Goal: Transaction & Acquisition: Book appointment/travel/reservation

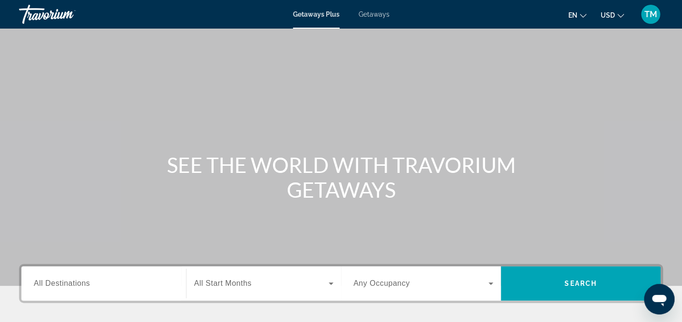
drag, startPoint x: 67, startPoint y: 285, endPoint x: 7, endPoint y: 217, distance: 90.7
click at [7, 217] on div "Main content" at bounding box center [341, 142] width 682 height 285
click at [76, 283] on span "All Destinations" at bounding box center [62, 283] width 56 height 8
click at [76, 283] on input "Destination All Destinations" at bounding box center [104, 283] width 140 height 11
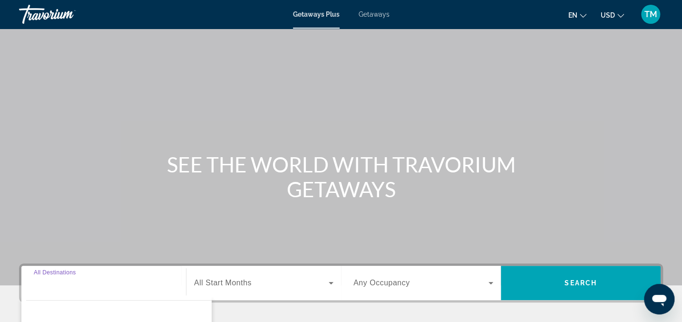
scroll to position [193, 0]
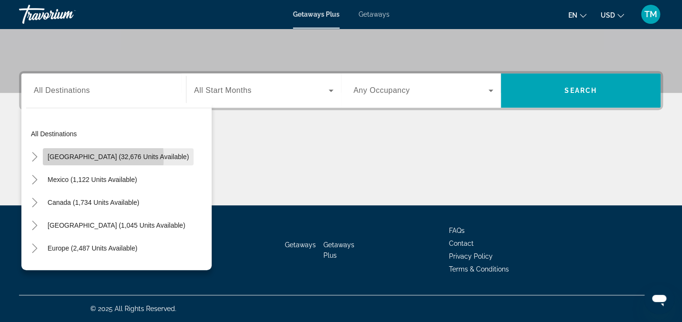
click at [53, 157] on span "[GEOGRAPHIC_DATA] (32,676 units available)" at bounding box center [118, 157] width 141 height 8
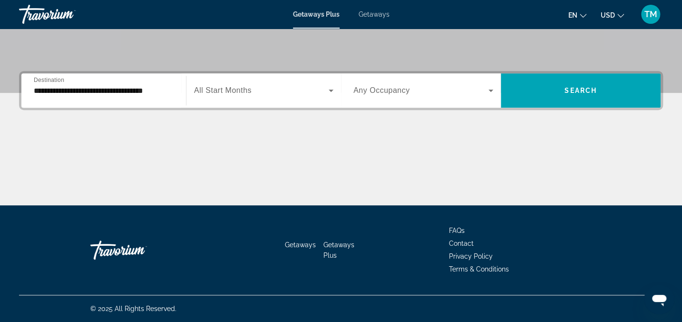
click at [55, 80] on span "Destination" at bounding box center [49, 80] width 30 height 6
click at [55, 85] on input "**********" at bounding box center [104, 90] width 140 height 11
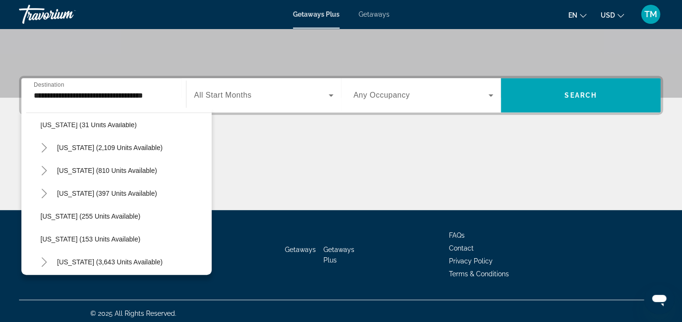
scroll to position [693, 0]
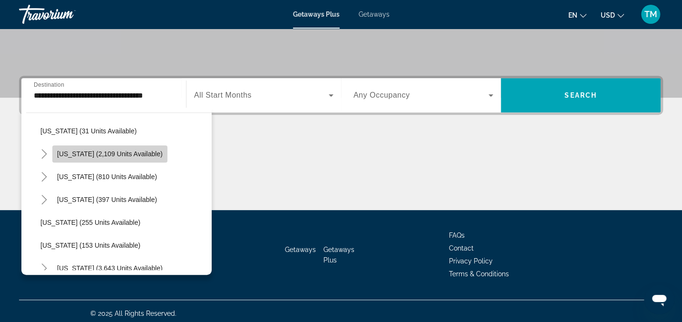
click at [109, 154] on span "[US_STATE] (2,109 units available)" at bounding box center [110, 154] width 106 height 8
type input "**********"
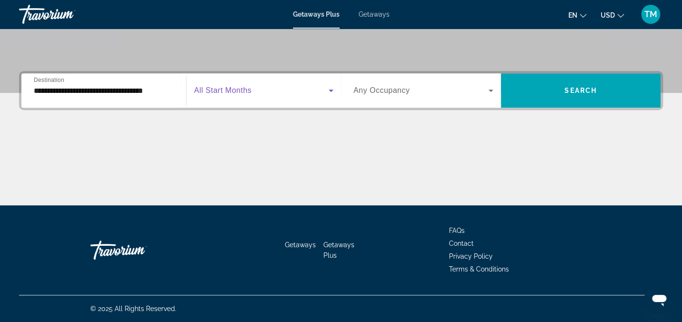
click at [331, 89] on icon "Search widget" at bounding box center [331, 90] width 5 height 2
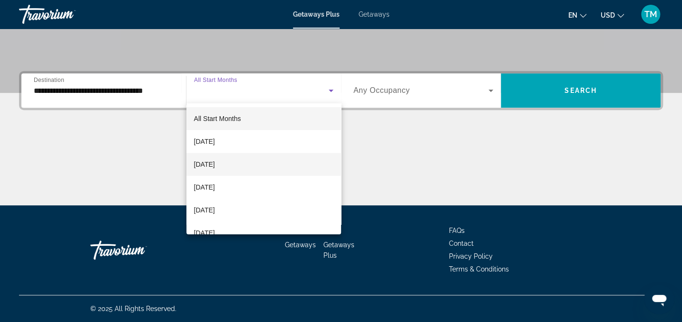
click at [259, 159] on mat-option "[DATE]" at bounding box center [264, 164] width 155 height 23
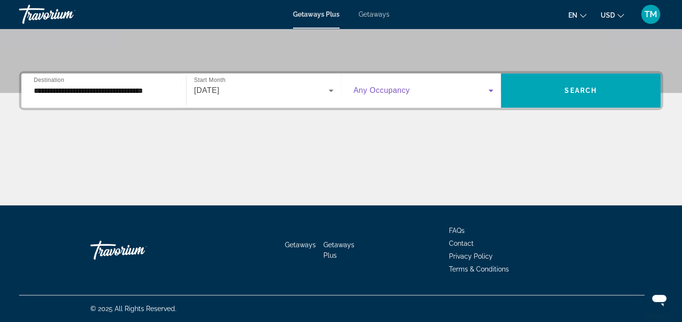
click at [491, 88] on icon "Search widget" at bounding box center [490, 90] width 11 height 11
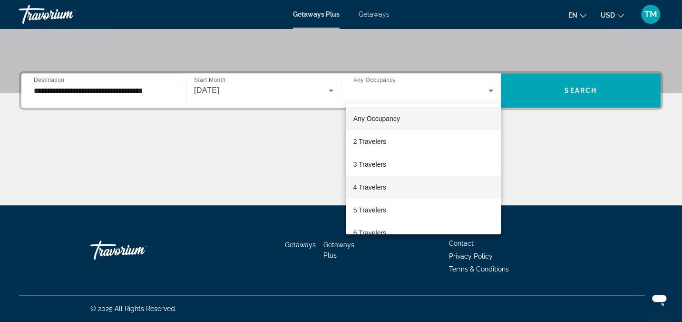
click at [439, 179] on mat-option "4 Travelers" at bounding box center [423, 187] width 155 height 23
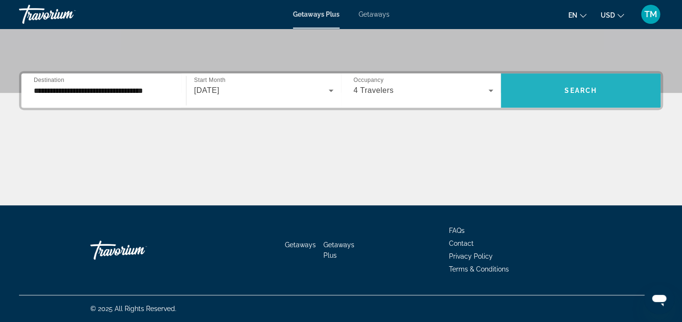
click at [569, 82] on span "Search widget" at bounding box center [581, 90] width 160 height 23
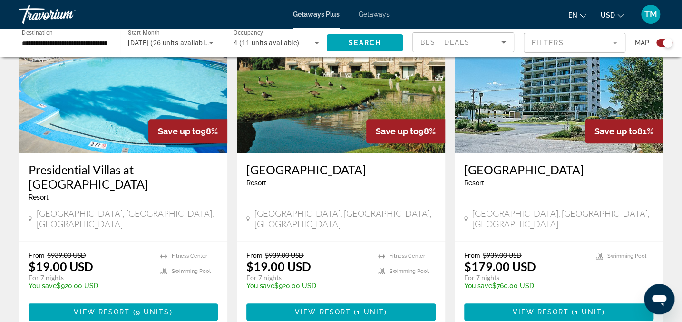
scroll to position [387, 0]
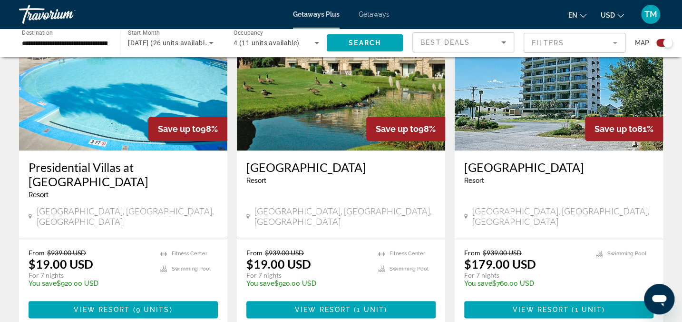
click at [125, 105] on img "Main content" at bounding box center [123, 74] width 208 height 152
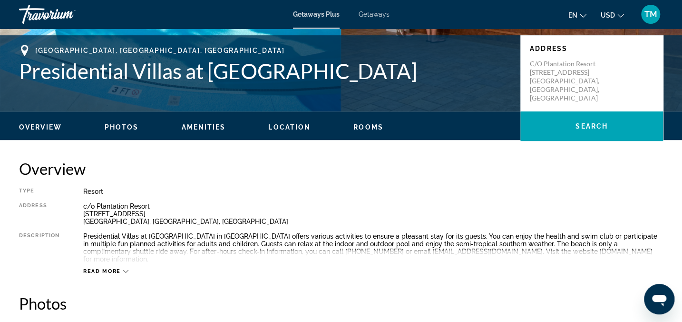
scroll to position [207, 0]
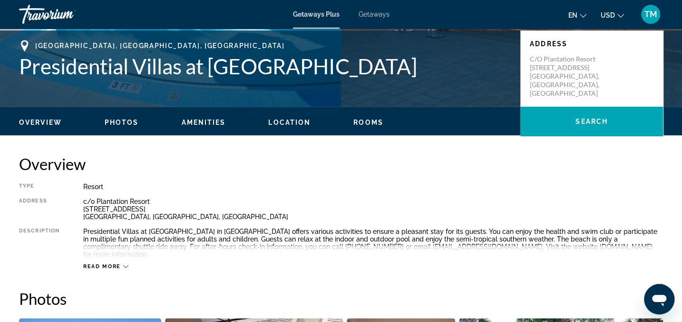
click at [124, 266] on icon "Main content" at bounding box center [125, 266] width 5 height 5
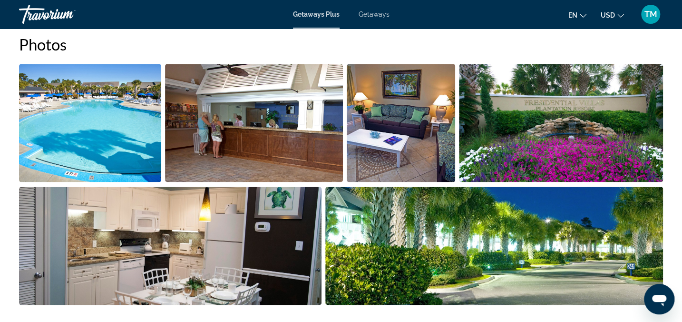
scroll to position [444, 0]
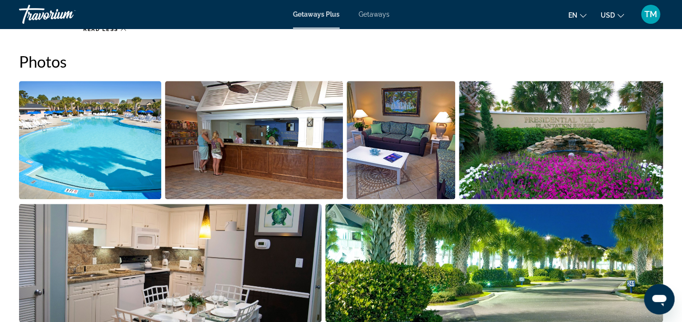
click at [97, 149] on img "Open full-screen image slider" at bounding box center [90, 140] width 142 height 118
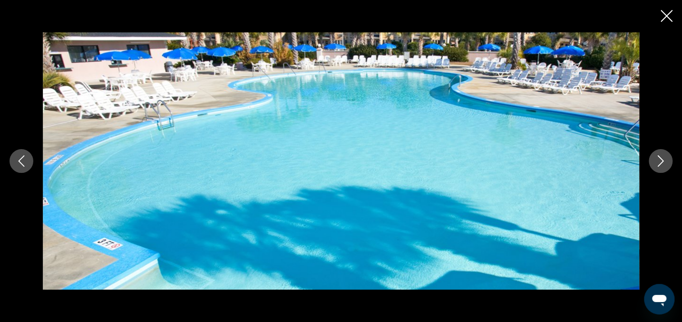
click at [668, 13] on icon "Close slideshow" at bounding box center [667, 16] width 12 height 12
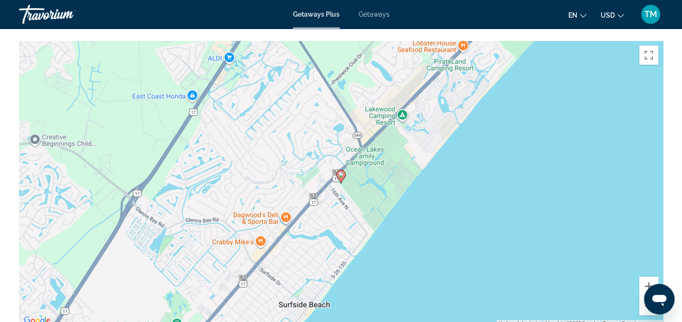
scroll to position [1548, 0]
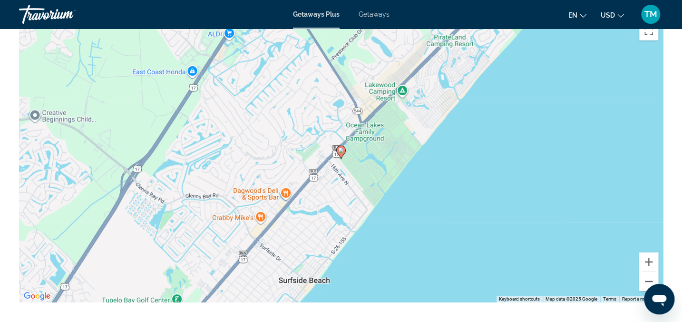
click at [343, 167] on div "To activate drag with keyboard, press Alt + Enter. Once in keyboard drag state,…" at bounding box center [341, 159] width 644 height 285
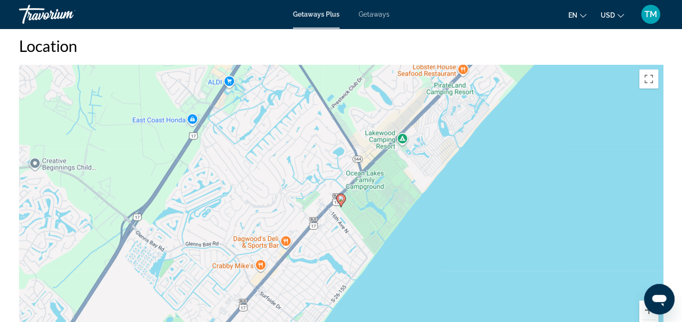
scroll to position [1485, 0]
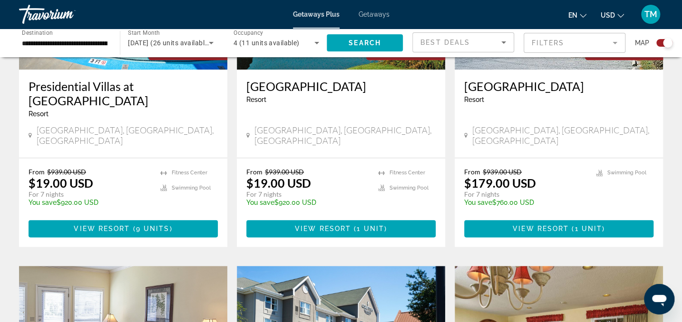
scroll to position [471, 0]
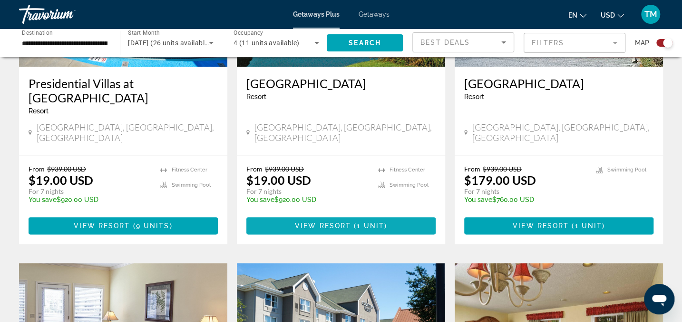
click at [317, 222] on span "View Resort" at bounding box center [323, 226] width 56 height 8
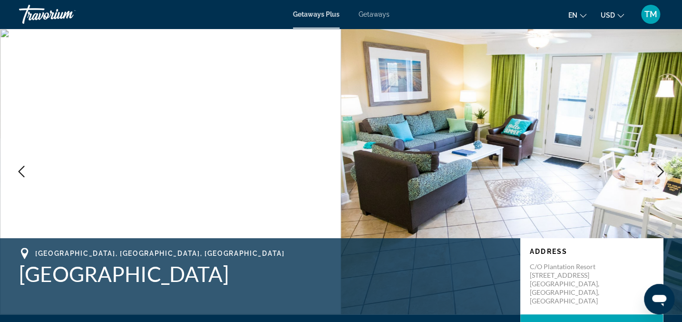
click at [659, 171] on icon "Next image" at bounding box center [660, 171] width 11 height 11
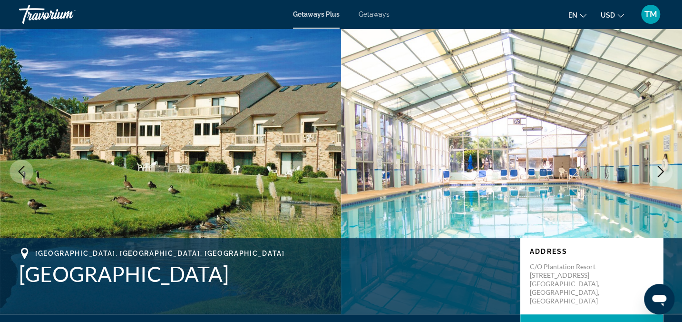
click at [659, 171] on icon "Next image" at bounding box center [660, 171] width 11 height 11
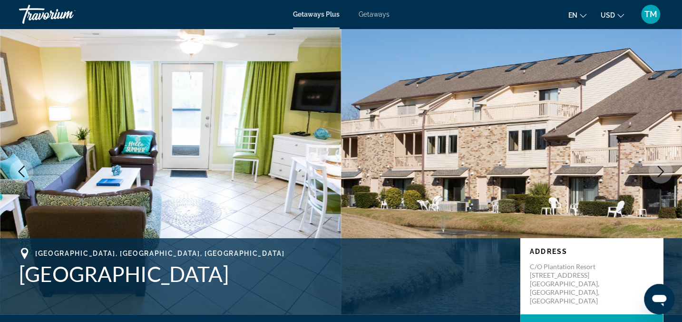
click at [659, 171] on icon "Next image" at bounding box center [660, 171] width 11 height 11
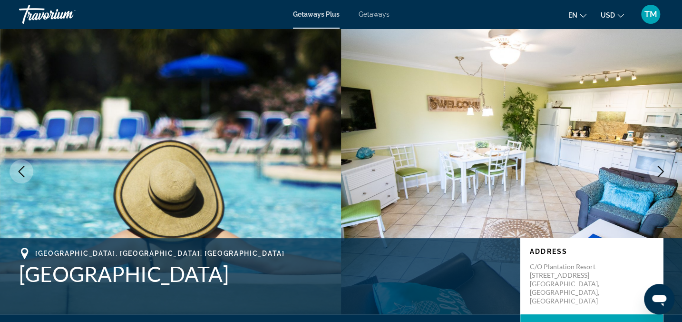
click at [659, 171] on icon "Next image" at bounding box center [660, 171] width 11 height 11
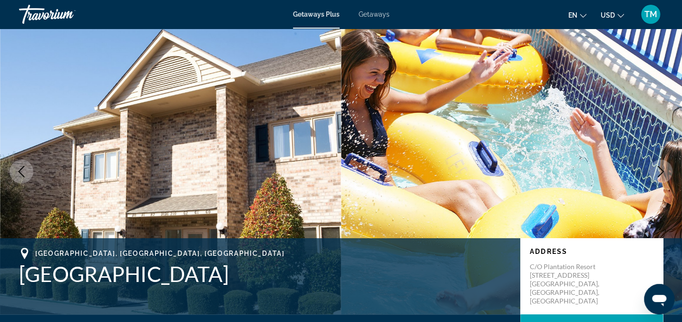
click at [659, 171] on icon "Next image" at bounding box center [660, 171] width 11 height 11
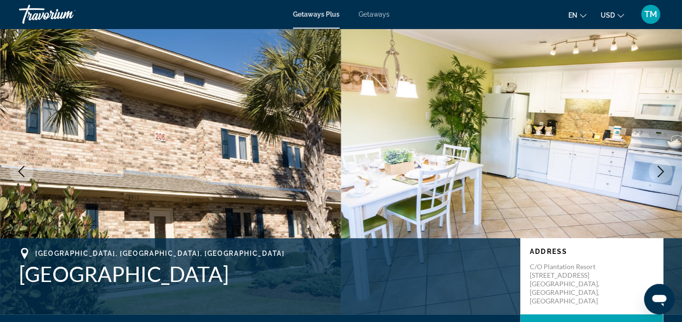
click at [659, 171] on icon "Next image" at bounding box center [660, 171] width 11 height 11
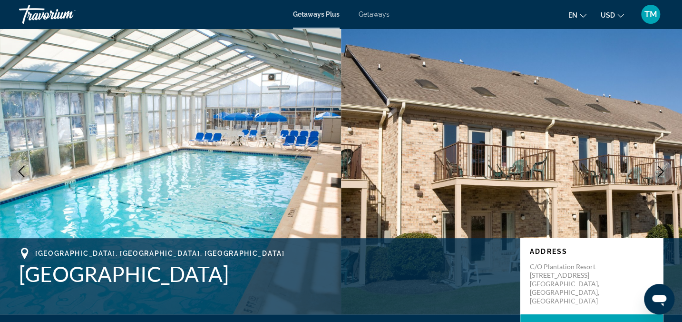
click at [659, 171] on icon "Next image" at bounding box center [660, 171] width 11 height 11
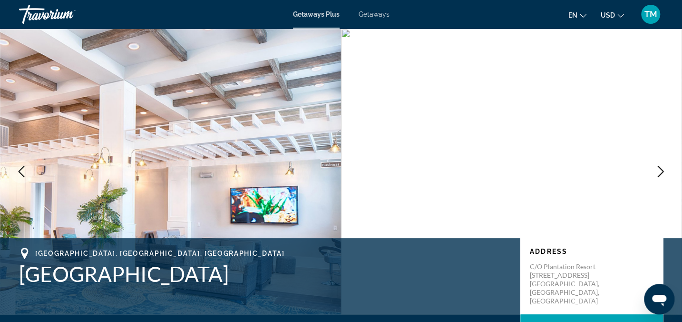
click at [659, 171] on icon "Next image" at bounding box center [660, 171] width 11 height 11
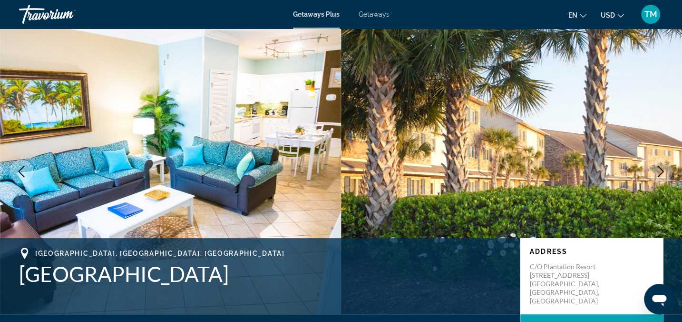
click at [659, 171] on icon "Next image" at bounding box center [660, 171] width 11 height 11
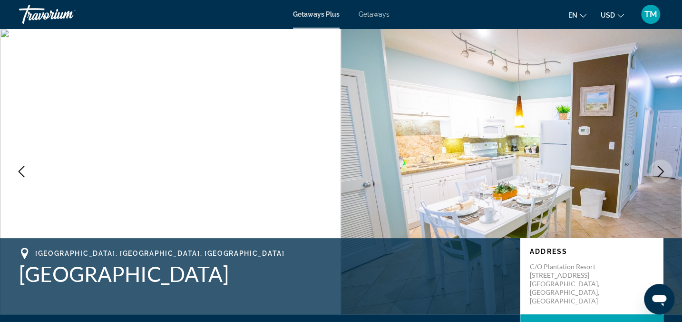
click at [659, 171] on icon "Next image" at bounding box center [660, 171] width 11 height 11
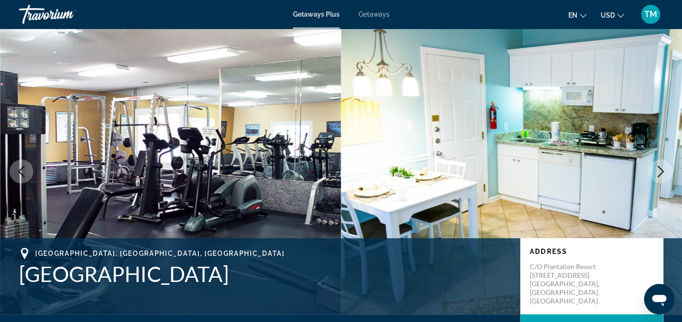
click at [659, 171] on icon "Next image" at bounding box center [660, 171] width 11 height 11
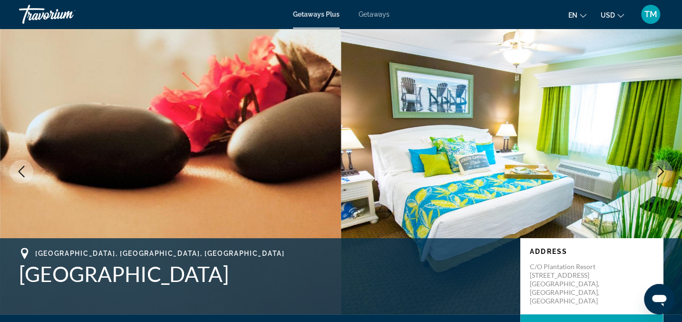
click at [19, 170] on icon "Previous image" at bounding box center [22, 171] width 6 height 11
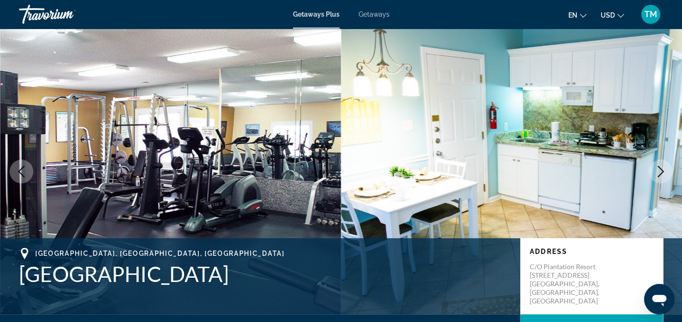
click at [659, 171] on icon "Next image" at bounding box center [660, 171] width 11 height 11
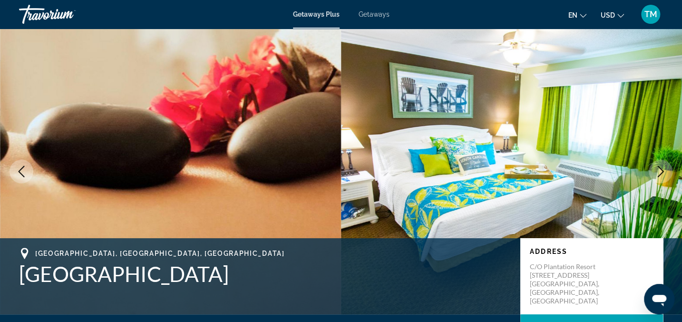
click at [659, 171] on icon "Next image" at bounding box center [660, 171] width 11 height 11
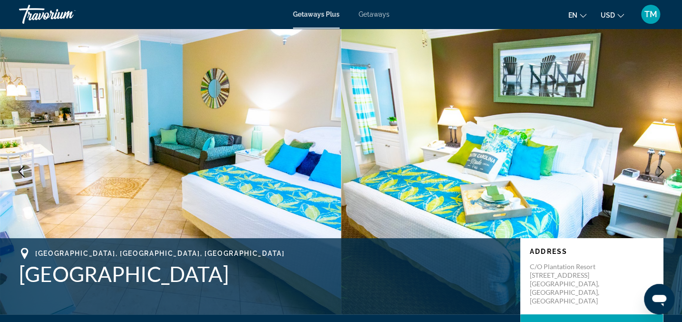
click at [660, 170] on icon "Next image" at bounding box center [660, 171] width 11 height 11
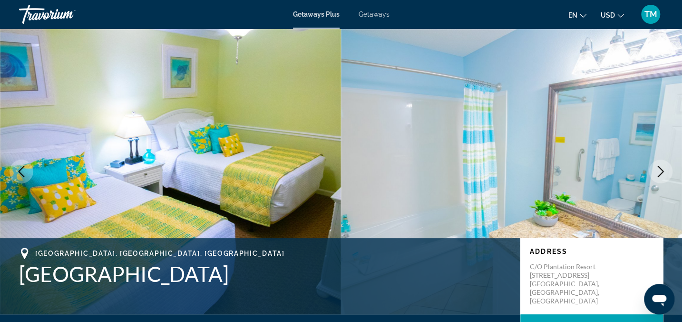
click at [660, 170] on icon "Next image" at bounding box center [660, 171] width 11 height 11
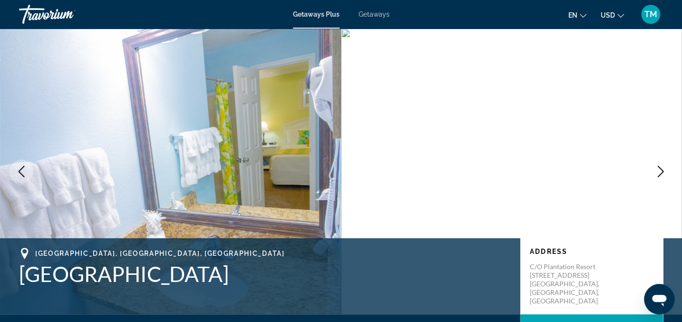
click at [660, 170] on icon "Next image" at bounding box center [660, 171] width 11 height 11
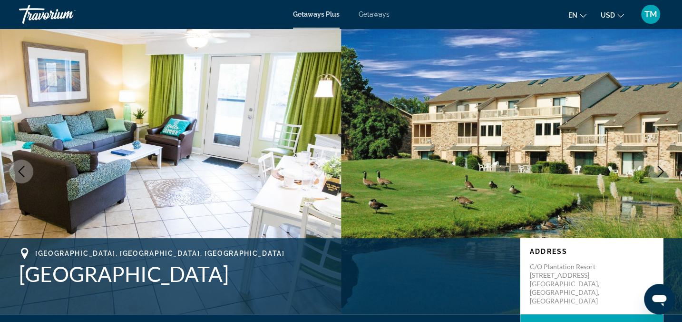
click at [660, 170] on icon "Next image" at bounding box center [660, 171] width 11 height 11
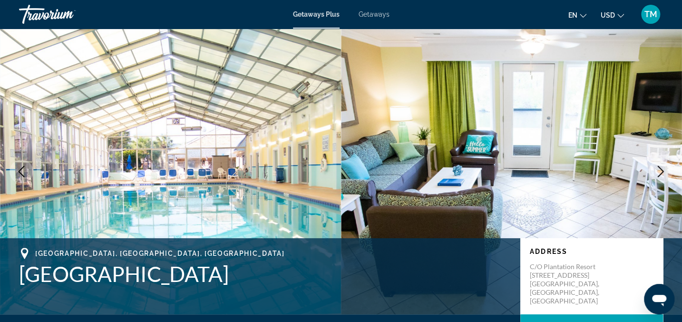
click at [660, 170] on icon "Next image" at bounding box center [660, 171] width 11 height 11
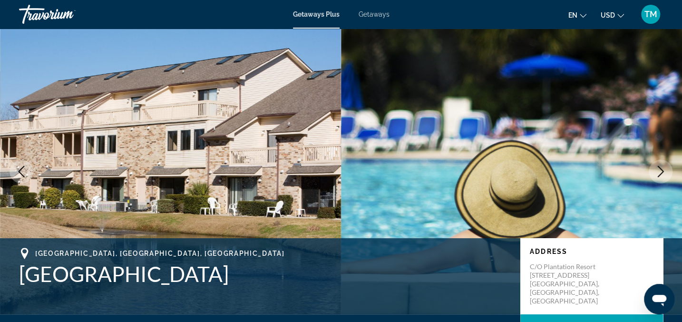
click at [660, 170] on icon "Next image" at bounding box center [660, 171] width 11 height 11
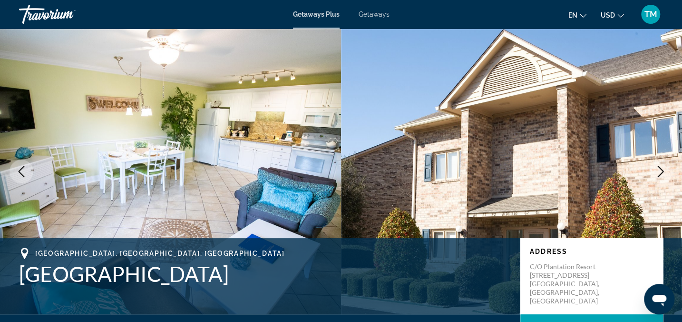
click at [660, 170] on icon "Next image" at bounding box center [660, 171] width 11 height 11
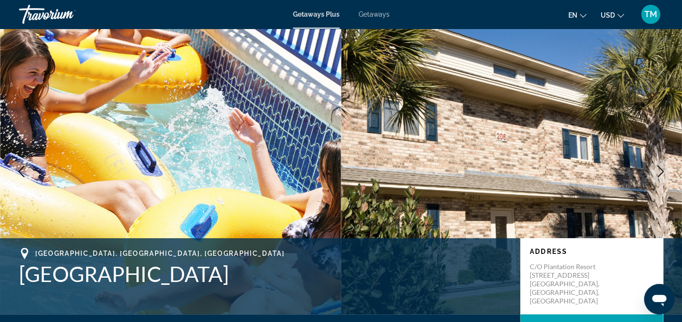
click at [660, 170] on icon "Next image" at bounding box center [660, 171] width 11 height 11
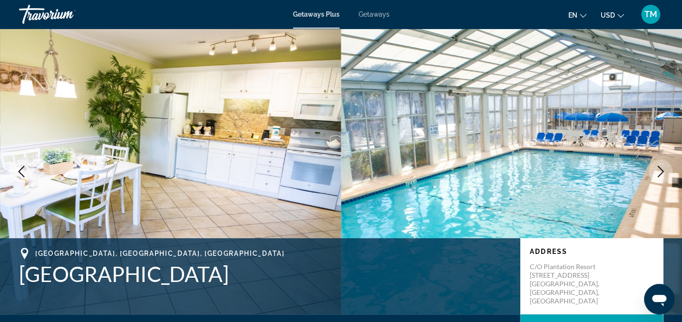
click at [660, 170] on icon "Next image" at bounding box center [660, 171] width 11 height 11
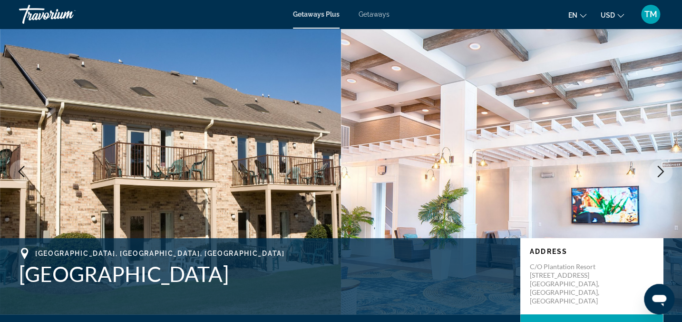
click at [660, 170] on icon "Next image" at bounding box center [660, 171] width 11 height 11
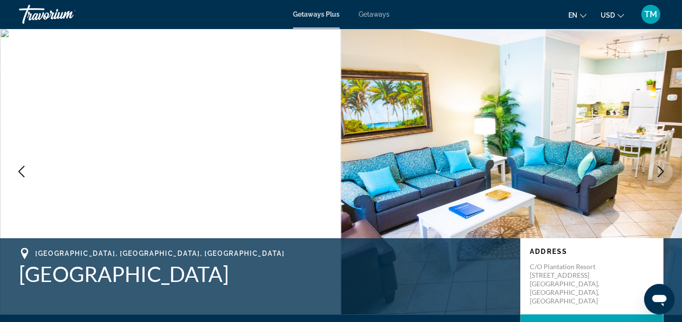
click at [660, 170] on icon "Next image" at bounding box center [660, 171] width 11 height 11
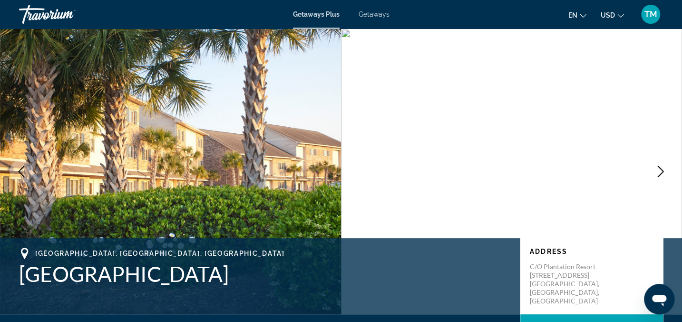
click at [660, 170] on icon "Next image" at bounding box center [660, 171] width 11 height 11
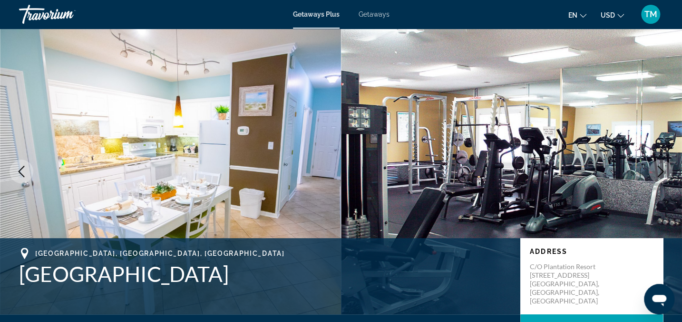
click at [660, 170] on icon "Next image" at bounding box center [660, 171] width 11 height 11
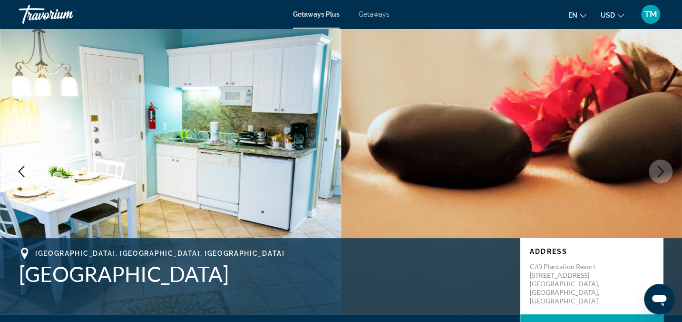
click at [660, 170] on icon "Next image" at bounding box center [660, 171] width 11 height 11
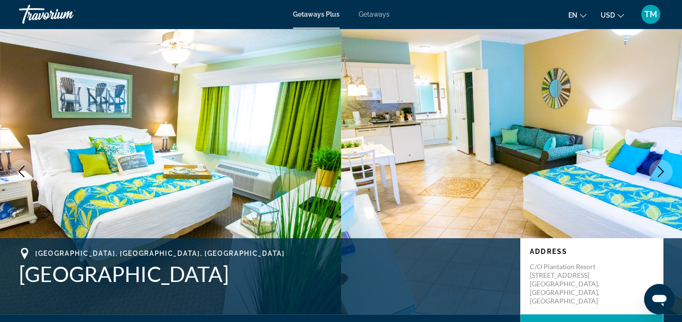
click at [660, 170] on icon "Next image" at bounding box center [660, 171] width 11 height 11
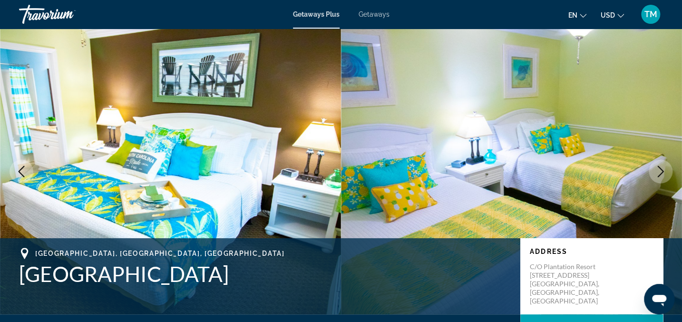
click at [664, 170] on icon "Next image" at bounding box center [660, 171] width 11 height 11
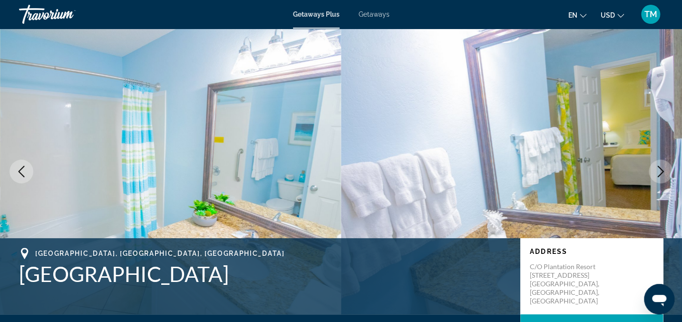
click at [664, 170] on icon "Next image" at bounding box center [660, 171] width 11 height 11
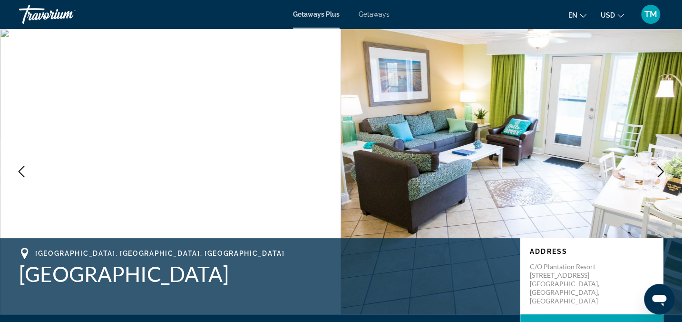
click at [665, 167] on icon "Next image" at bounding box center [660, 171] width 11 height 11
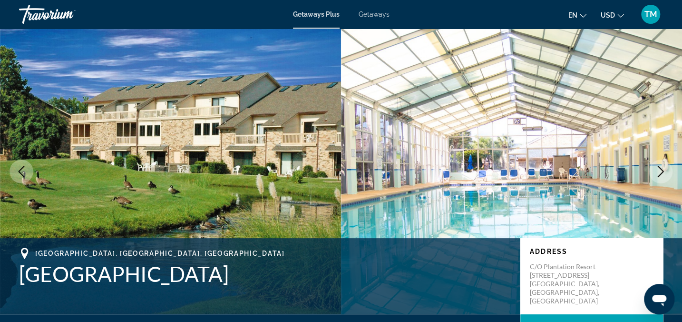
click at [665, 167] on icon "Next image" at bounding box center [660, 171] width 11 height 11
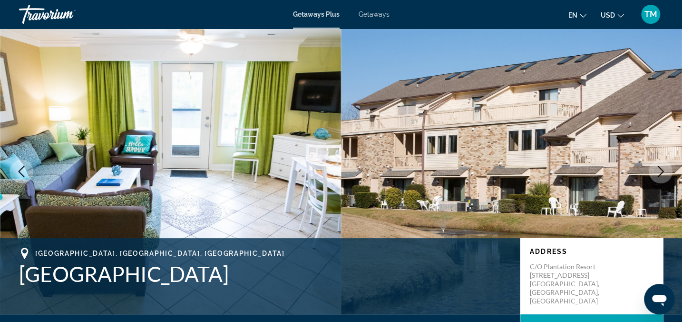
click at [665, 167] on icon "Next image" at bounding box center [660, 171] width 11 height 11
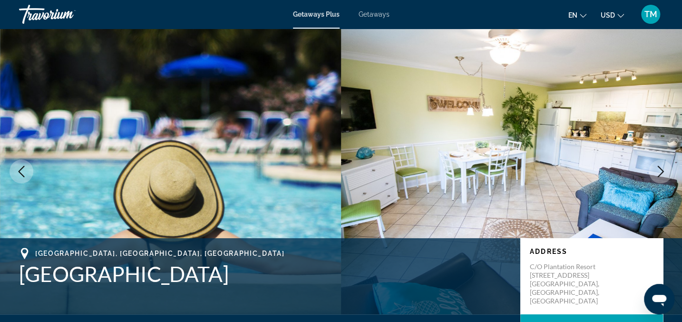
click at [666, 166] on button "Next image" at bounding box center [661, 171] width 24 height 24
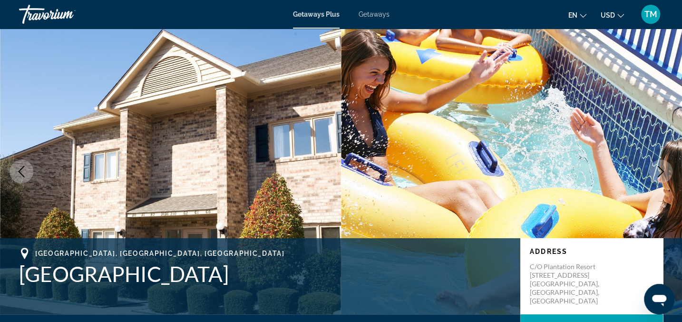
click at [666, 166] on button "Next image" at bounding box center [661, 171] width 24 height 24
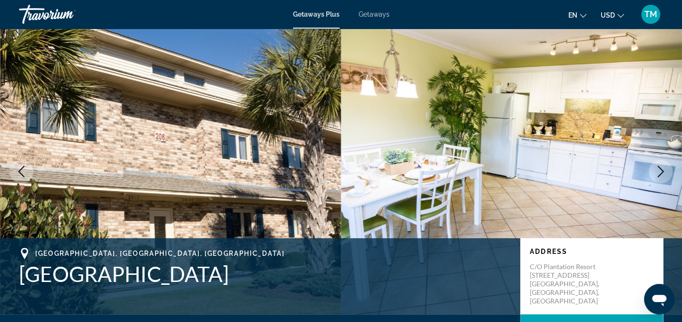
click at [661, 168] on icon "Next image" at bounding box center [660, 171] width 11 height 11
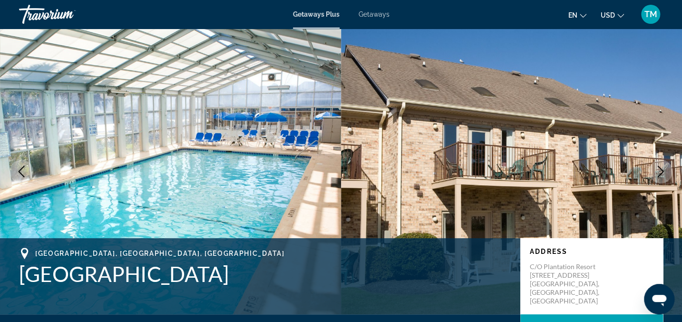
click at [661, 168] on icon "Next image" at bounding box center [660, 171] width 11 height 11
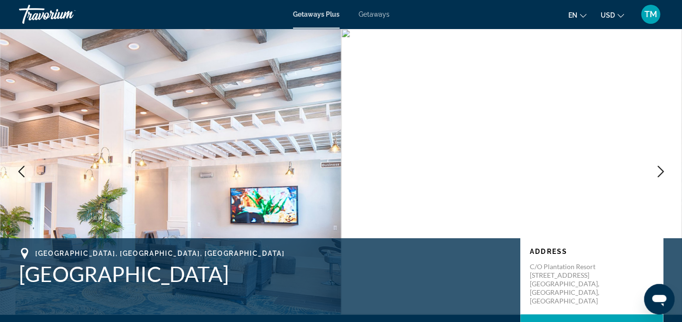
click at [661, 168] on icon "Next image" at bounding box center [660, 171] width 11 height 11
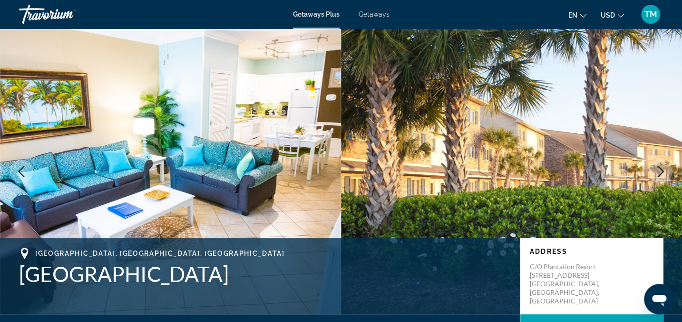
click at [661, 170] on icon "Next image" at bounding box center [660, 171] width 11 height 11
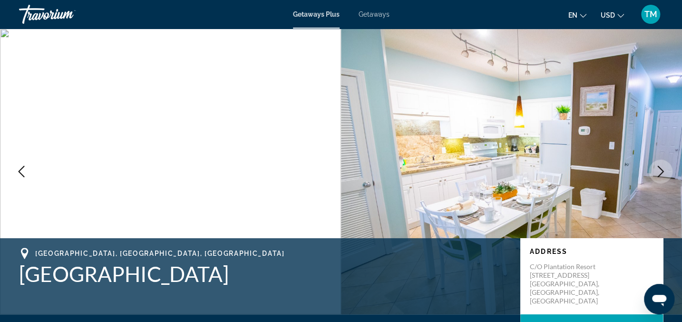
click at [661, 170] on icon "Next image" at bounding box center [660, 171] width 11 height 11
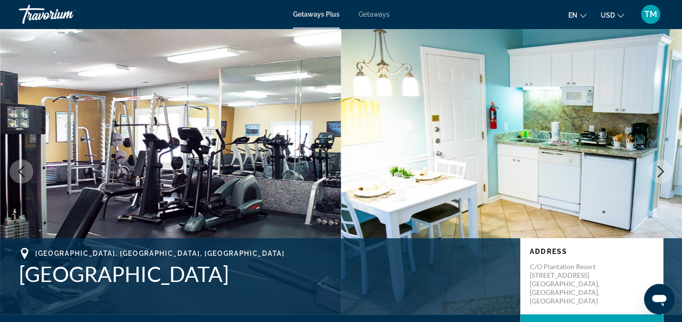
click at [661, 170] on icon "Next image" at bounding box center [660, 171] width 11 height 11
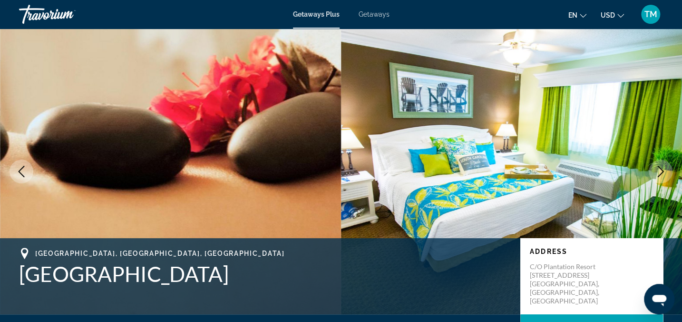
click at [661, 170] on icon "Next image" at bounding box center [660, 171] width 11 height 11
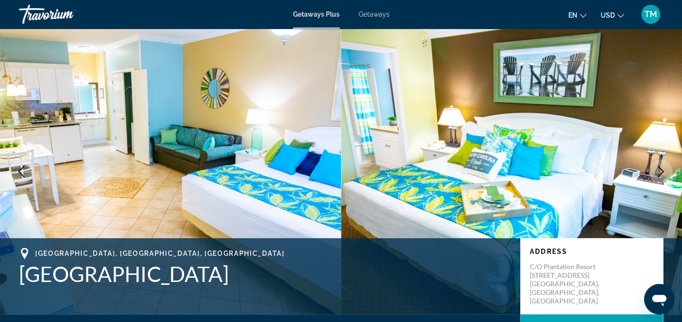
click at [661, 170] on icon "Next image" at bounding box center [660, 171] width 11 height 11
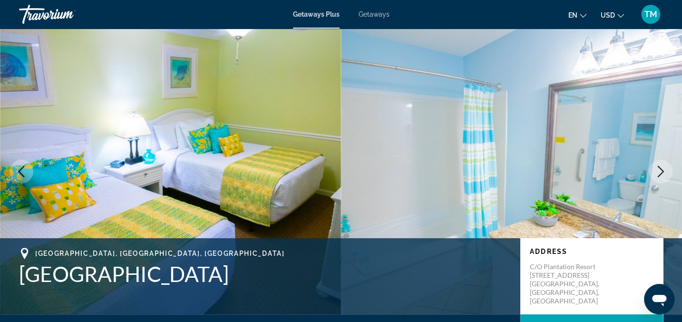
click at [661, 170] on icon "Next image" at bounding box center [660, 171] width 11 height 11
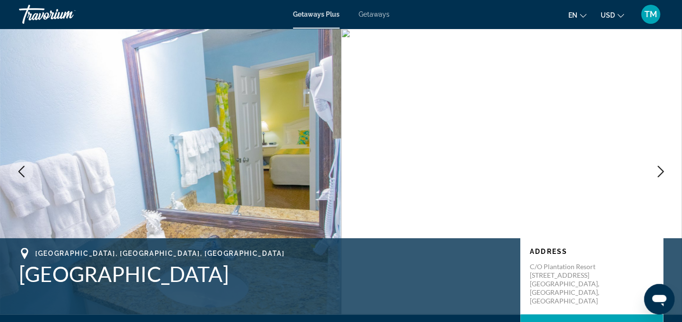
click at [661, 170] on icon "Next image" at bounding box center [660, 171] width 11 height 11
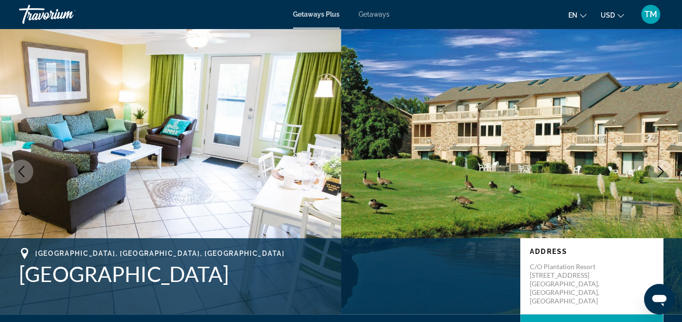
click at [661, 170] on icon "Next image" at bounding box center [660, 171] width 11 height 11
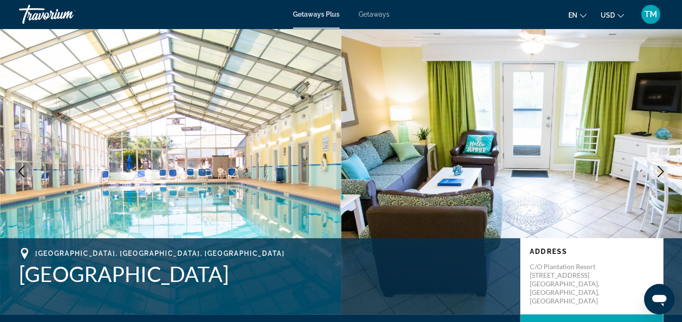
click at [661, 170] on icon "Next image" at bounding box center [660, 171] width 11 height 11
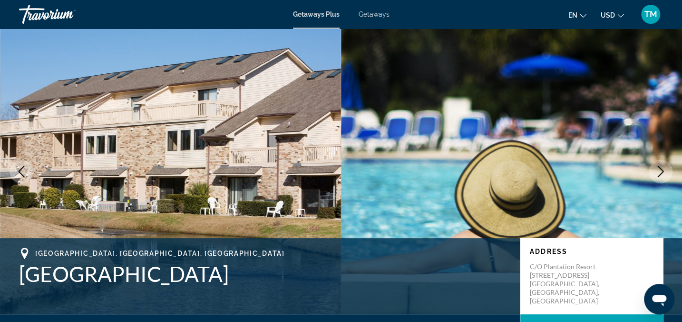
click at [661, 170] on icon "Next image" at bounding box center [660, 171] width 11 height 11
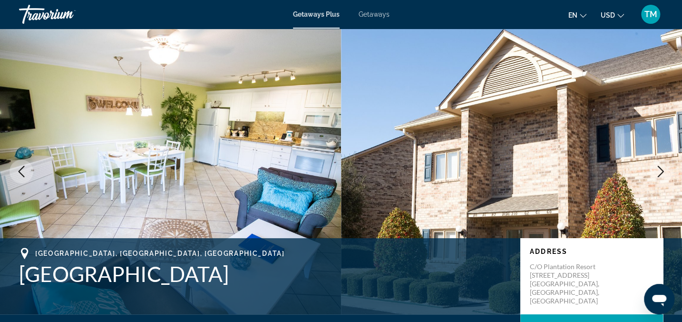
click at [661, 170] on icon "Next image" at bounding box center [660, 171] width 11 height 11
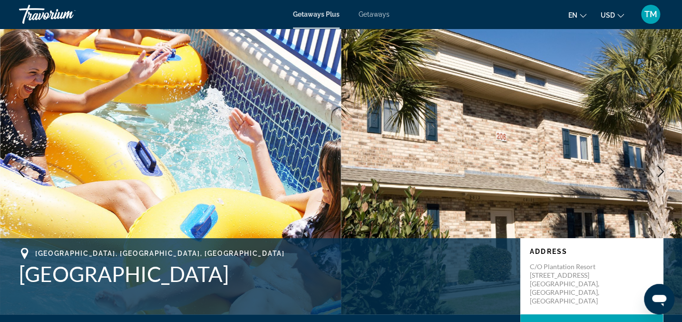
click at [661, 170] on icon "Next image" at bounding box center [660, 171] width 11 height 11
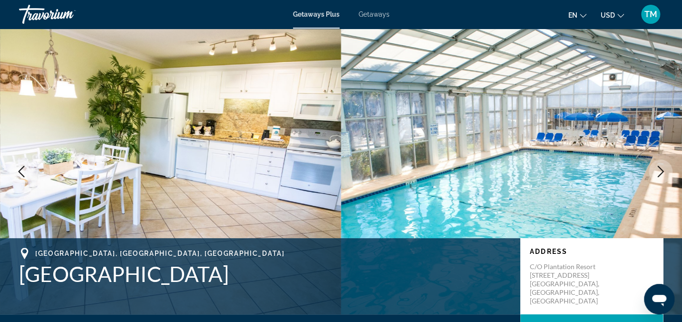
click at [661, 170] on icon "Next image" at bounding box center [660, 171] width 11 height 11
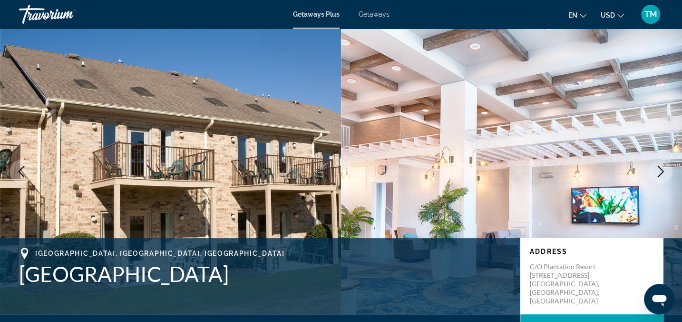
click at [661, 170] on icon "Next image" at bounding box center [660, 171] width 11 height 11
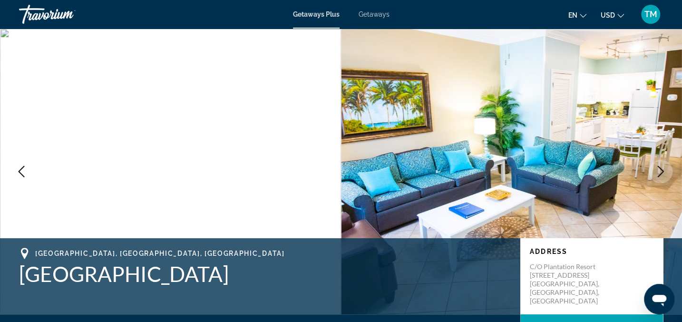
click at [661, 170] on icon "Next image" at bounding box center [660, 171] width 11 height 11
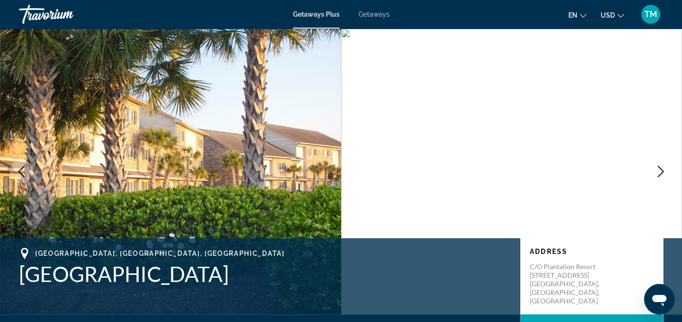
click at [661, 170] on icon "Next image" at bounding box center [660, 171] width 11 height 11
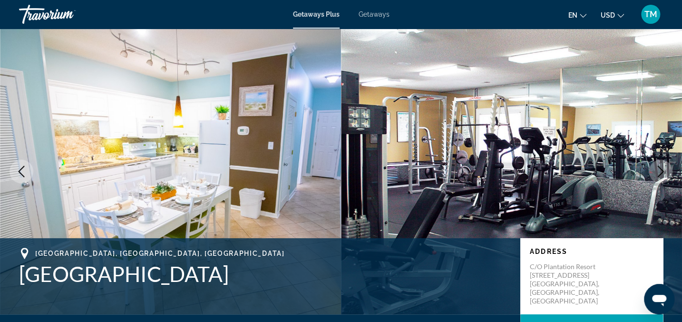
click at [661, 170] on icon "Next image" at bounding box center [660, 171] width 11 height 11
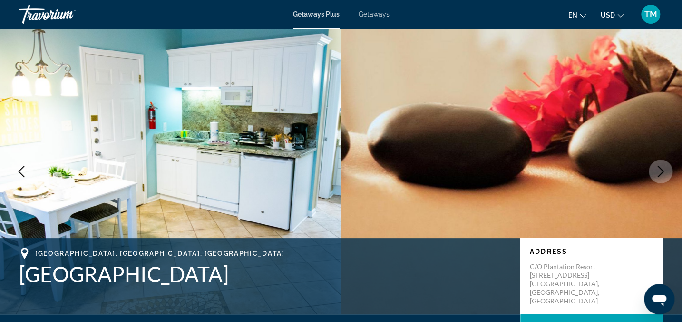
click at [661, 170] on icon "Next image" at bounding box center [660, 171] width 11 height 11
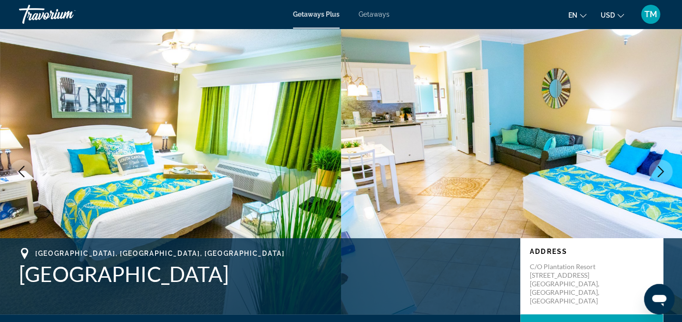
click at [661, 170] on icon "Next image" at bounding box center [660, 171] width 11 height 11
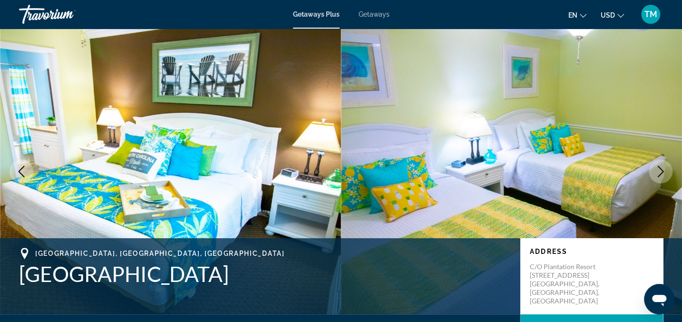
click at [661, 170] on icon "Next image" at bounding box center [660, 171] width 11 height 11
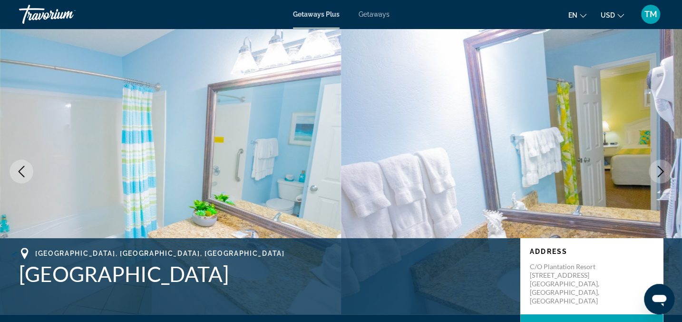
click at [661, 170] on icon "Next image" at bounding box center [660, 171] width 11 height 11
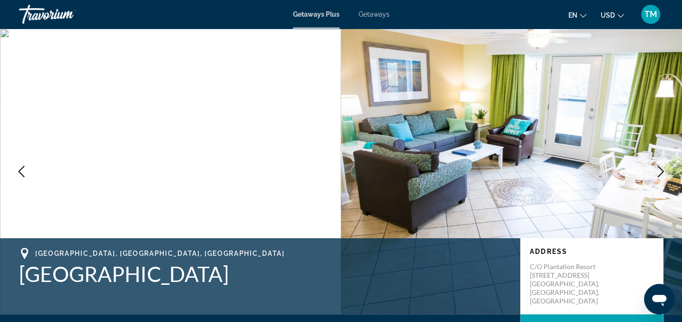
click at [661, 170] on icon "Next image" at bounding box center [660, 171] width 11 height 11
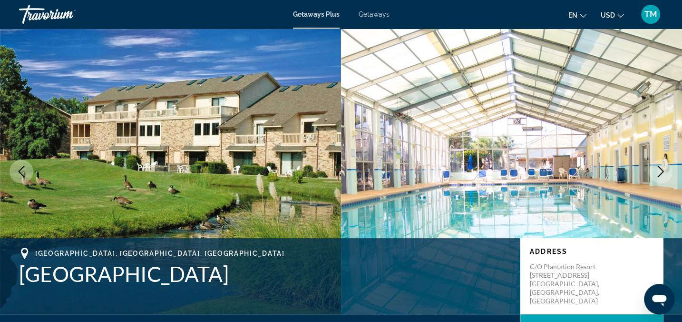
click at [661, 170] on icon "Next image" at bounding box center [660, 171] width 11 height 11
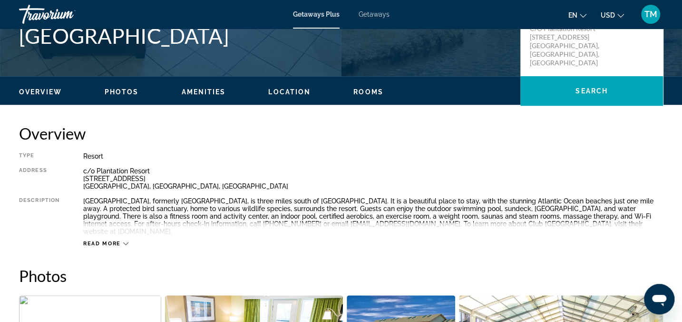
scroll to position [245, 0]
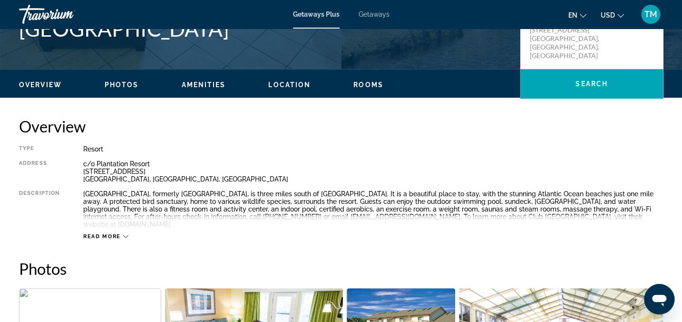
click at [125, 236] on icon "Main content" at bounding box center [125, 236] width 5 height 3
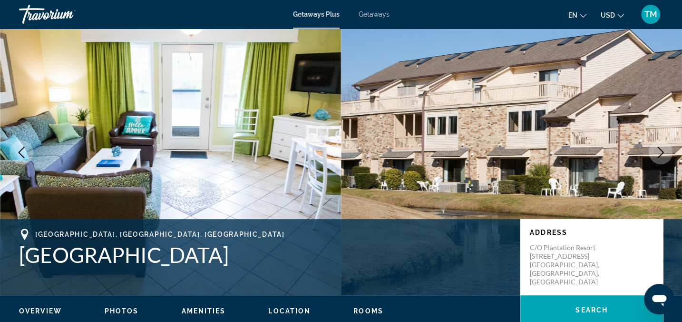
scroll to position [0, 0]
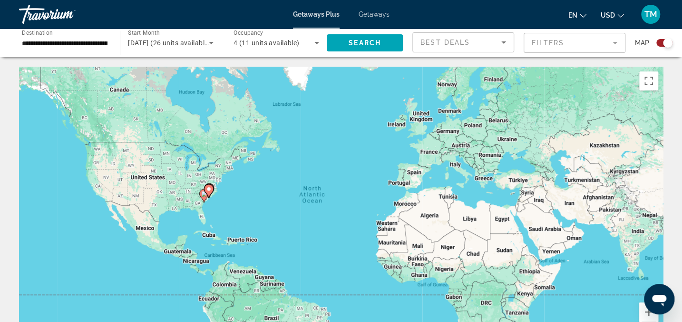
click at [614, 42] on mat-form-field "Filters" at bounding box center [575, 43] width 102 height 20
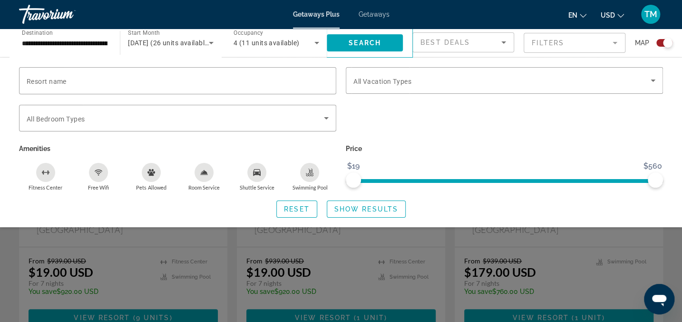
scroll to position [382, 0]
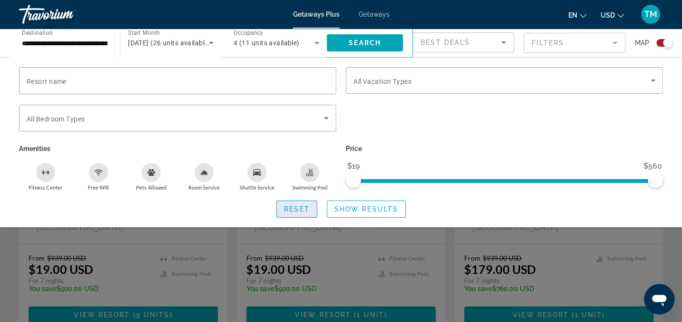
click at [299, 205] on span "Reset" at bounding box center [297, 209] width 26 height 8
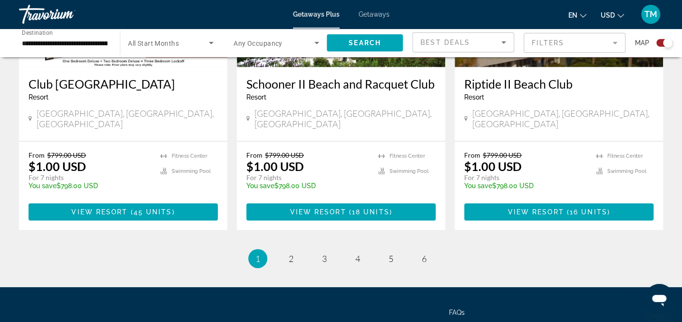
scroll to position [1504, 0]
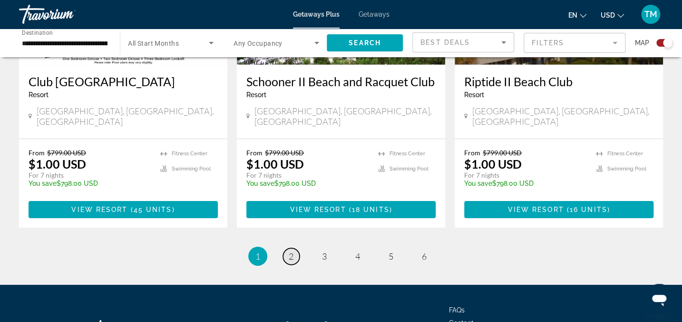
click at [293, 248] on link "page 2" at bounding box center [291, 256] width 17 height 17
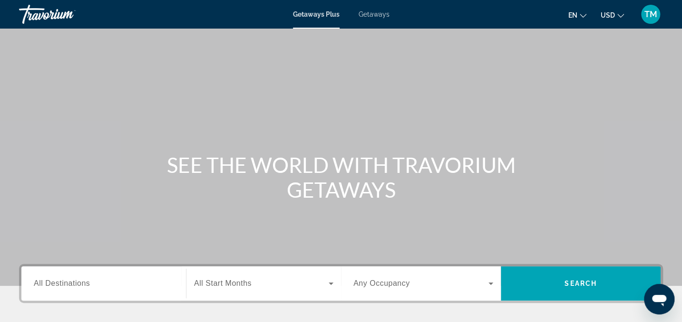
click at [55, 285] on span "All Destinations" at bounding box center [62, 283] width 56 height 8
click at [55, 285] on input "Destination All Destinations" at bounding box center [104, 283] width 140 height 11
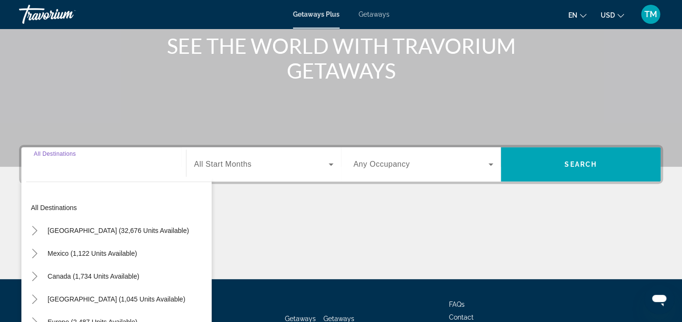
scroll to position [193, 0]
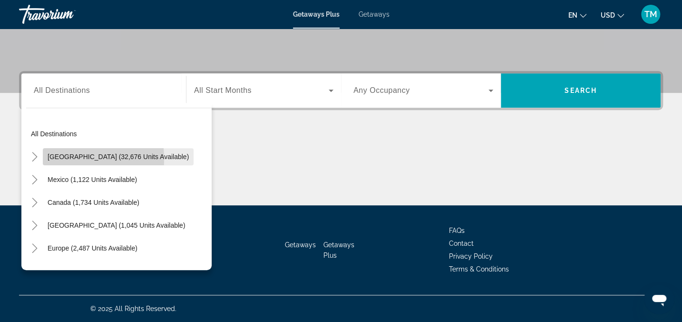
click at [51, 158] on span "[GEOGRAPHIC_DATA] (32,676 units available)" at bounding box center [118, 157] width 141 height 8
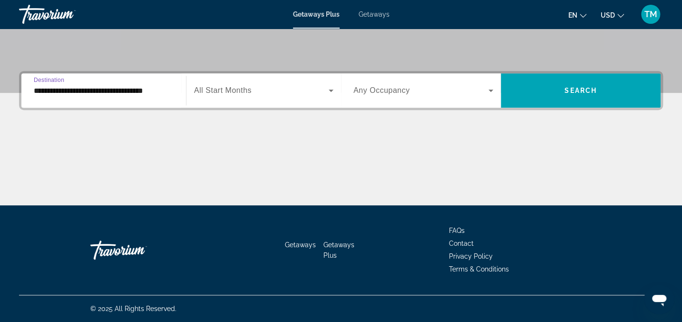
click at [51, 85] on input "**********" at bounding box center [104, 90] width 140 height 11
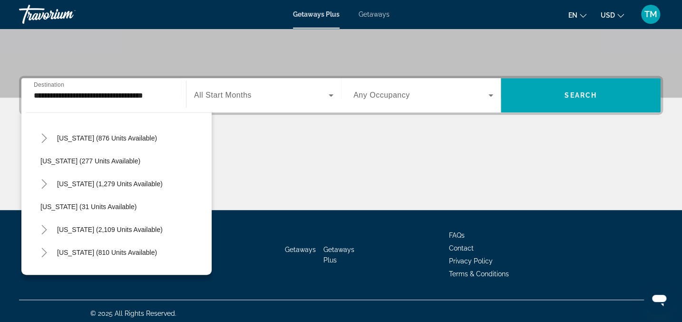
scroll to position [634, 0]
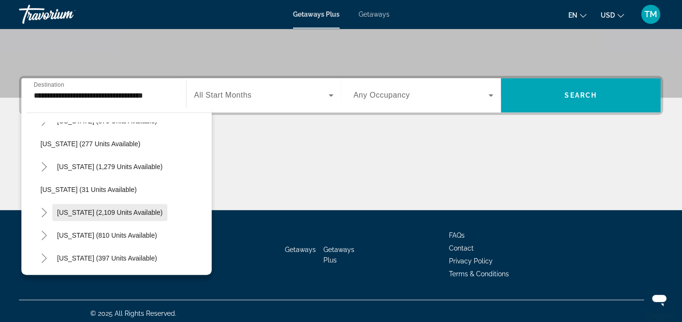
click at [111, 214] on span "[US_STATE] (2,109 units available)" at bounding box center [110, 212] width 106 height 8
type input "**********"
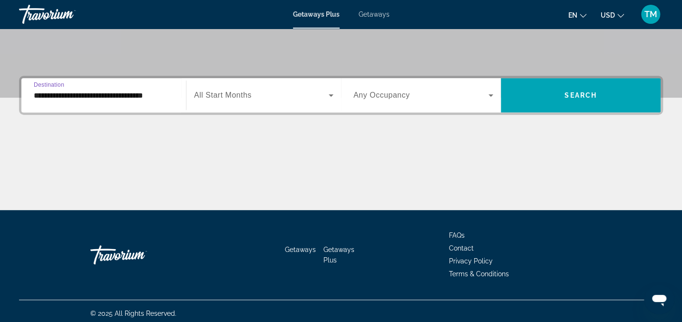
scroll to position [193, 0]
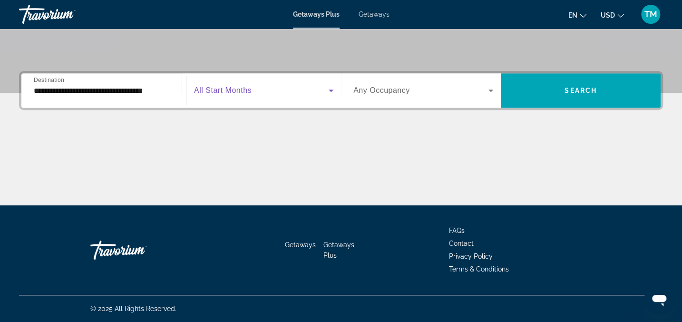
click at [332, 90] on icon "Search widget" at bounding box center [330, 90] width 11 height 11
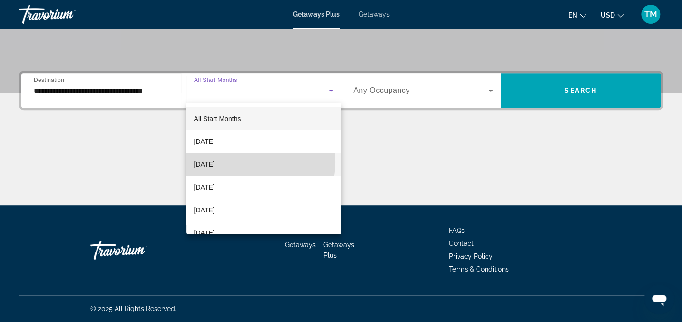
click at [244, 162] on mat-option "[DATE]" at bounding box center [264, 164] width 155 height 23
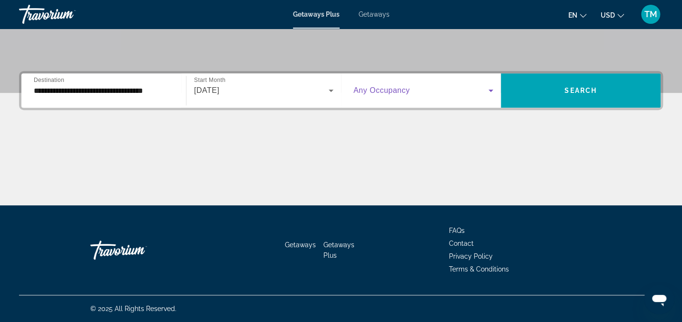
click at [491, 88] on icon "Search widget" at bounding box center [490, 90] width 11 height 11
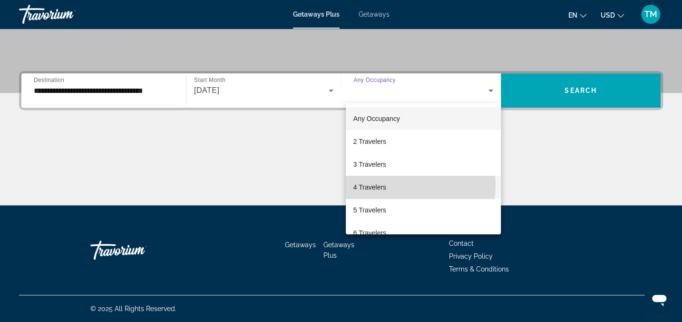
click at [411, 185] on mat-option "4 Travelers" at bounding box center [423, 187] width 155 height 23
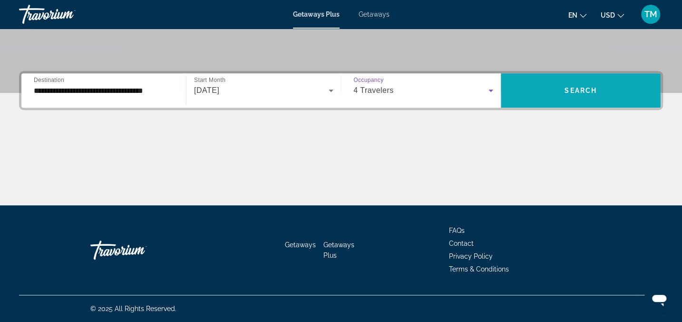
click at [591, 87] on span "Search" at bounding box center [581, 91] width 32 height 8
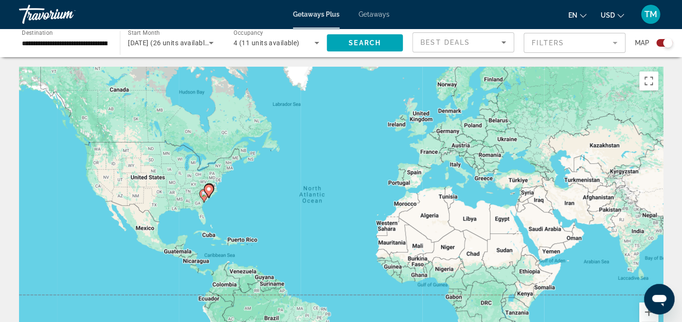
click at [616, 42] on mat-form-field "Filters" at bounding box center [575, 43] width 102 height 20
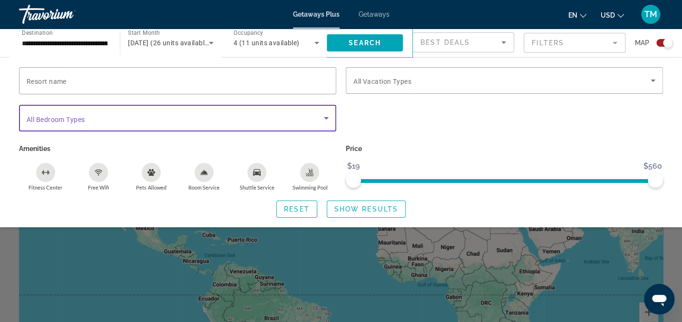
click at [326, 117] on icon "Search widget" at bounding box center [326, 118] width 5 height 2
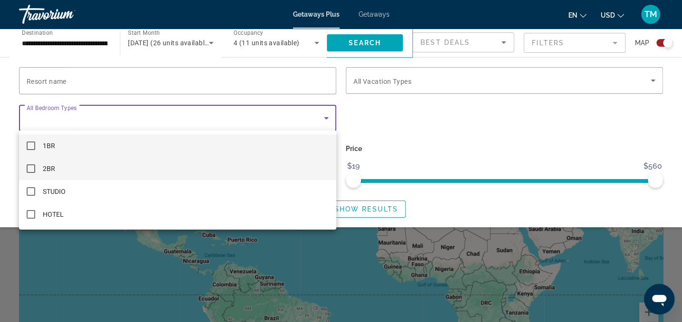
click at [33, 167] on mat-pseudo-checkbox at bounding box center [31, 168] width 9 height 9
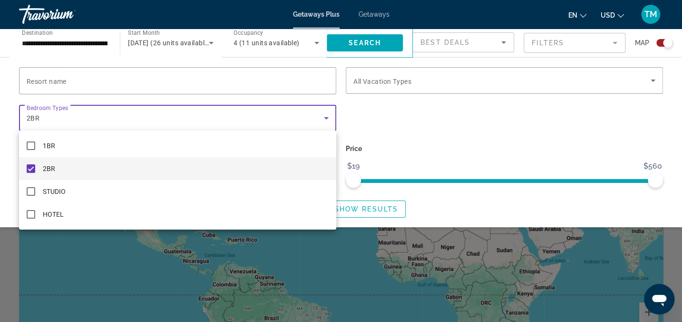
click at [653, 79] on div at bounding box center [341, 161] width 682 height 322
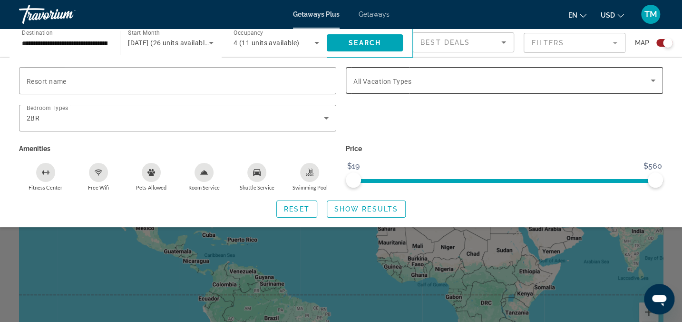
click at [658, 69] on div "Vacation Types All Vacation Types" at bounding box center [504, 80] width 317 height 27
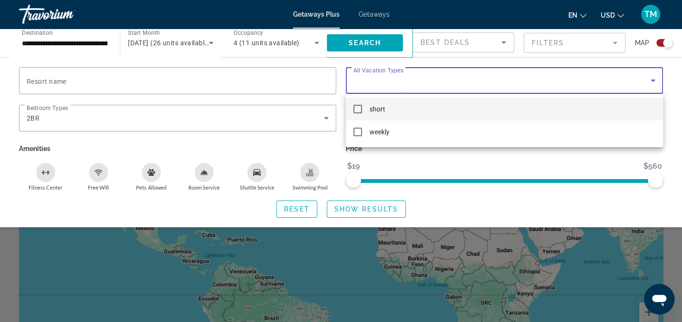
click at [357, 109] on mat-pseudo-checkbox at bounding box center [358, 109] width 9 height 9
click at [345, 207] on div at bounding box center [341, 161] width 682 height 322
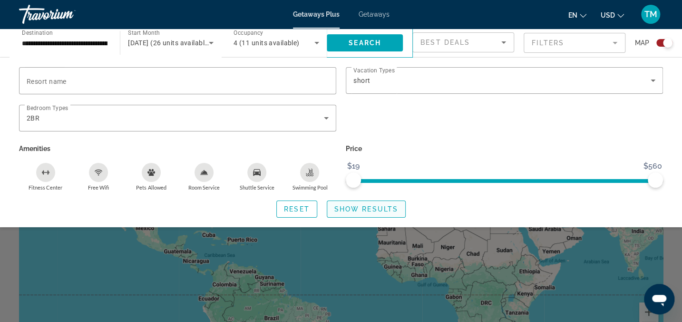
click at [343, 202] on span "Search widget" at bounding box center [366, 208] width 78 height 23
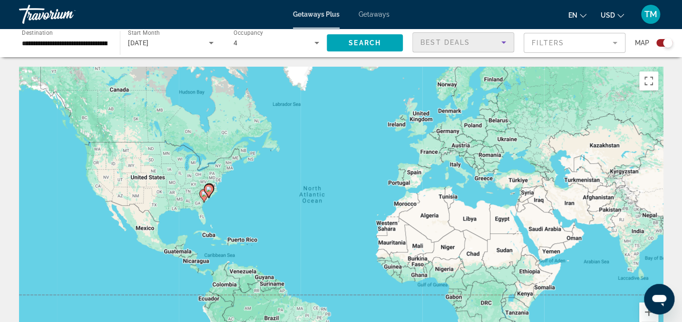
click at [503, 43] on icon "Sort by" at bounding box center [503, 42] width 5 height 2
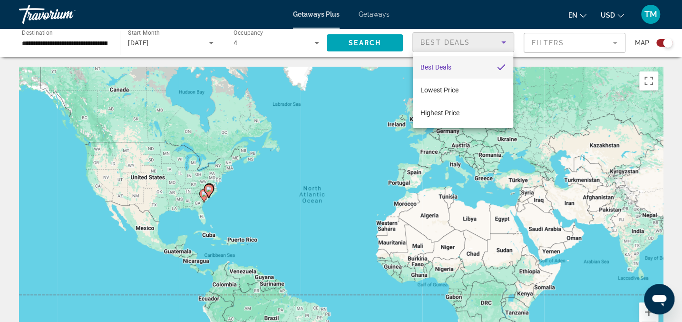
click at [392, 49] on div at bounding box center [341, 161] width 682 height 322
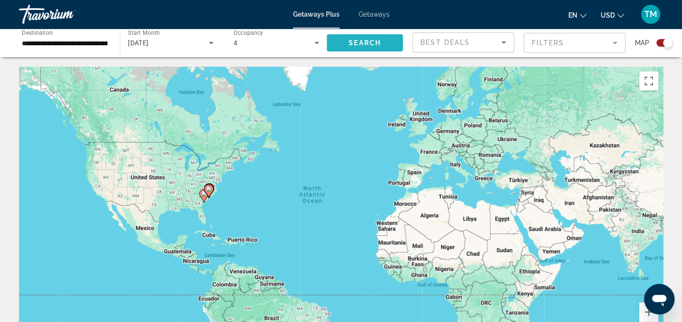
click at [373, 43] on span "Search" at bounding box center [365, 43] width 32 height 8
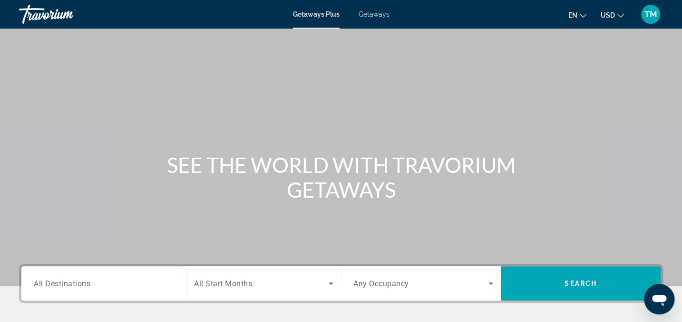
click at [65, 284] on span "All Destinations" at bounding box center [62, 282] width 57 height 9
click at [65, 284] on input "Destination All Destinations" at bounding box center [104, 283] width 140 height 11
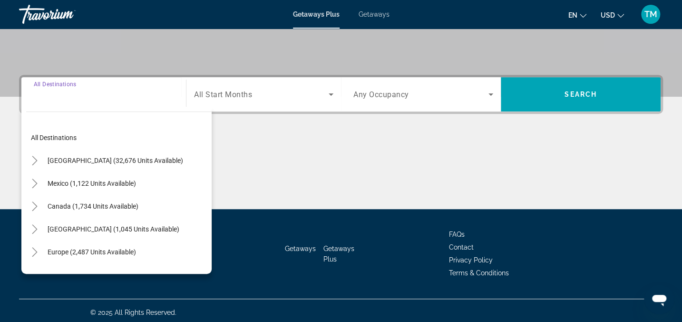
scroll to position [193, 0]
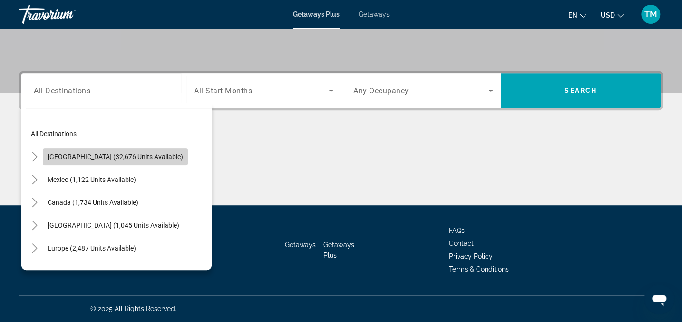
click at [124, 156] on span "[GEOGRAPHIC_DATA] (32,676 units available)" at bounding box center [116, 157] width 136 height 8
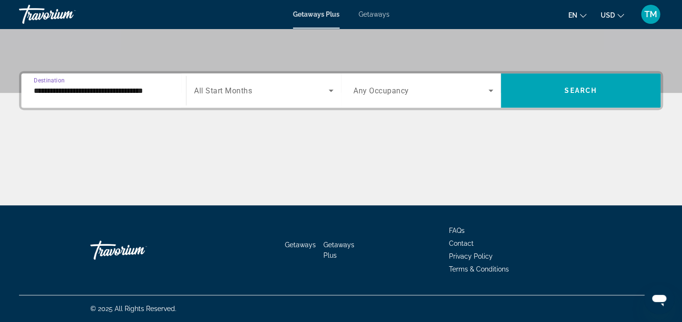
click at [78, 91] on input "**********" at bounding box center [104, 90] width 140 height 11
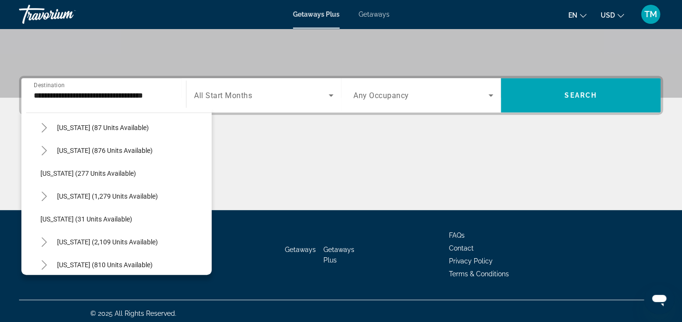
scroll to position [611, 0]
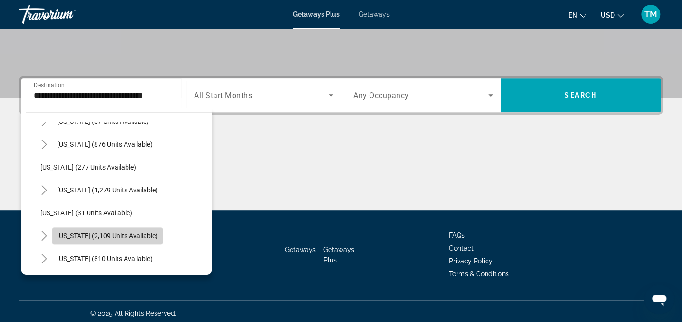
click at [75, 239] on span "Search widget" at bounding box center [107, 235] width 110 height 23
type input "**********"
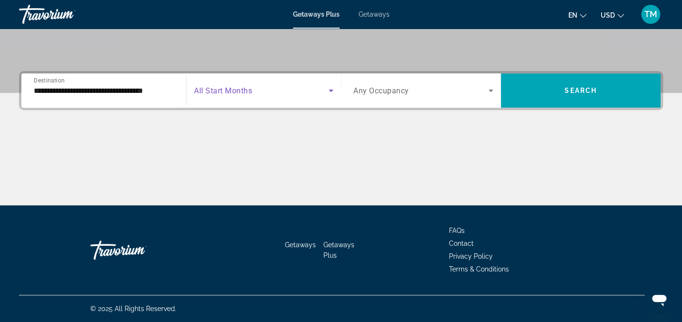
click at [330, 89] on icon "Search widget" at bounding box center [331, 90] width 5 height 2
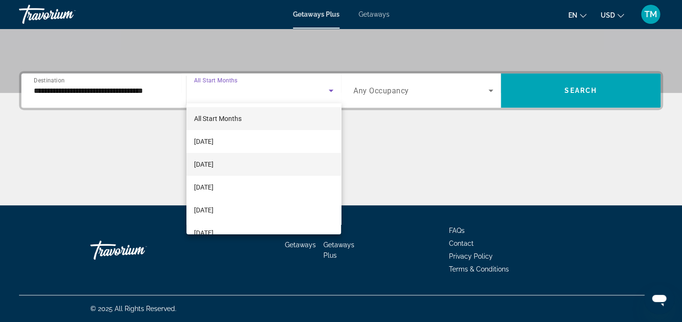
click at [285, 155] on mat-option "[DATE]" at bounding box center [264, 164] width 155 height 23
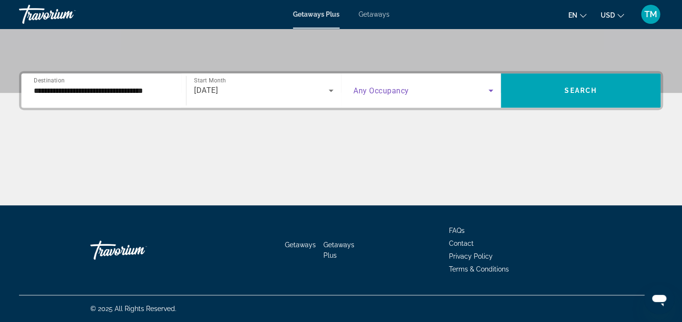
click at [489, 89] on icon "Search widget" at bounding box center [490, 90] width 11 height 11
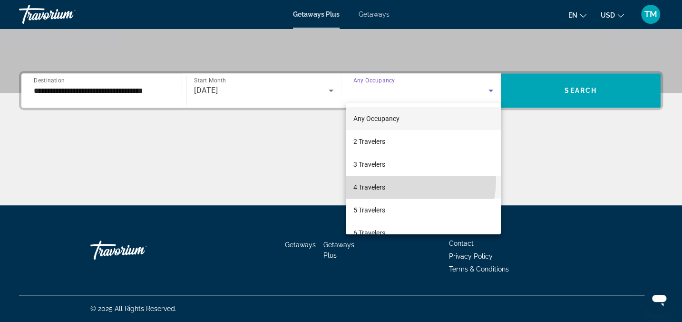
click at [412, 180] on mat-option "4 Travelers" at bounding box center [423, 187] width 155 height 23
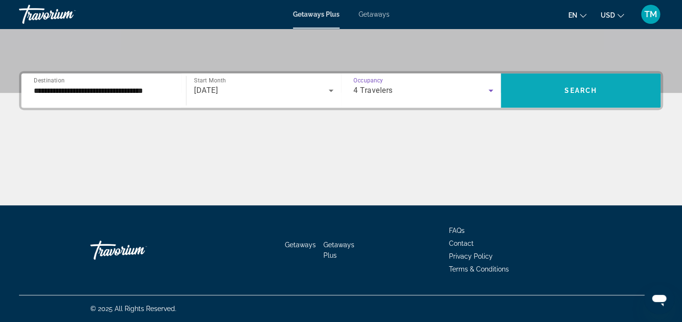
click at [581, 91] on span "Search" at bounding box center [581, 91] width 32 height 8
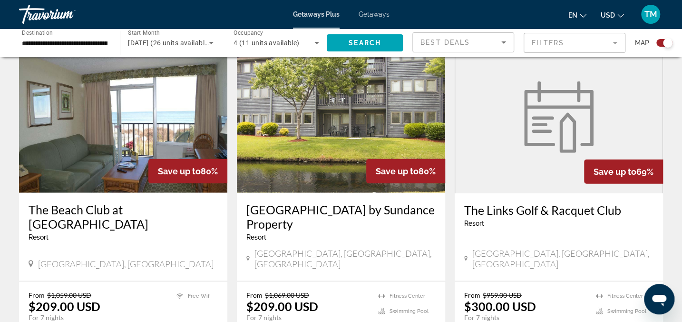
scroll to position [1044, 0]
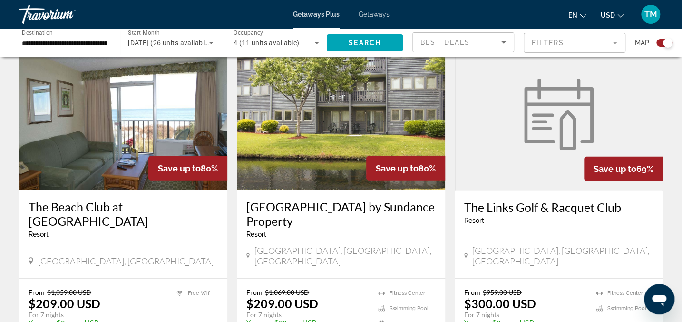
click at [337, 135] on img "Main content" at bounding box center [341, 114] width 208 height 152
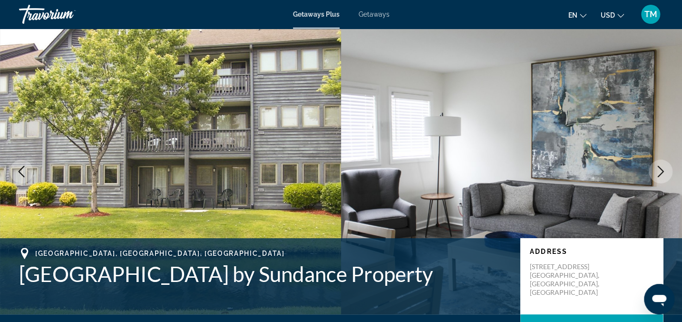
click at [661, 172] on icon "Next image" at bounding box center [660, 171] width 11 height 11
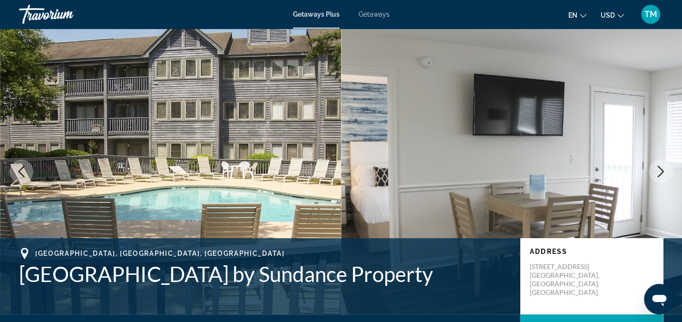
click at [661, 172] on icon "Next image" at bounding box center [660, 171] width 11 height 11
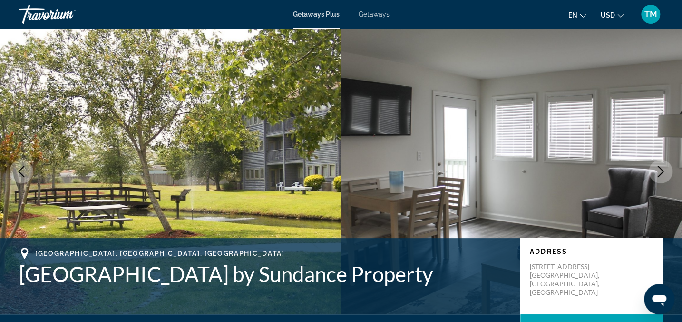
click at [661, 172] on icon "Next image" at bounding box center [660, 171] width 11 height 11
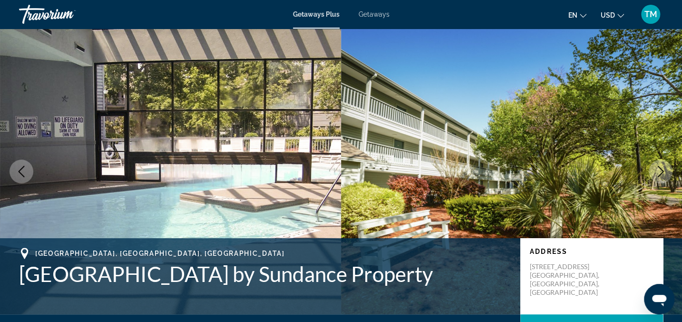
click at [661, 172] on icon "Next image" at bounding box center [660, 171] width 11 height 11
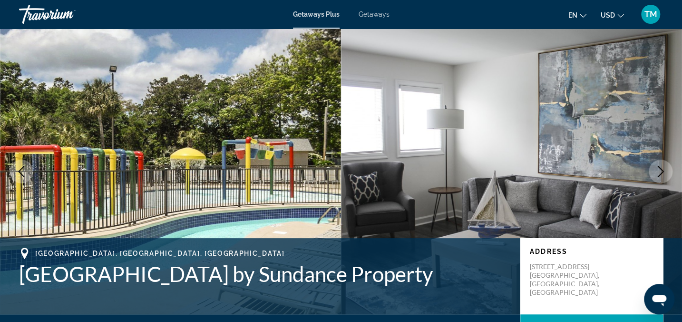
click at [661, 172] on icon "Next image" at bounding box center [660, 171] width 11 height 11
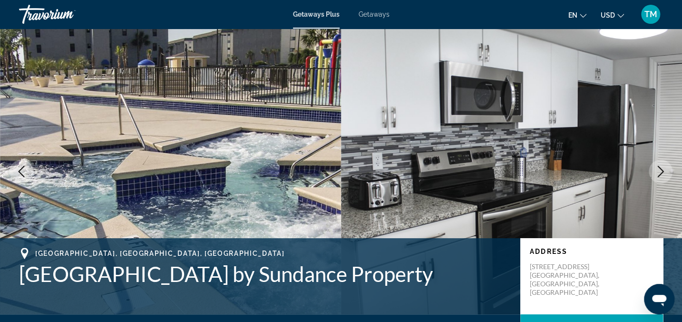
click at [661, 172] on icon "Next image" at bounding box center [660, 171] width 11 height 11
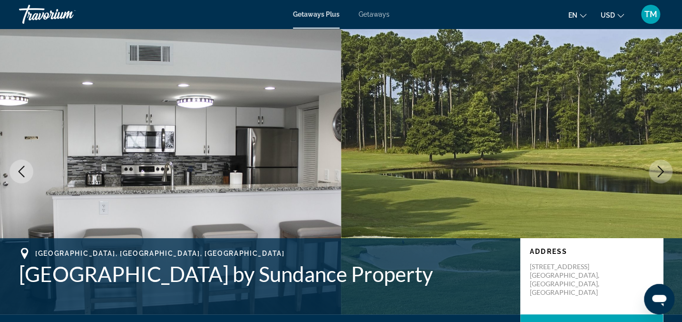
click at [659, 171] on icon "Next image" at bounding box center [660, 171] width 11 height 11
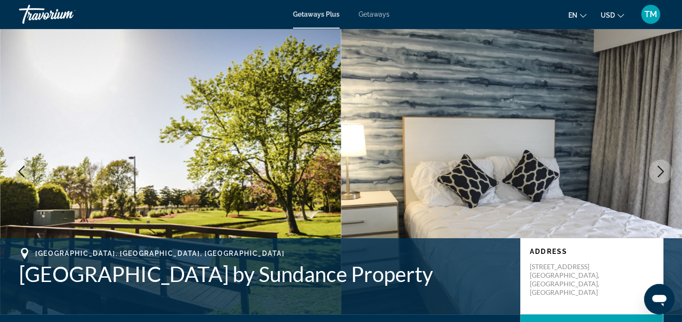
click at [659, 171] on icon "Next image" at bounding box center [660, 171] width 11 height 11
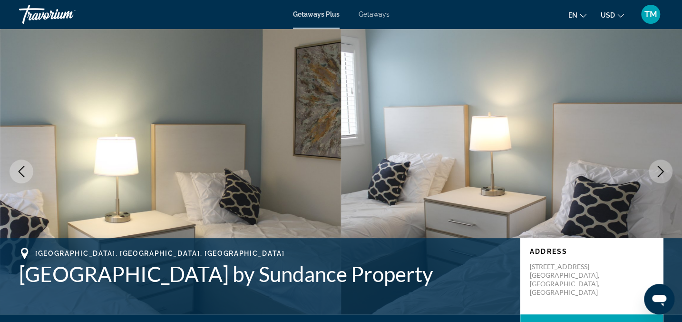
click at [659, 168] on icon "Next image" at bounding box center [660, 171] width 11 height 11
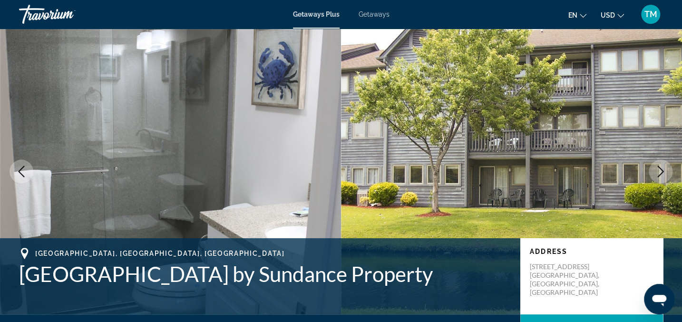
click at [658, 174] on icon "Next image" at bounding box center [660, 171] width 11 height 11
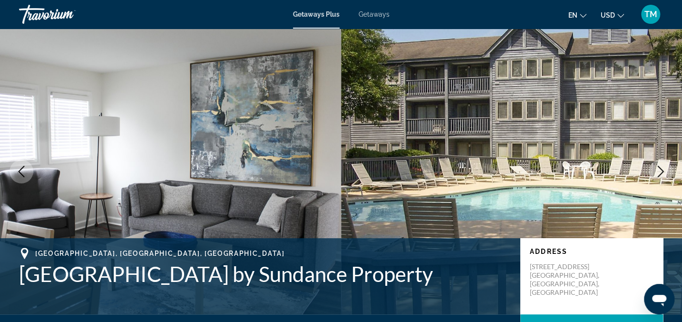
click at [21, 173] on icon "Previous image" at bounding box center [21, 171] width 11 height 11
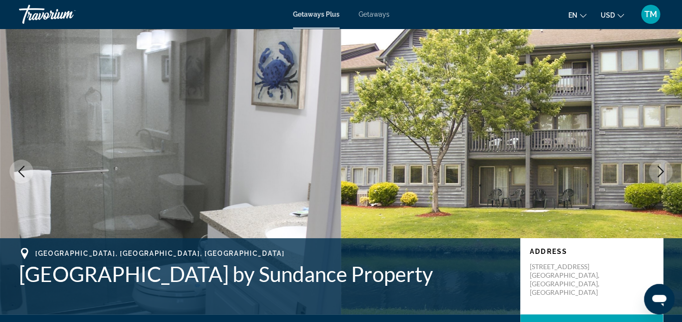
click at [20, 173] on icon "Previous image" at bounding box center [22, 171] width 6 height 11
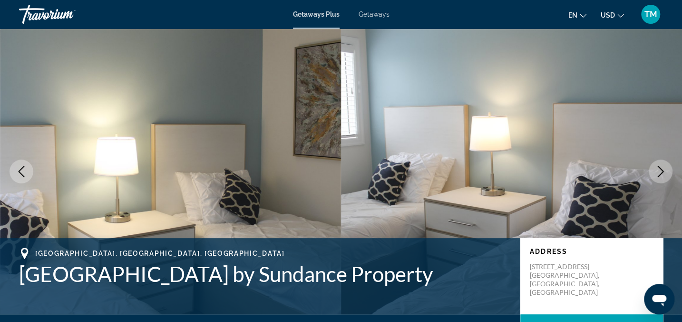
click at [658, 172] on icon "Next image" at bounding box center [660, 171] width 11 height 11
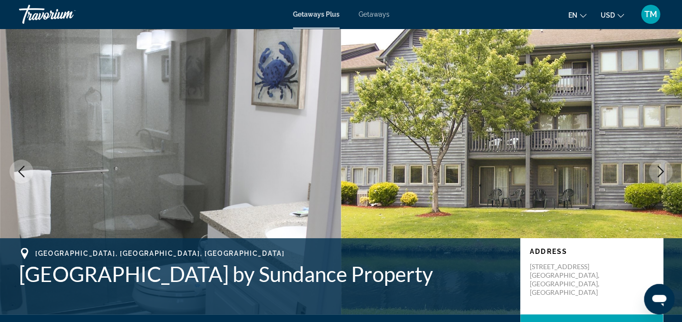
click at [658, 172] on icon "Next image" at bounding box center [660, 171] width 11 height 11
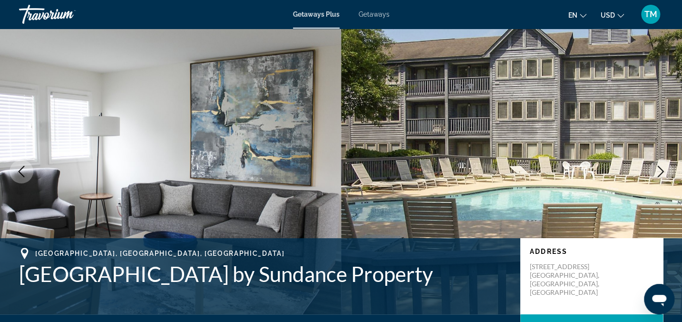
click at [658, 172] on icon "Next image" at bounding box center [660, 171] width 11 height 11
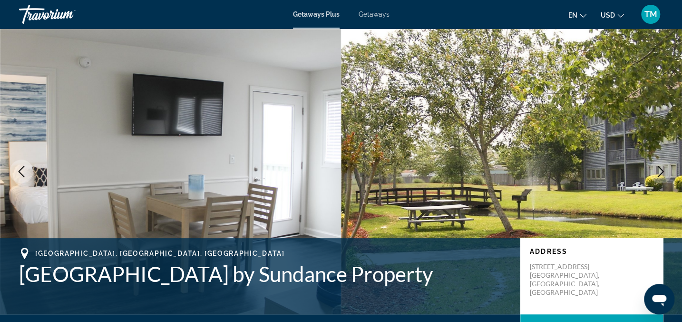
click at [658, 172] on icon "Next image" at bounding box center [660, 171] width 11 height 11
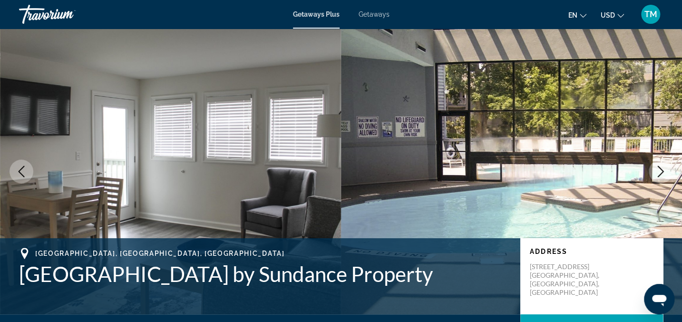
click at [658, 172] on icon "Next image" at bounding box center [660, 171] width 11 height 11
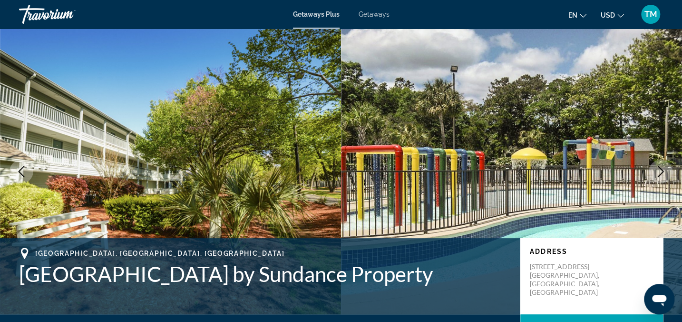
click at [658, 172] on icon "Next image" at bounding box center [660, 171] width 11 height 11
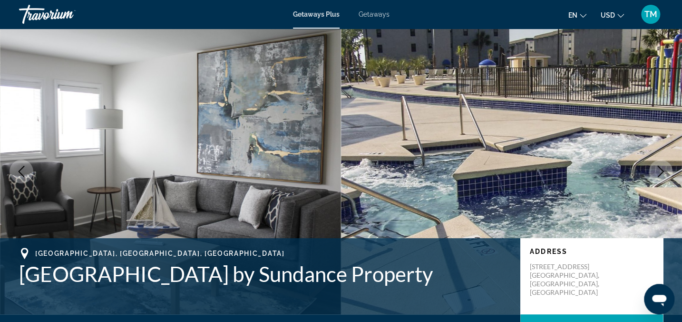
click at [658, 172] on icon "Next image" at bounding box center [660, 171] width 11 height 11
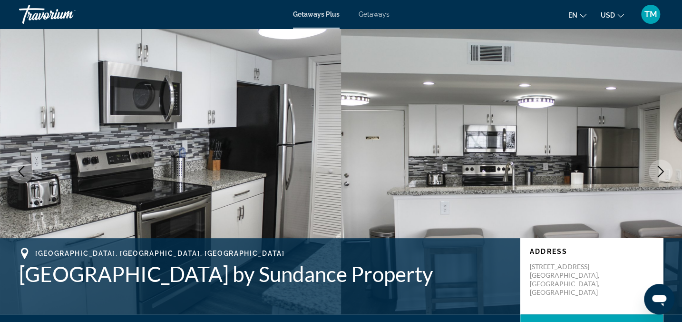
click at [658, 172] on icon "Next image" at bounding box center [660, 171] width 11 height 11
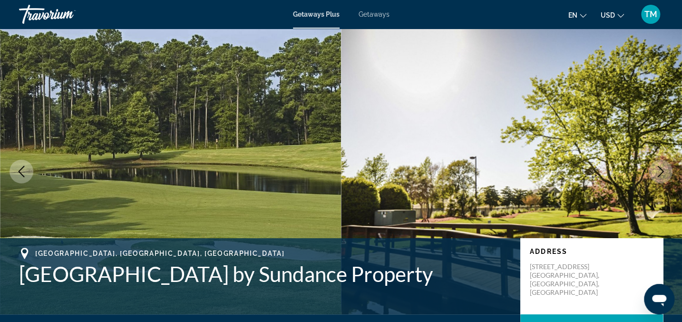
click at [658, 172] on icon "Next image" at bounding box center [660, 171] width 11 height 11
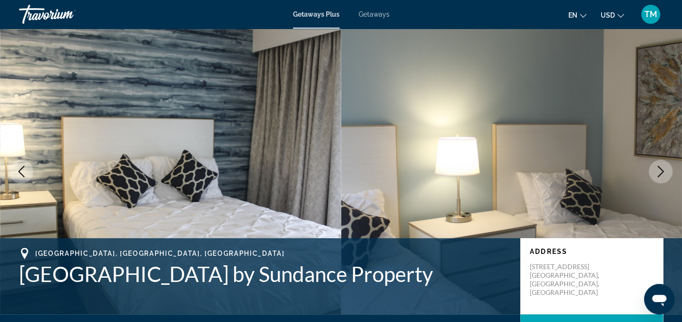
click at [658, 172] on icon "Next image" at bounding box center [660, 171] width 11 height 11
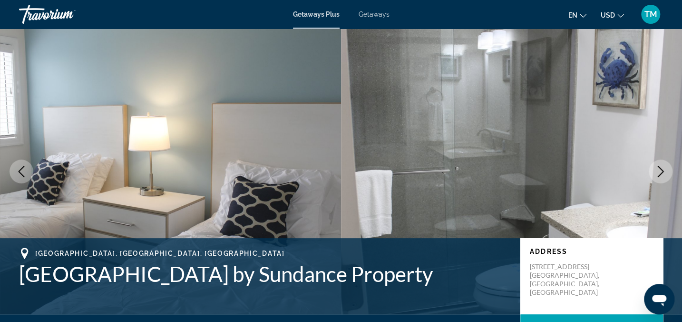
click at [658, 172] on icon "Next image" at bounding box center [660, 171] width 11 height 11
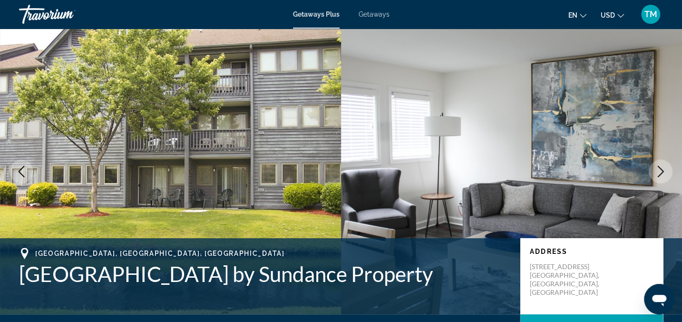
click at [658, 172] on icon "Next image" at bounding box center [660, 171] width 11 height 11
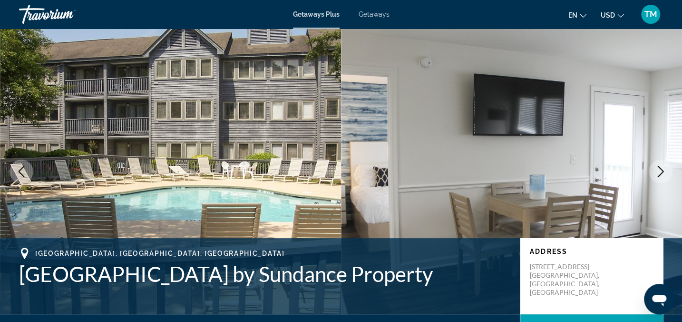
click at [658, 172] on icon "Next image" at bounding box center [660, 171] width 11 height 11
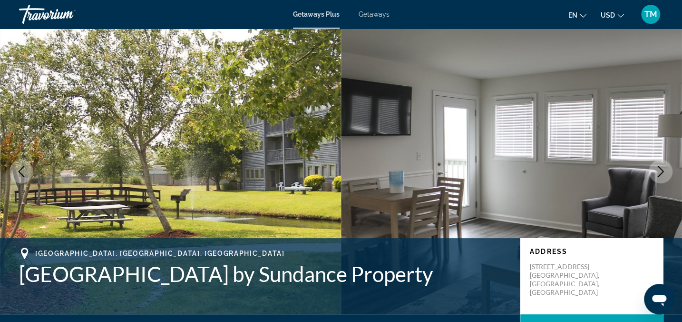
click at [658, 172] on icon "Next image" at bounding box center [660, 171] width 11 height 11
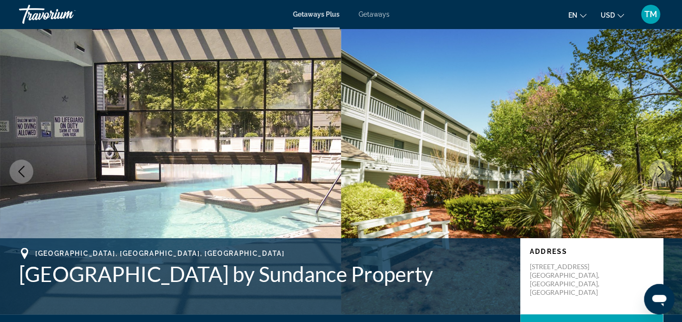
click at [658, 172] on icon "Next image" at bounding box center [660, 171] width 11 height 11
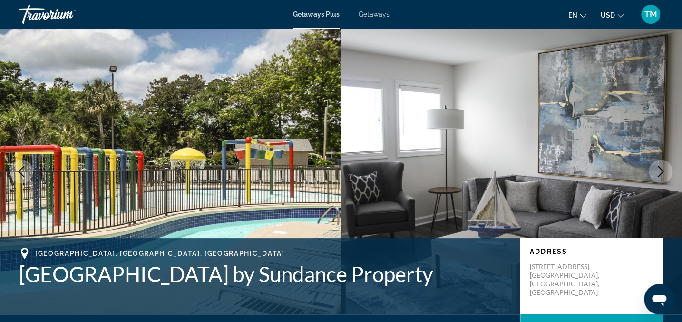
click at [658, 172] on icon "Next image" at bounding box center [660, 171] width 11 height 11
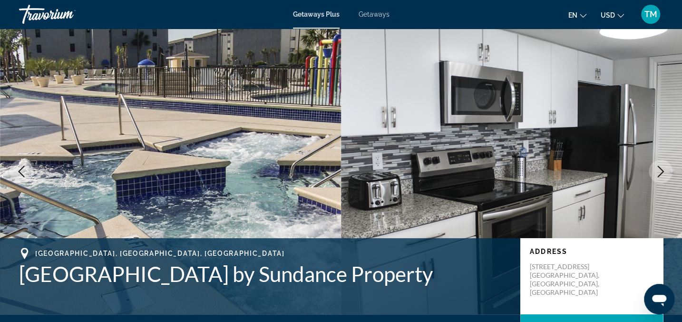
click at [658, 172] on icon "Next image" at bounding box center [660, 171] width 11 height 11
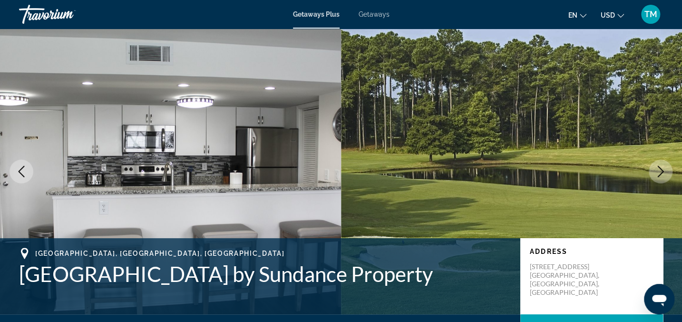
click at [658, 172] on icon "Next image" at bounding box center [660, 171] width 11 height 11
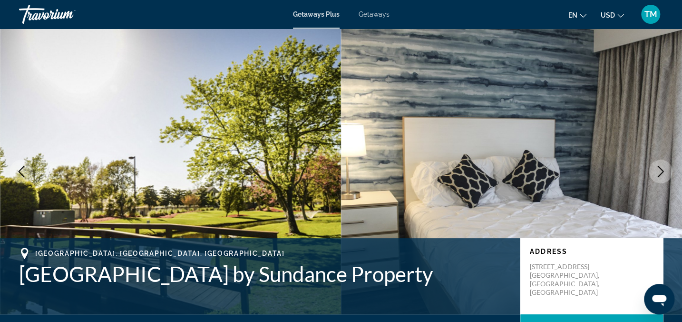
click at [658, 172] on icon "Next image" at bounding box center [660, 171] width 11 height 11
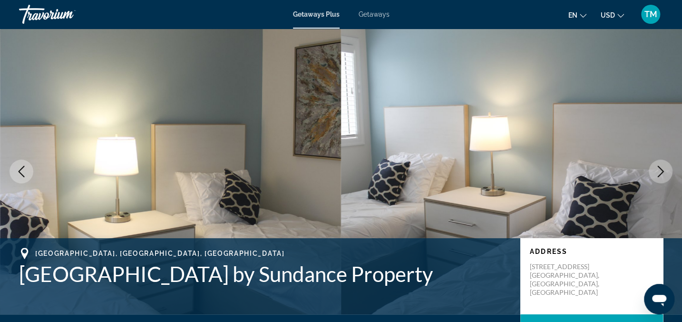
click at [658, 172] on icon "Next image" at bounding box center [660, 171] width 11 height 11
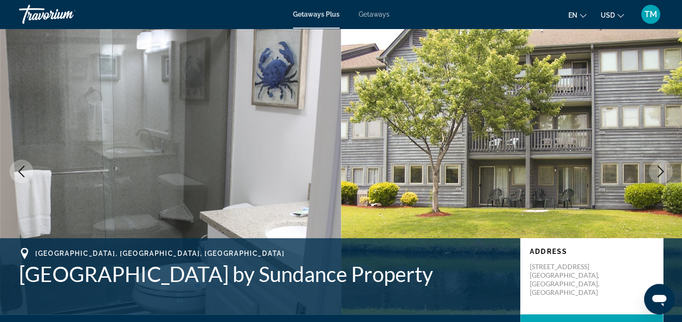
click at [658, 172] on icon "Next image" at bounding box center [660, 171] width 11 height 11
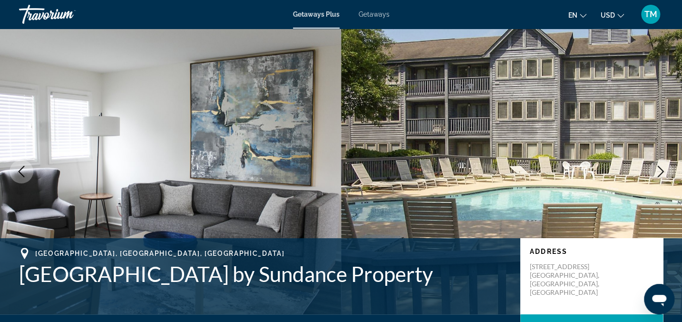
click at [658, 172] on icon "Next image" at bounding box center [660, 171] width 11 height 11
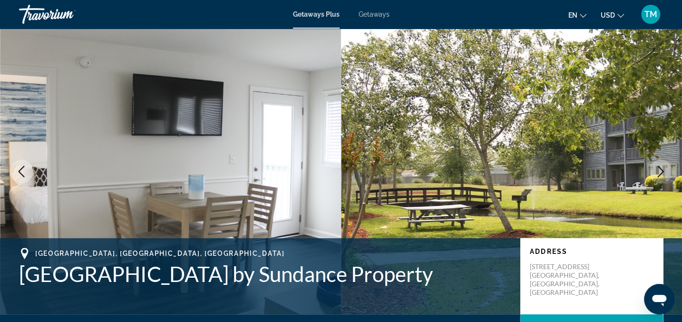
click at [658, 172] on icon "Next image" at bounding box center [660, 171] width 11 height 11
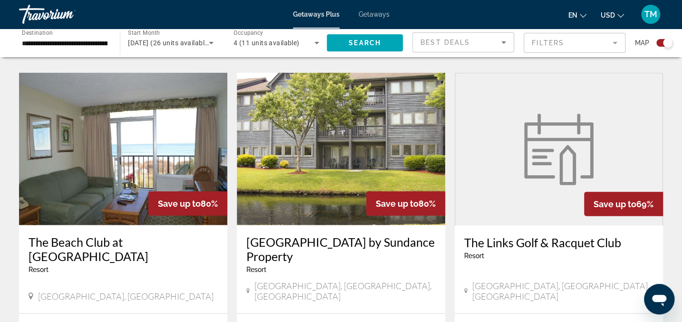
scroll to position [1012, 0]
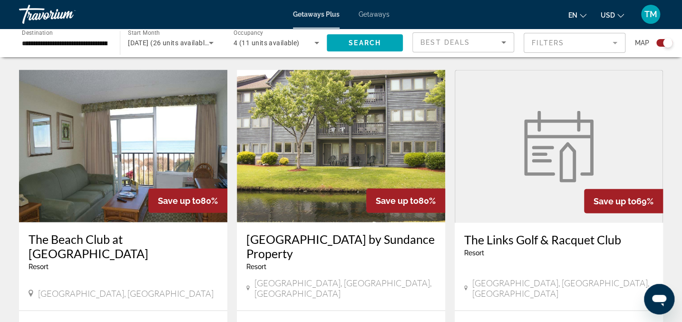
click at [134, 145] on img "Main content" at bounding box center [123, 146] width 208 height 152
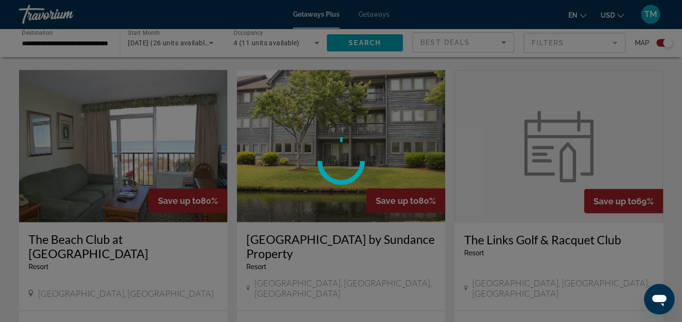
click at [134, 145] on div at bounding box center [341, 161] width 682 height 322
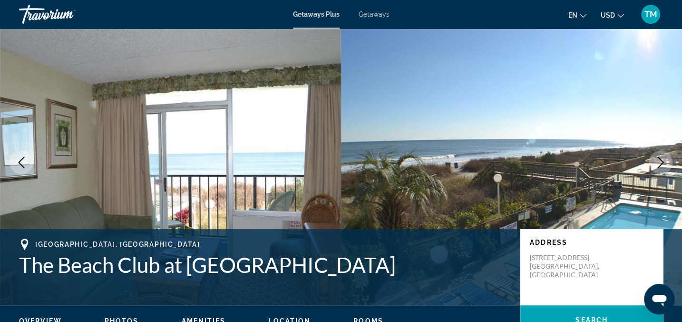
scroll to position [17, 0]
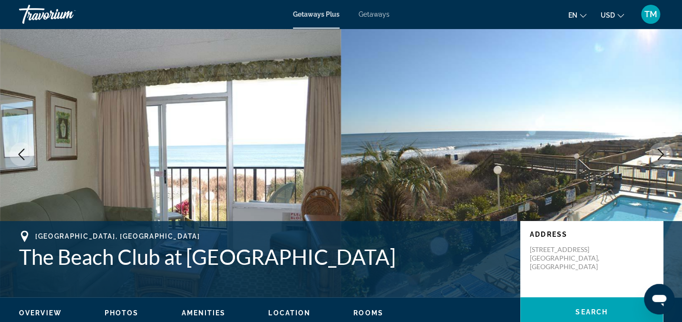
click at [660, 151] on icon "Next image" at bounding box center [660, 153] width 11 height 11
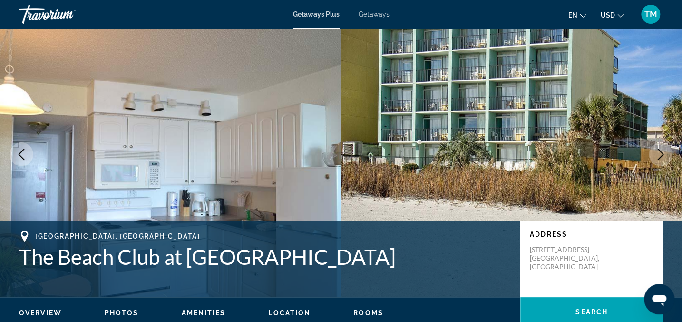
click at [660, 151] on icon "Next image" at bounding box center [660, 153] width 11 height 11
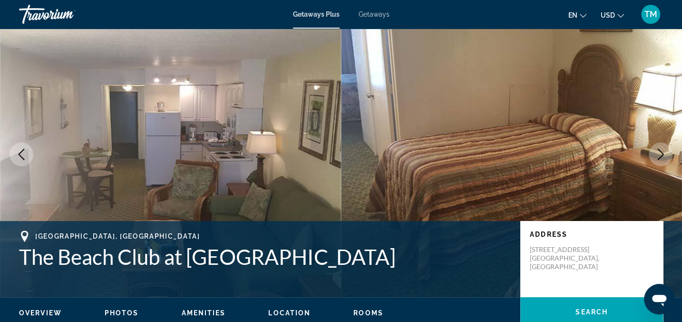
click at [660, 151] on icon "Next image" at bounding box center [660, 153] width 11 height 11
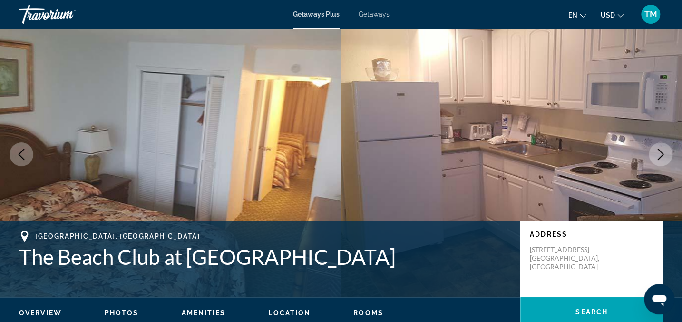
click at [660, 151] on icon "Next image" at bounding box center [660, 153] width 11 height 11
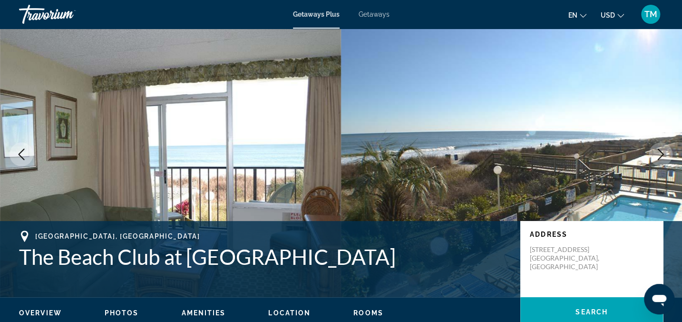
click at [660, 151] on icon "Next image" at bounding box center [660, 153] width 11 height 11
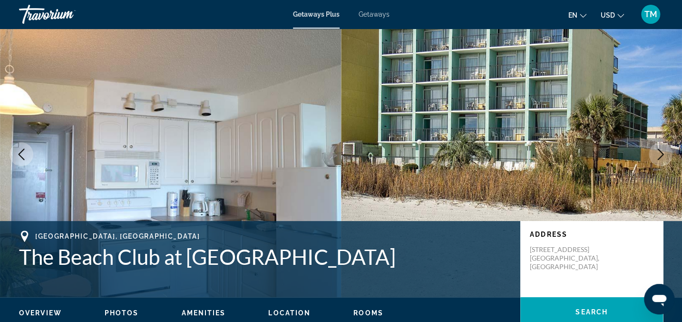
click at [660, 151] on icon "Next image" at bounding box center [660, 153] width 11 height 11
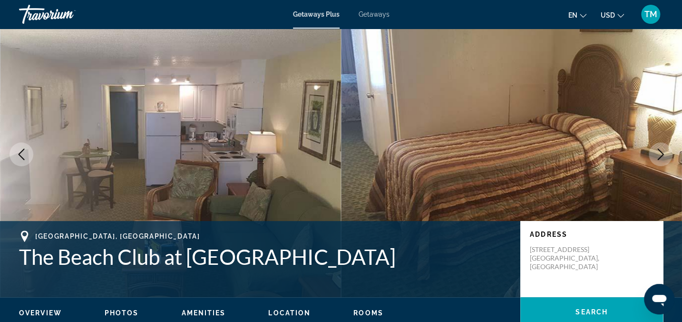
click at [660, 151] on icon "Next image" at bounding box center [660, 153] width 11 height 11
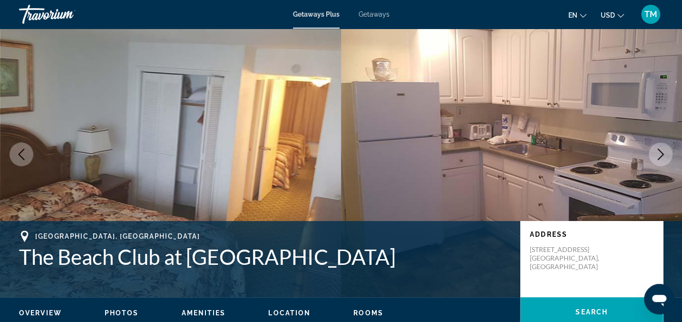
click at [660, 151] on icon "Next image" at bounding box center [660, 153] width 11 height 11
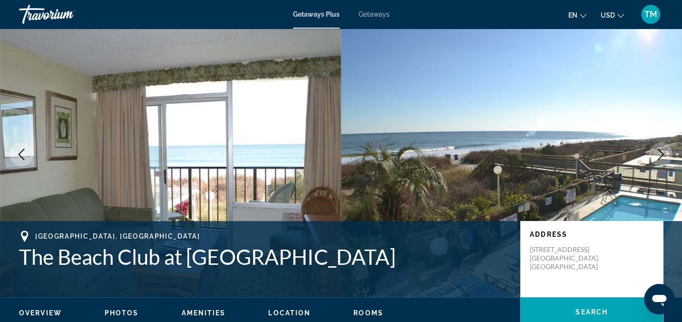
click at [660, 151] on icon "Next image" at bounding box center [660, 153] width 11 height 11
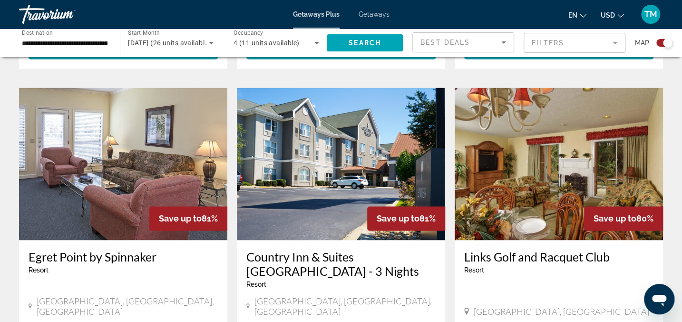
scroll to position [652, 0]
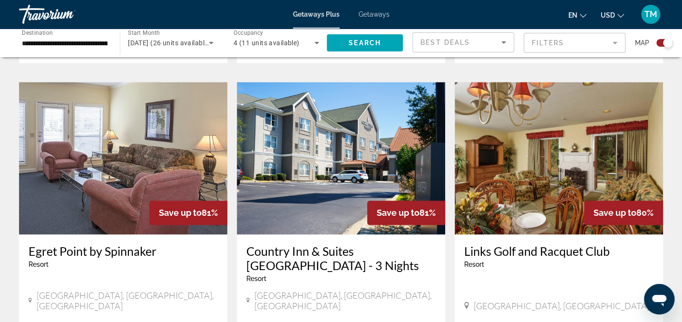
click at [551, 187] on img "Main content" at bounding box center [559, 158] width 208 height 152
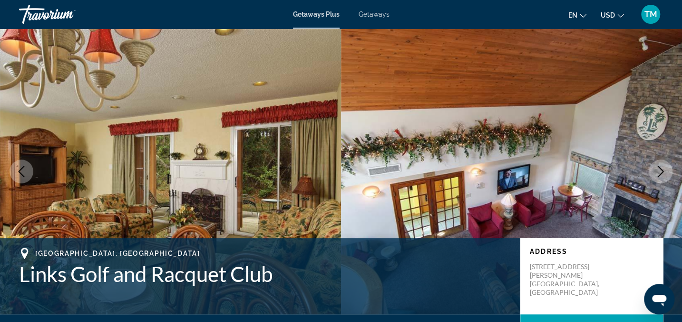
click at [659, 170] on icon "Next image" at bounding box center [660, 171] width 11 height 11
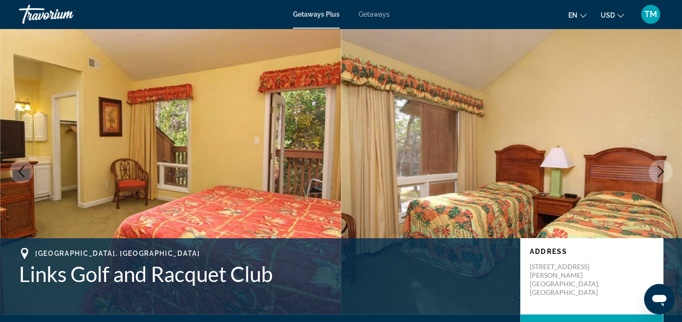
click at [659, 170] on icon "Next image" at bounding box center [660, 171] width 11 height 11
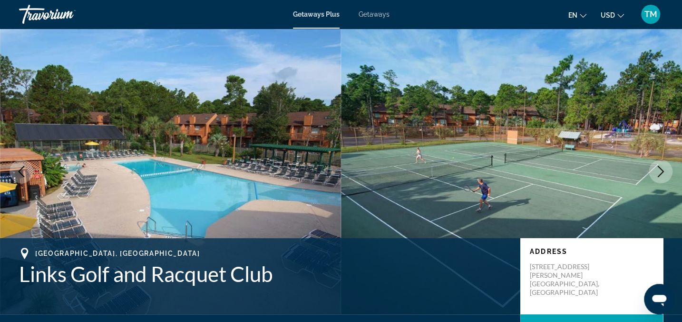
click at [659, 170] on icon "Next image" at bounding box center [660, 171] width 11 height 11
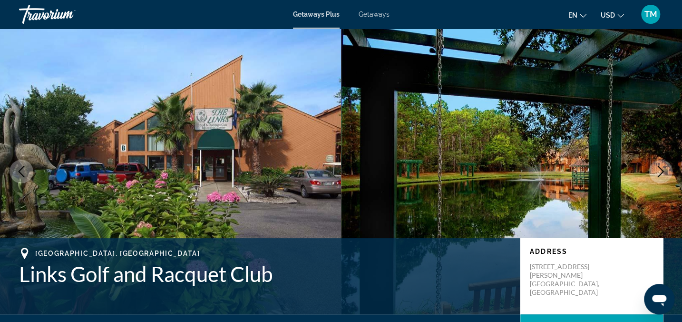
click at [659, 170] on icon "Next image" at bounding box center [660, 171] width 11 height 11
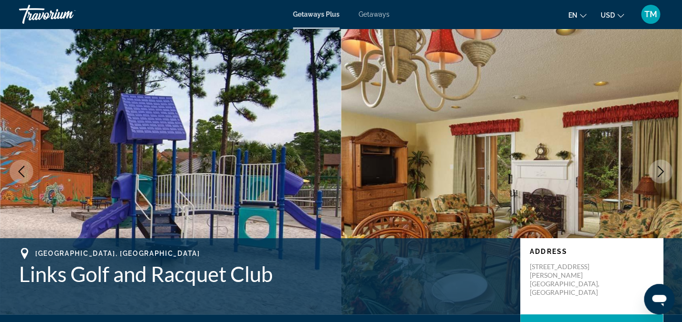
click at [659, 170] on icon "Next image" at bounding box center [660, 171] width 11 height 11
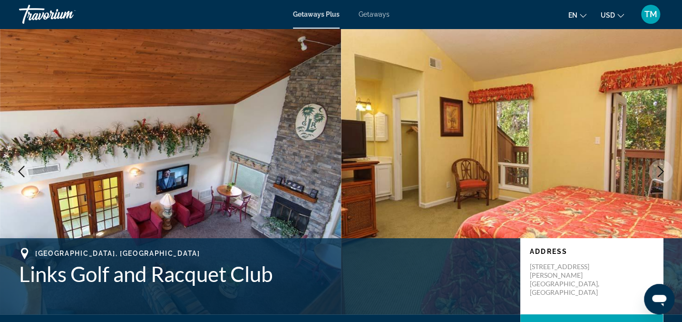
click at [659, 170] on icon "Next image" at bounding box center [660, 171] width 11 height 11
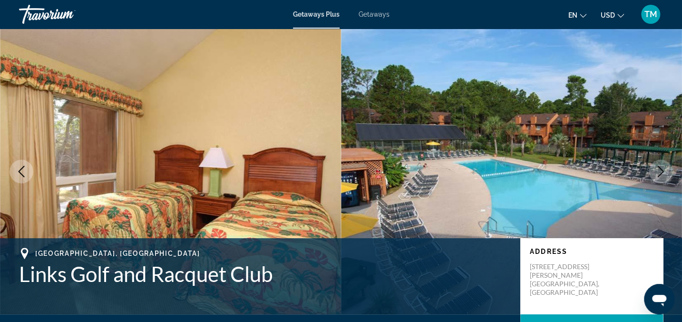
click at [659, 170] on icon "Next image" at bounding box center [660, 171] width 11 height 11
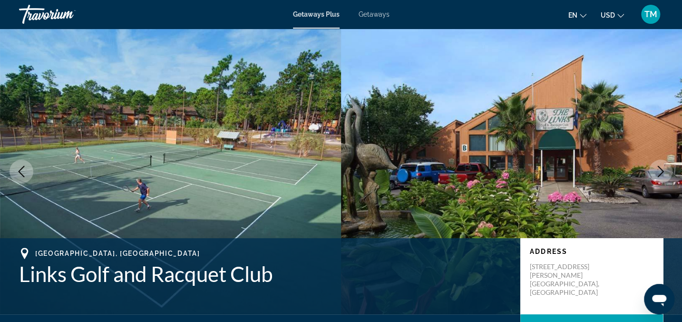
click at [659, 170] on icon "Next image" at bounding box center [660, 171] width 11 height 11
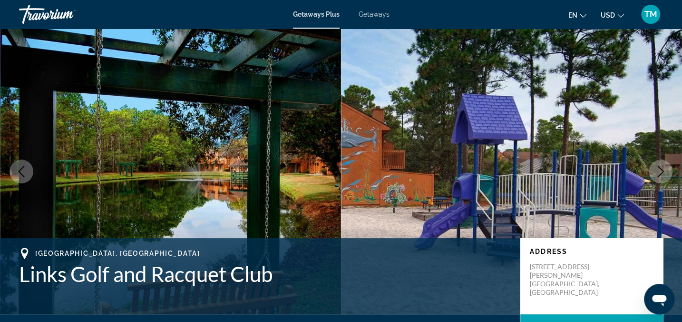
click at [659, 170] on icon "Next image" at bounding box center [660, 171] width 11 height 11
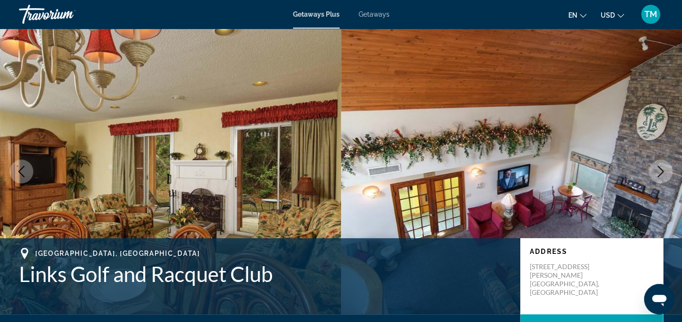
click at [659, 170] on icon "Next image" at bounding box center [660, 171] width 11 height 11
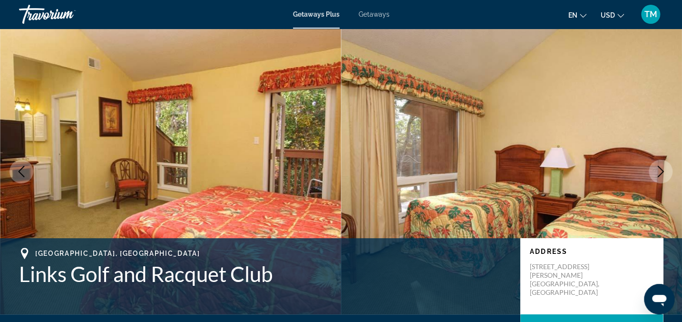
click at [659, 170] on icon "Next image" at bounding box center [660, 171] width 11 height 11
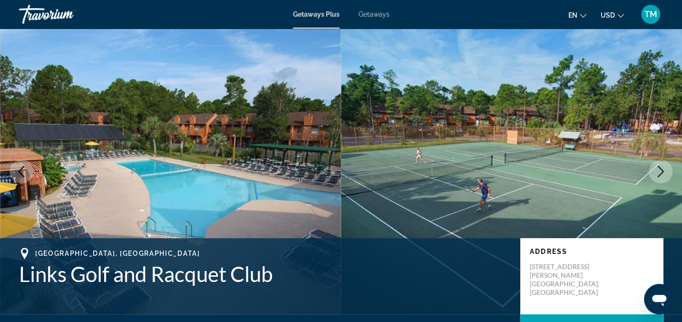
click at [659, 170] on icon "Next image" at bounding box center [660, 171] width 11 height 11
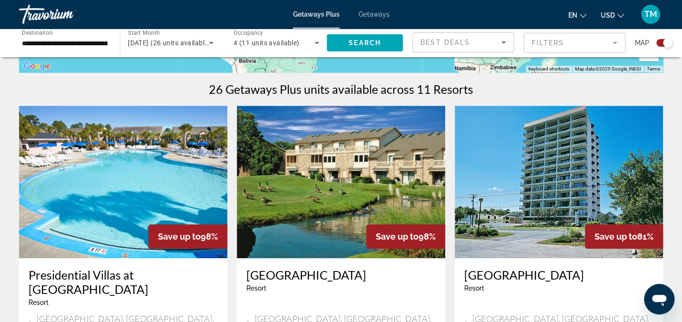
scroll to position [296, 0]
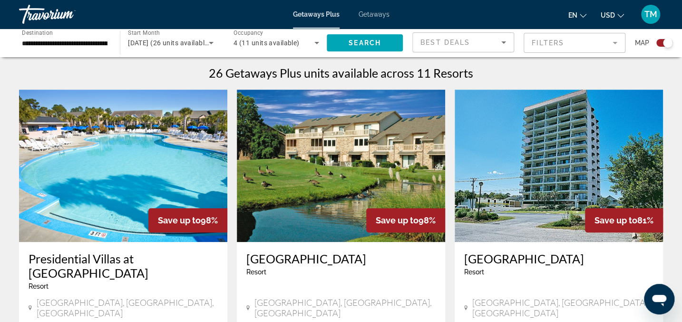
click at [128, 203] on img "Main content" at bounding box center [123, 165] width 208 height 152
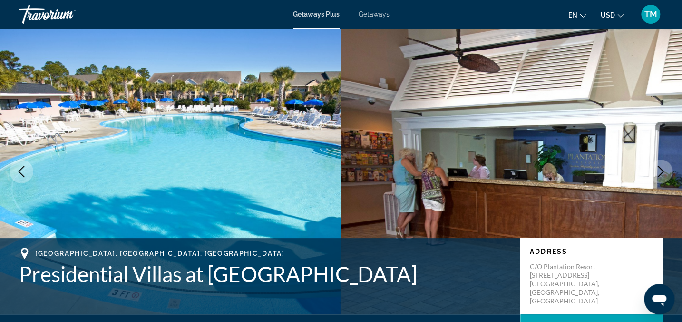
click at [659, 169] on icon "Next image" at bounding box center [660, 171] width 11 height 11
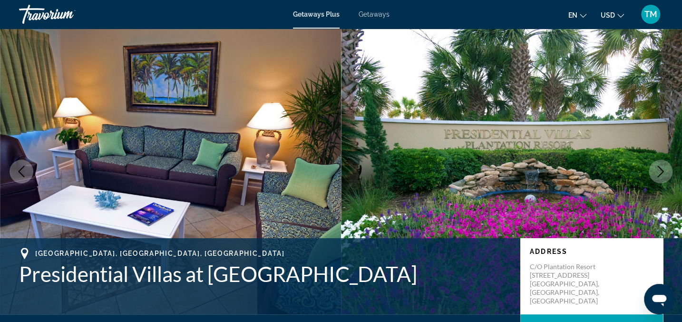
click at [659, 169] on icon "Next image" at bounding box center [660, 171] width 11 height 11
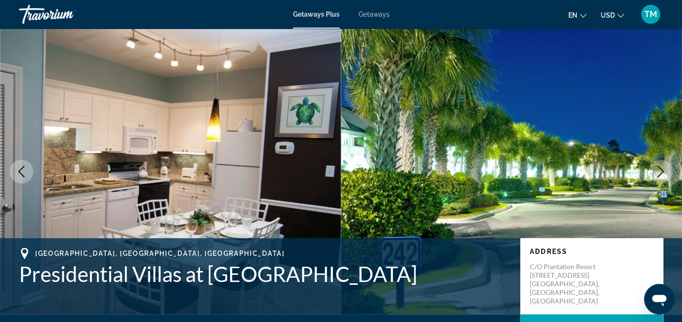
click at [659, 169] on icon "Next image" at bounding box center [660, 171] width 11 height 11
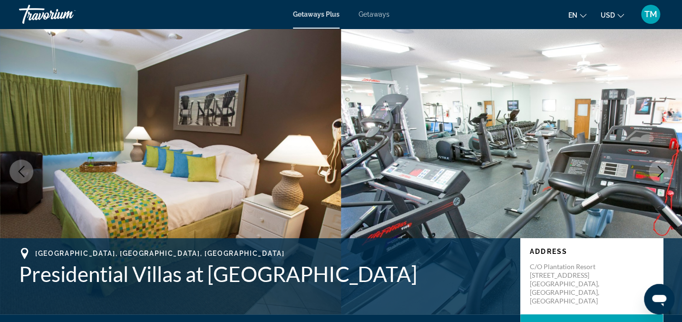
click at [659, 169] on icon "Next image" at bounding box center [660, 171] width 11 height 11
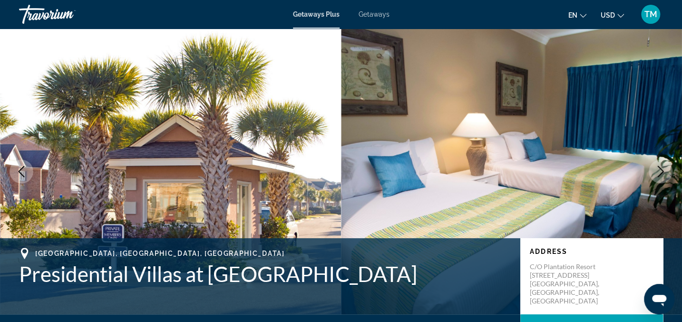
click at [659, 169] on icon "Next image" at bounding box center [660, 171] width 11 height 11
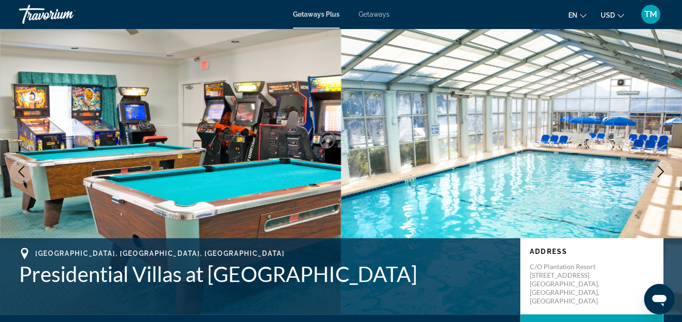
click at [659, 169] on icon "Next image" at bounding box center [660, 171] width 11 height 11
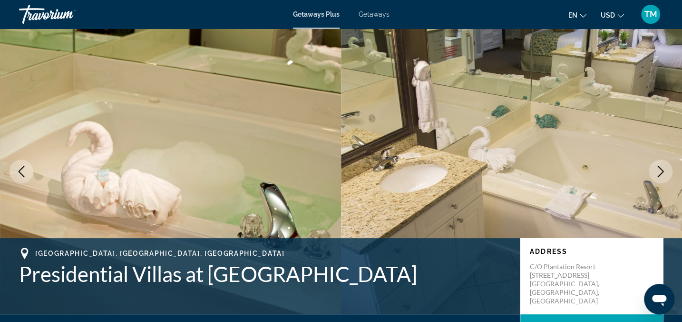
click at [659, 169] on icon "Next image" at bounding box center [660, 171] width 11 height 11
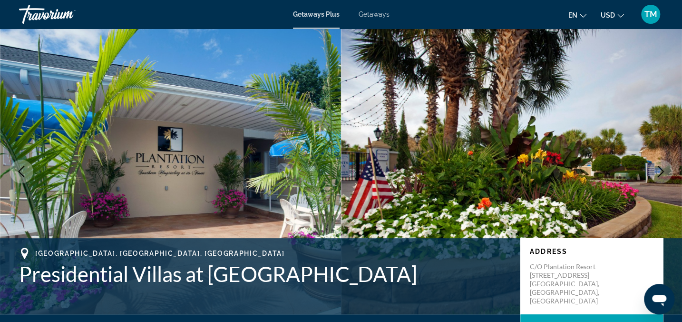
click at [659, 169] on icon "Next image" at bounding box center [660, 171] width 11 height 11
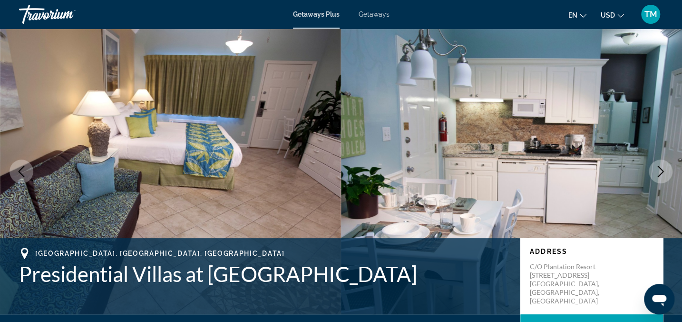
click at [659, 169] on icon "Next image" at bounding box center [660, 171] width 11 height 11
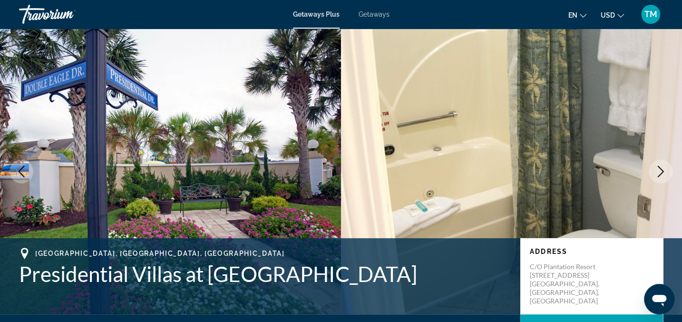
click at [659, 169] on icon "Next image" at bounding box center [660, 171] width 11 height 11
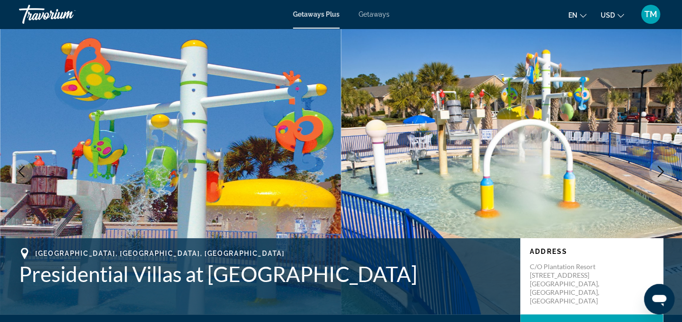
click at [659, 169] on icon "Next image" at bounding box center [660, 171] width 11 height 11
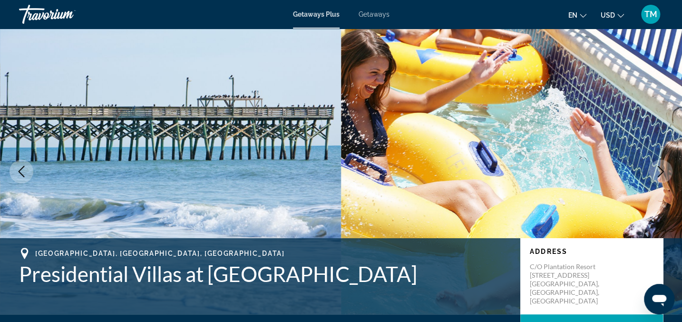
click at [659, 169] on icon "Next image" at bounding box center [660, 171] width 11 height 11
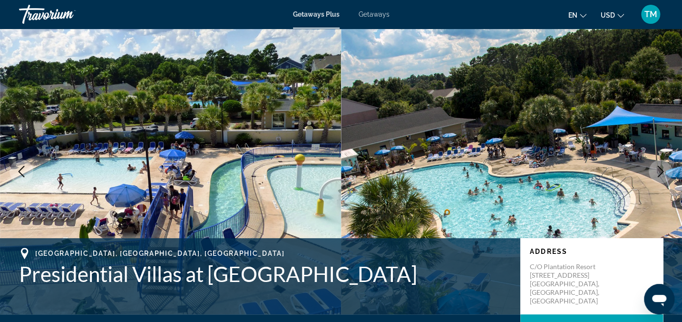
click at [659, 169] on icon "Next image" at bounding box center [660, 171] width 11 height 11
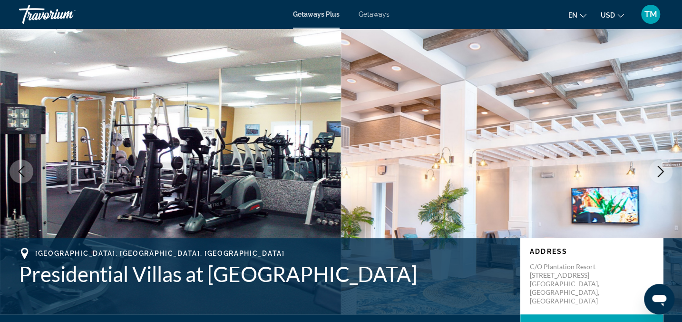
click at [659, 169] on icon "Next image" at bounding box center [660, 171] width 11 height 11
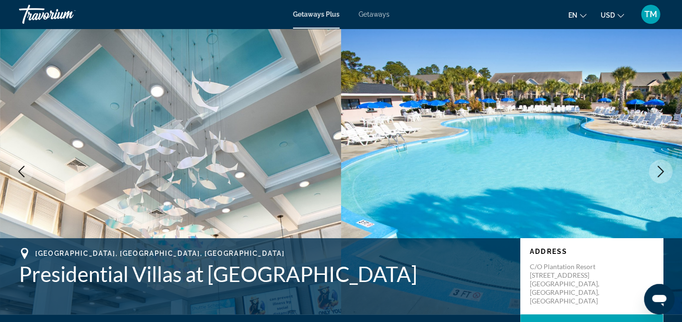
click at [659, 169] on icon "Next image" at bounding box center [660, 171] width 11 height 11
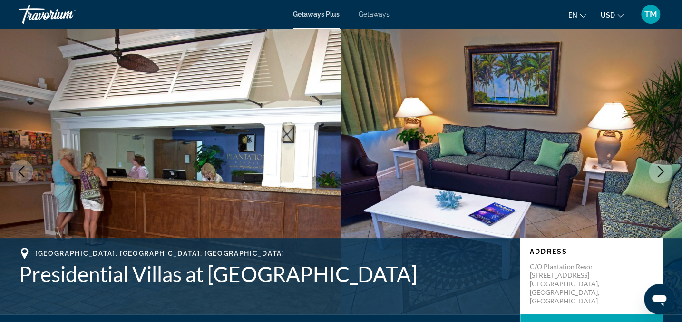
click at [659, 169] on icon "Next image" at bounding box center [660, 171] width 11 height 11
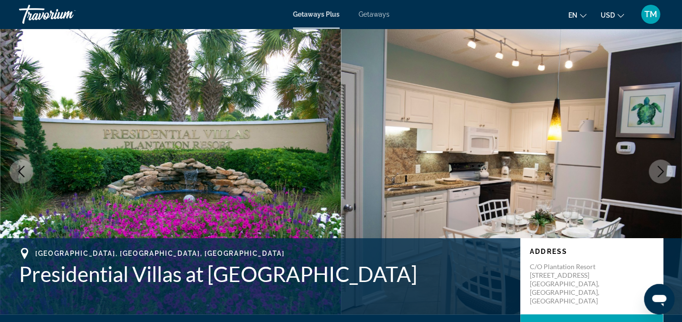
click at [659, 169] on icon "Next image" at bounding box center [660, 171] width 11 height 11
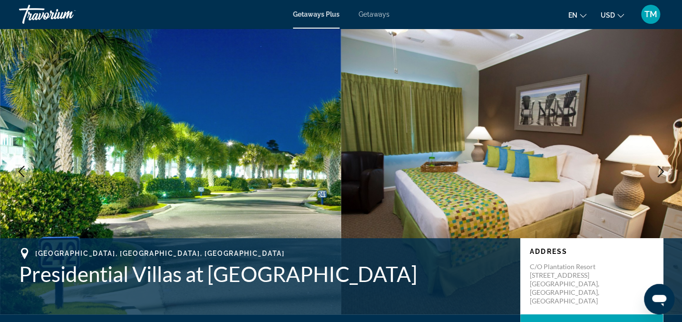
click at [659, 169] on icon "Next image" at bounding box center [660, 171] width 11 height 11
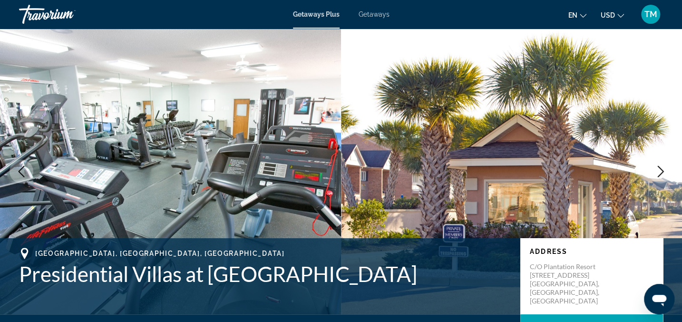
click at [659, 169] on icon "Next image" at bounding box center [660, 171] width 11 height 11
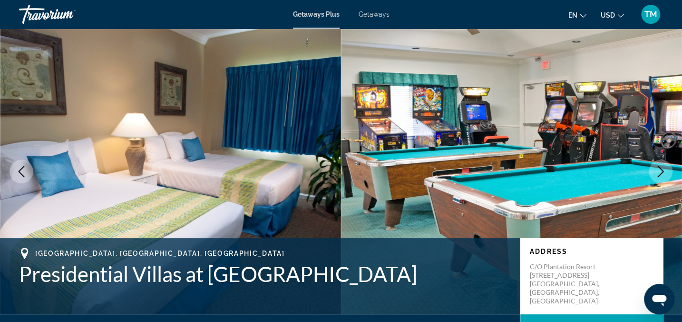
click at [659, 169] on icon "Next image" at bounding box center [660, 171] width 11 height 11
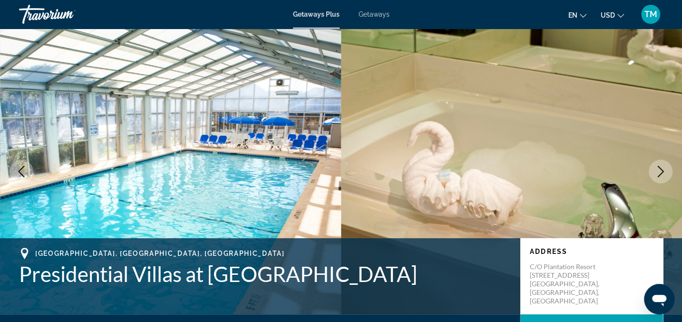
click at [659, 169] on icon "Next image" at bounding box center [660, 171] width 11 height 11
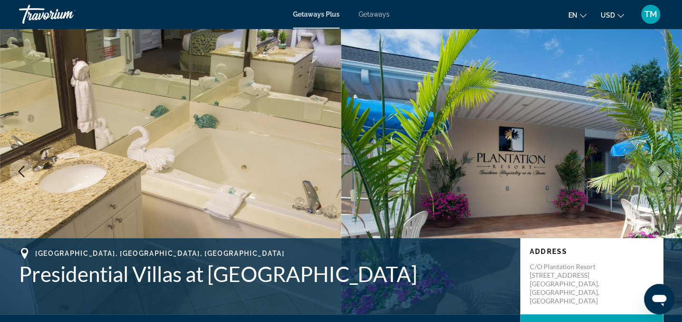
click at [659, 169] on icon "Next image" at bounding box center [660, 171] width 11 height 11
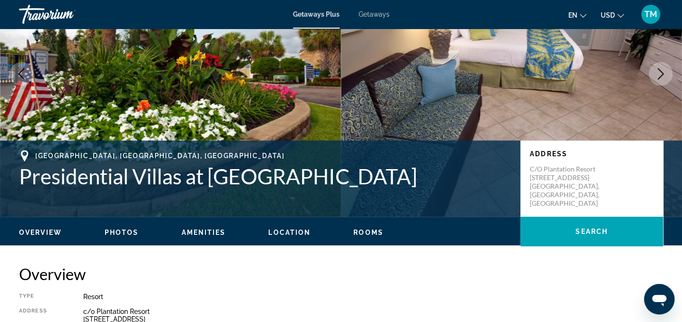
scroll to position [109, 0]
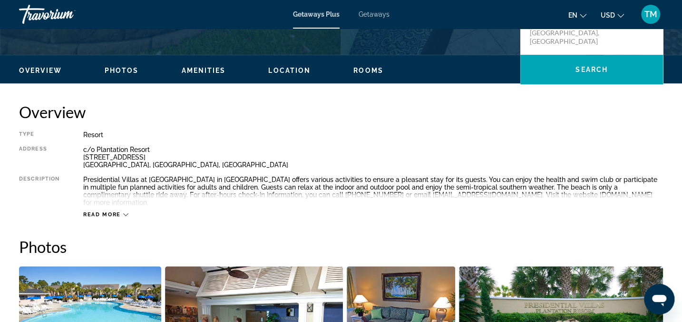
scroll to position [276, 0]
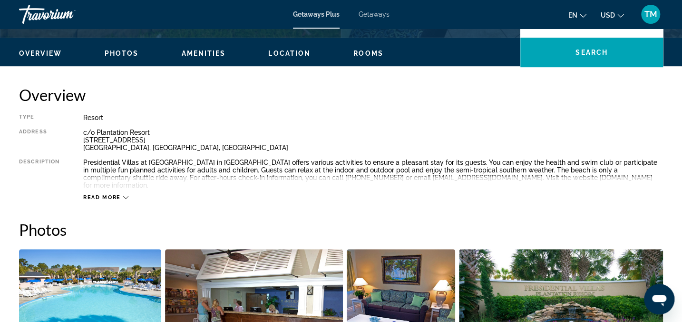
click at [105, 194] on button "Read more" at bounding box center [105, 197] width 45 height 7
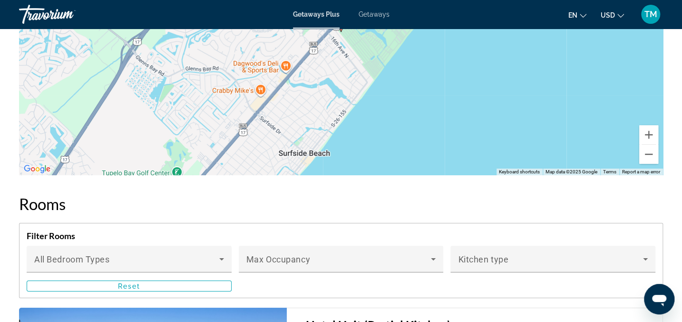
scroll to position [1664, 0]
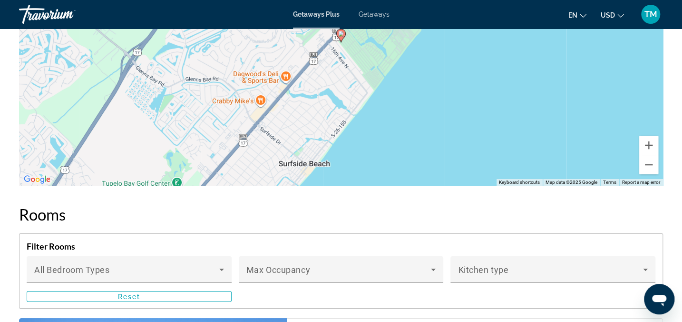
drag, startPoint x: 685, startPoint y: 7, endPoint x: 445, endPoint y: 86, distance: 252.0
click at [445, 86] on div "To activate drag with keyboard, press Alt + Enter. Once in keyboard drag state,…" at bounding box center [341, 42] width 644 height 285
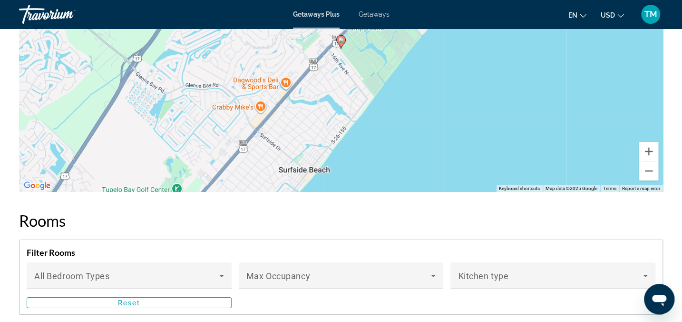
scroll to position [1675, 0]
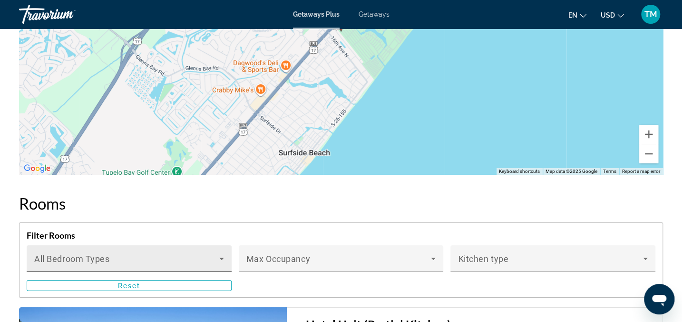
click at [222, 257] on icon "Main content" at bounding box center [221, 258] width 5 height 2
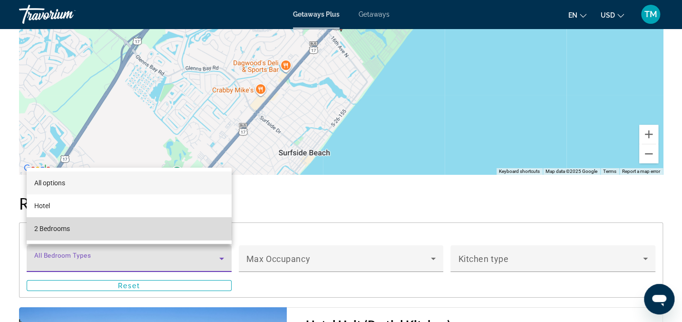
click at [50, 231] on span "2 Bedrooms" at bounding box center [52, 228] width 36 height 11
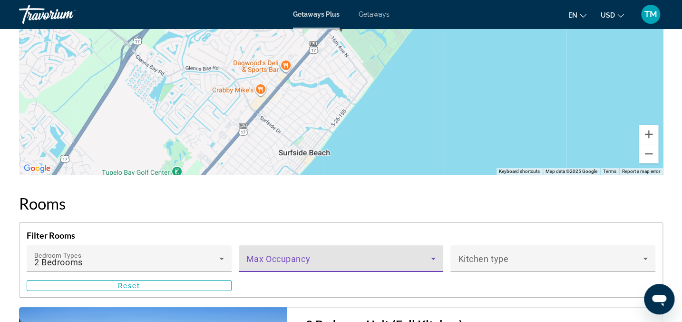
click at [433, 258] on icon "Main content" at bounding box center [433, 258] width 11 height 11
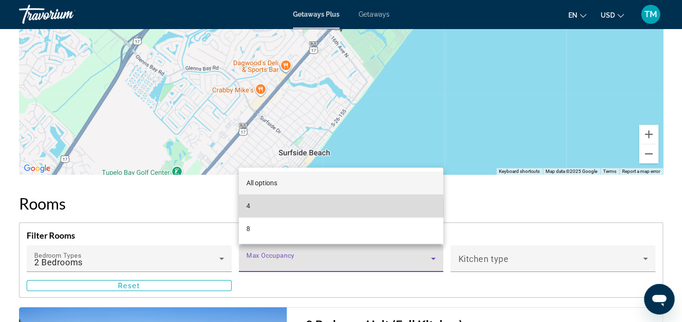
click at [272, 209] on mat-option "4" at bounding box center [341, 205] width 205 height 23
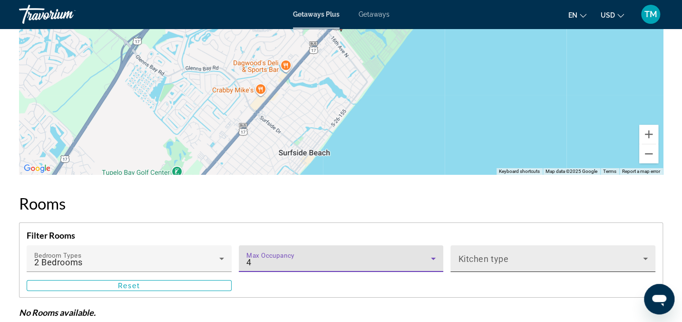
click at [647, 257] on icon "Main content" at bounding box center [645, 258] width 5 height 2
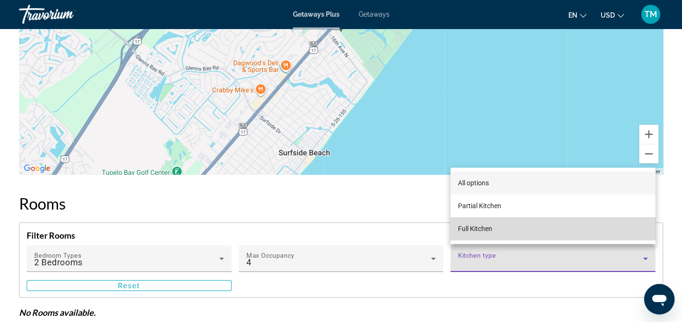
click at [570, 233] on mat-option "Full Kitchen" at bounding box center [553, 228] width 205 height 23
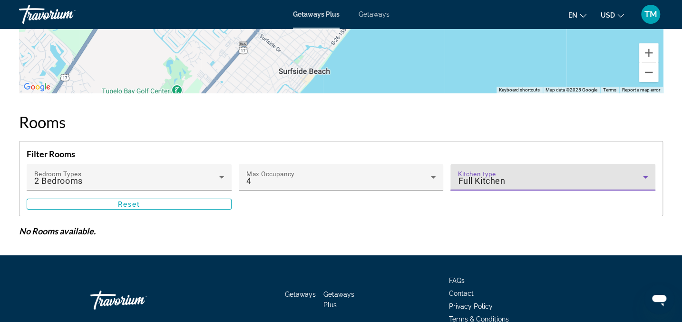
scroll to position [1763, 0]
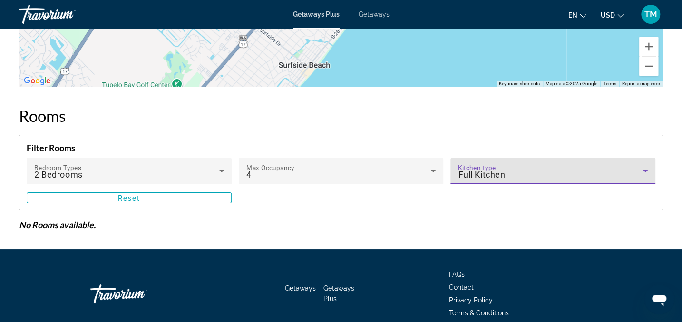
click at [645, 170] on icon "Main content" at bounding box center [645, 171] width 5 height 2
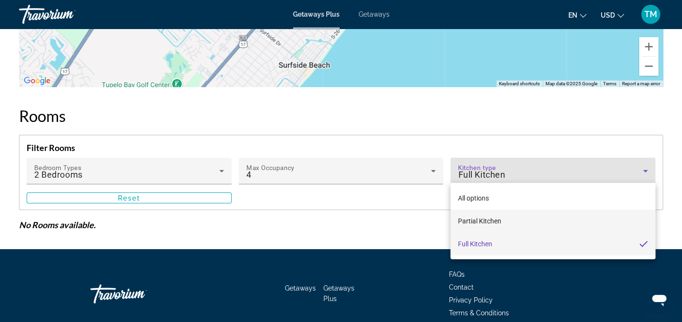
click at [608, 215] on mat-option "Partial Kitchen" at bounding box center [553, 220] width 205 height 23
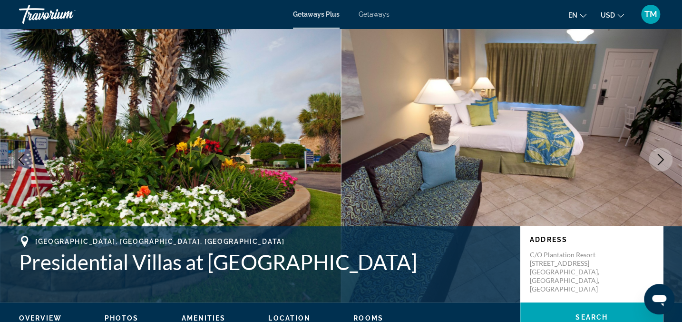
scroll to position [0, 0]
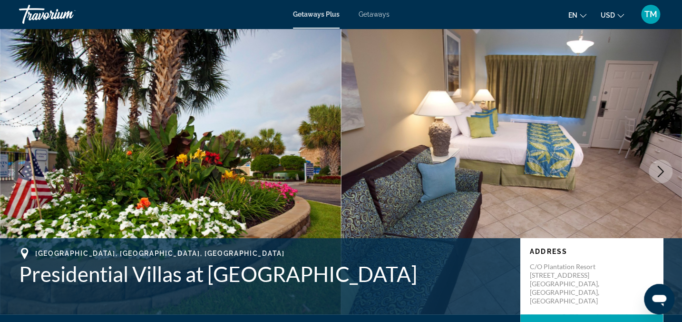
drag, startPoint x: 680, startPoint y: 16, endPoint x: 686, endPoint y: 17, distance: 5.3
click at [682, 17] on html "Skip to main content Getaways Plus Getaways en English Español Français Italian…" at bounding box center [341, 161] width 682 height 322
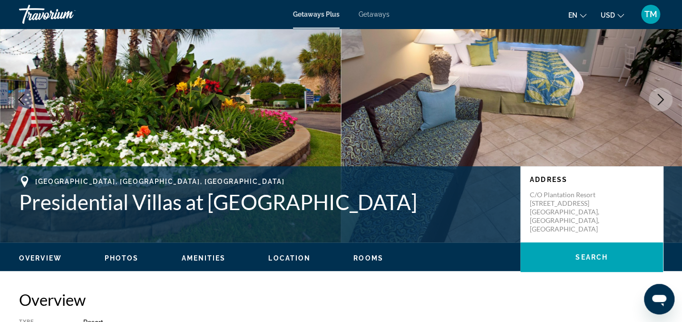
scroll to position [101, 0]
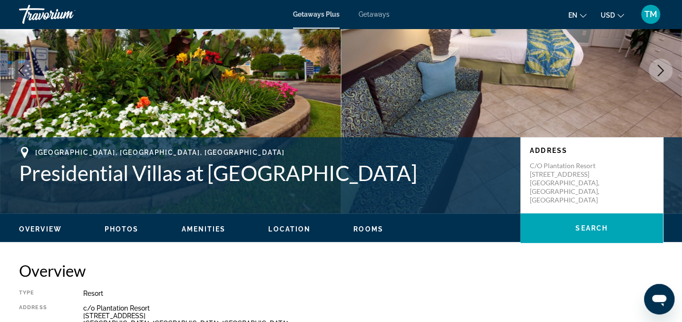
click at [109, 223] on ul "Overview Photos Amenities Location Rooms Search" at bounding box center [341, 228] width 644 height 10
click at [114, 227] on span "Photos" at bounding box center [122, 229] width 34 height 8
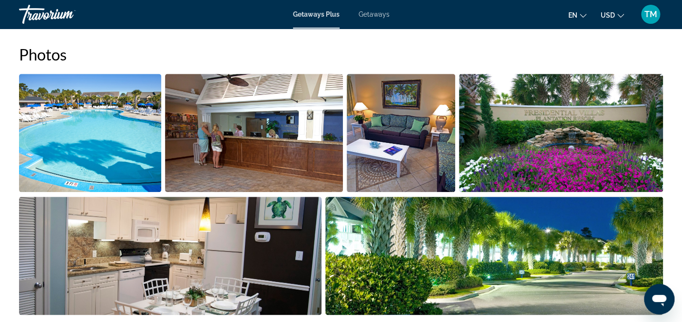
scroll to position [456, 0]
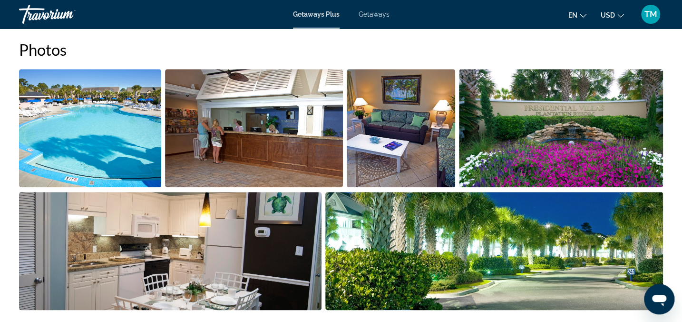
click at [52, 127] on img "Open full-screen image slider" at bounding box center [90, 128] width 142 height 118
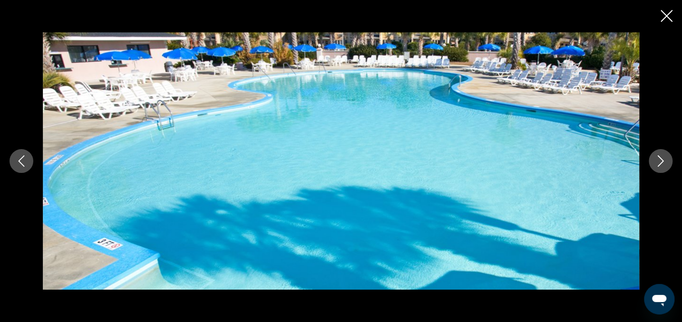
click at [659, 159] on icon "Next image" at bounding box center [660, 160] width 11 height 11
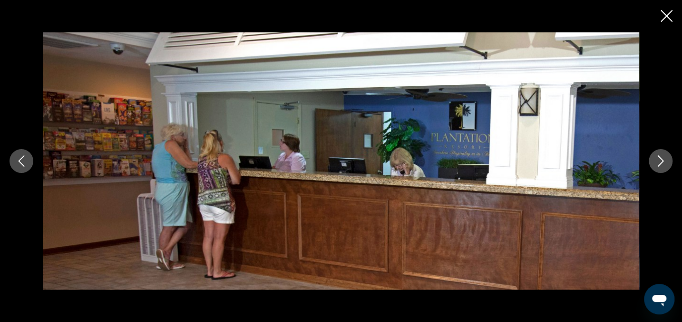
click at [660, 157] on icon "Next image" at bounding box center [661, 160] width 6 height 11
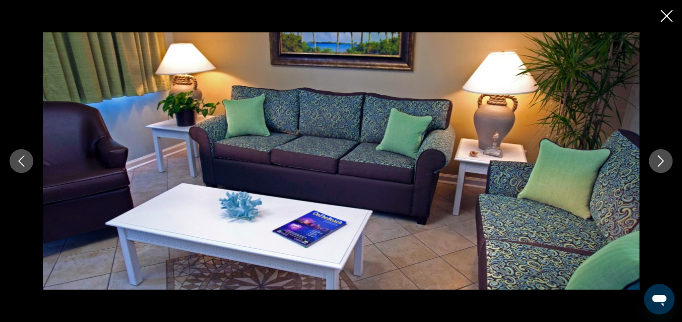
click at [659, 157] on icon "Next image" at bounding box center [660, 160] width 11 height 11
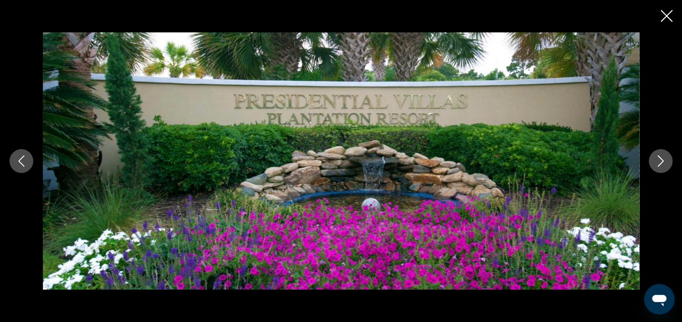
click at [659, 156] on icon "Next image" at bounding box center [660, 160] width 11 height 11
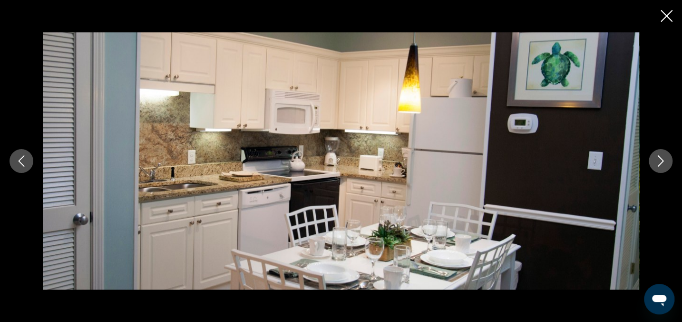
click at [659, 154] on button "Next image" at bounding box center [661, 161] width 24 height 24
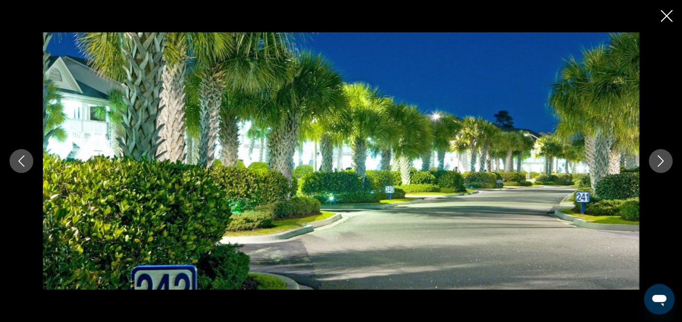
click at [660, 152] on button "Next image" at bounding box center [661, 161] width 24 height 24
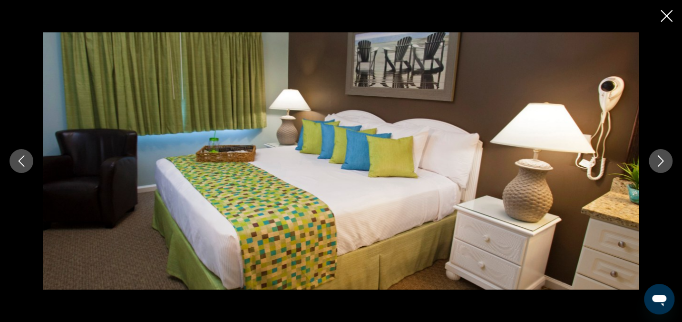
click at [660, 149] on button "Next image" at bounding box center [661, 161] width 24 height 24
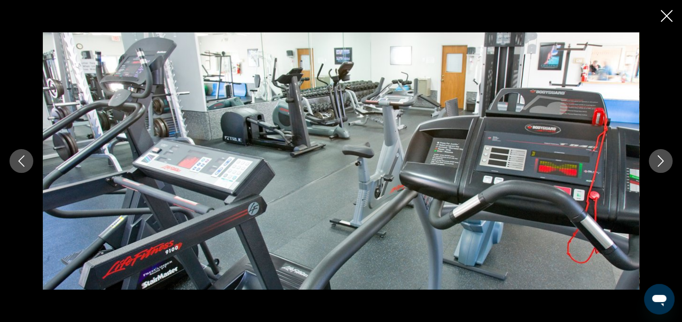
click at [660, 149] on button "Next image" at bounding box center [661, 161] width 24 height 24
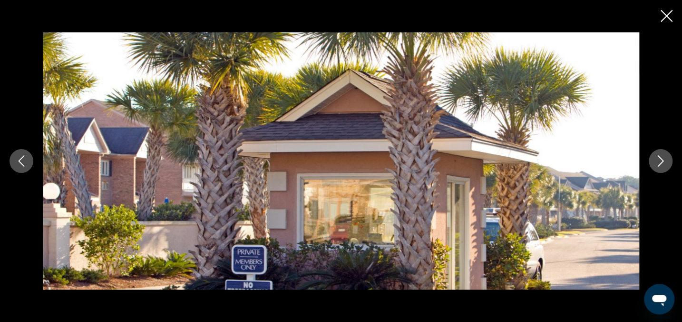
click at [659, 158] on icon "Next image" at bounding box center [660, 160] width 11 height 11
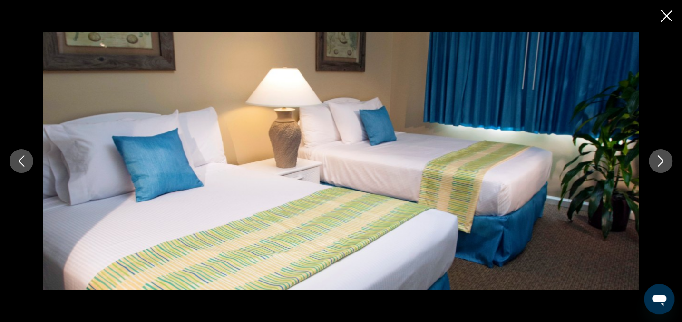
click at [658, 157] on icon "Next image" at bounding box center [660, 160] width 11 height 11
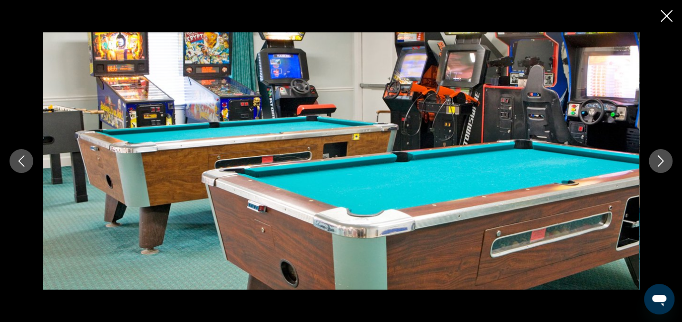
click at [658, 159] on icon "Next image" at bounding box center [660, 160] width 11 height 11
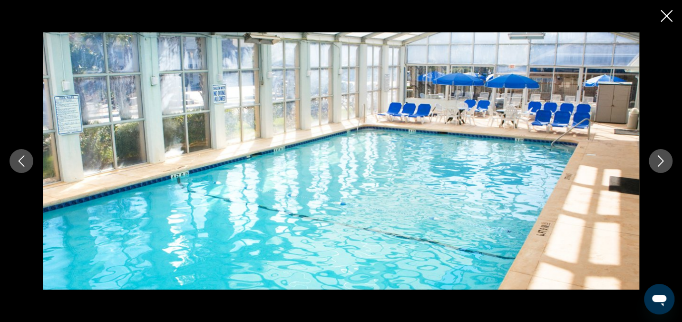
click at [658, 159] on icon "Next image" at bounding box center [660, 160] width 11 height 11
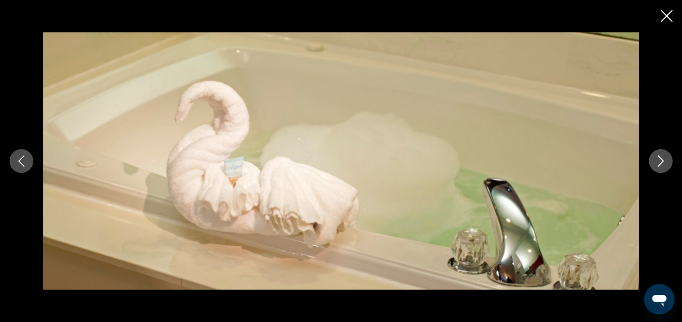
click at [658, 159] on icon "Next image" at bounding box center [660, 160] width 11 height 11
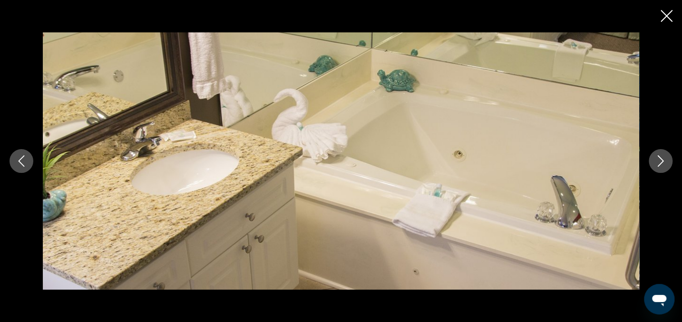
click at [658, 159] on icon "Next image" at bounding box center [660, 160] width 11 height 11
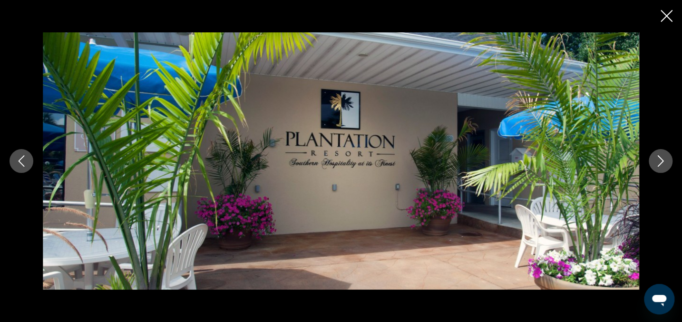
click at [658, 159] on icon "Next image" at bounding box center [660, 160] width 11 height 11
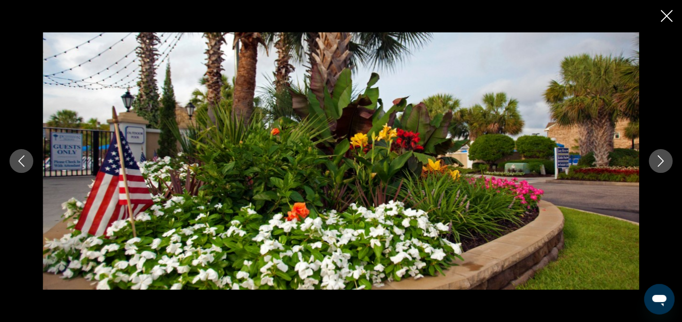
click at [658, 159] on icon "Next image" at bounding box center [660, 160] width 11 height 11
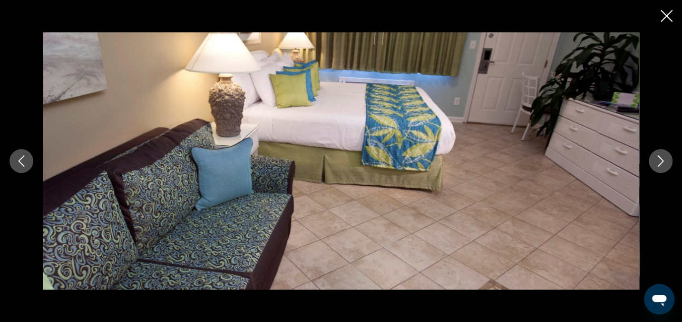
click at [658, 159] on icon "Next image" at bounding box center [660, 160] width 11 height 11
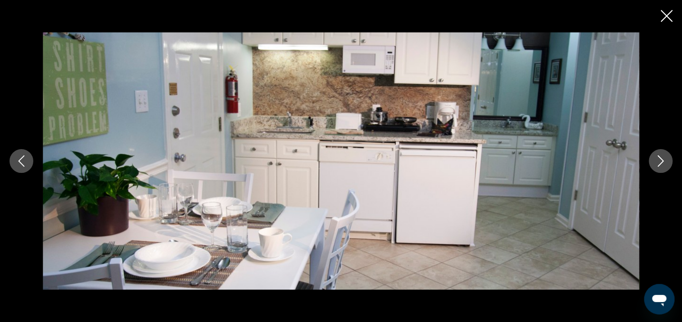
click at [658, 159] on icon "Next image" at bounding box center [660, 160] width 11 height 11
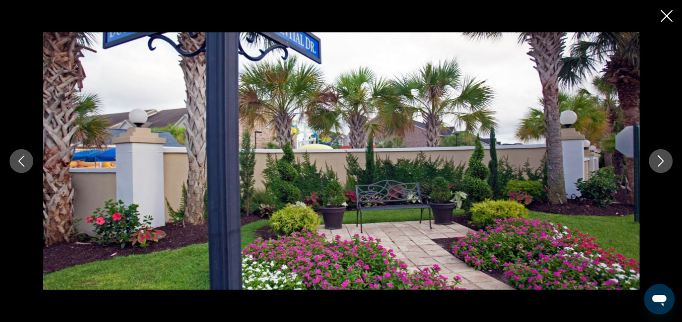
click at [658, 159] on icon "Next image" at bounding box center [660, 160] width 11 height 11
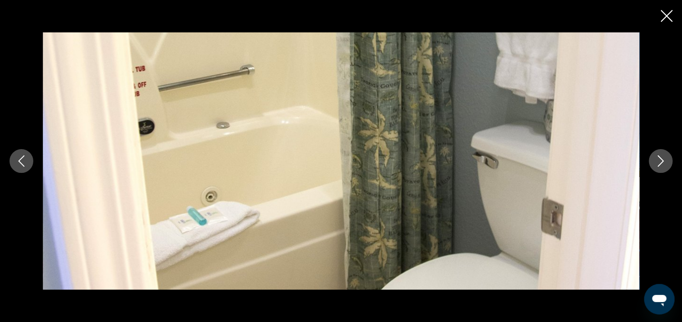
click at [658, 159] on icon "Next image" at bounding box center [660, 160] width 11 height 11
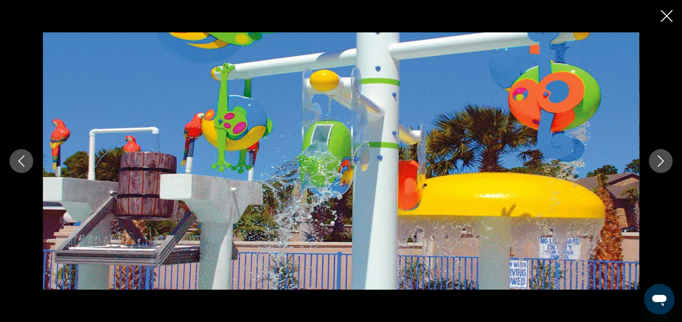
click at [658, 159] on icon "Next image" at bounding box center [660, 160] width 11 height 11
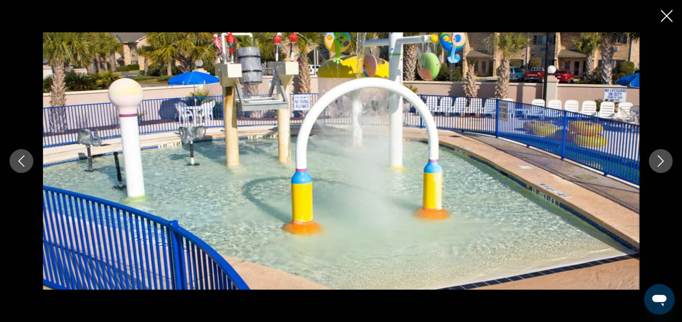
click at [658, 159] on icon "Next image" at bounding box center [660, 160] width 11 height 11
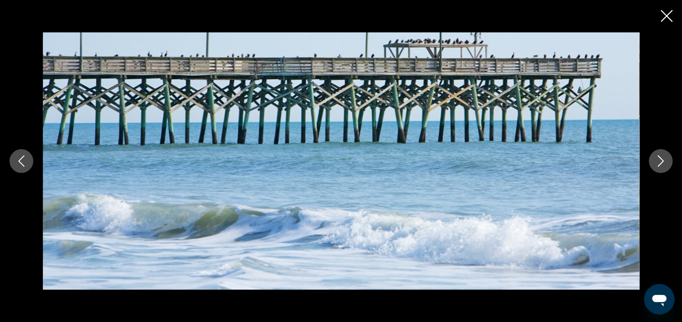
click at [658, 159] on icon "Next image" at bounding box center [660, 160] width 11 height 11
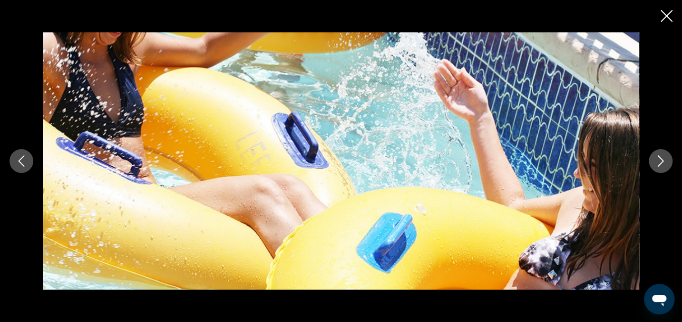
click at [658, 159] on icon "Next image" at bounding box center [660, 160] width 11 height 11
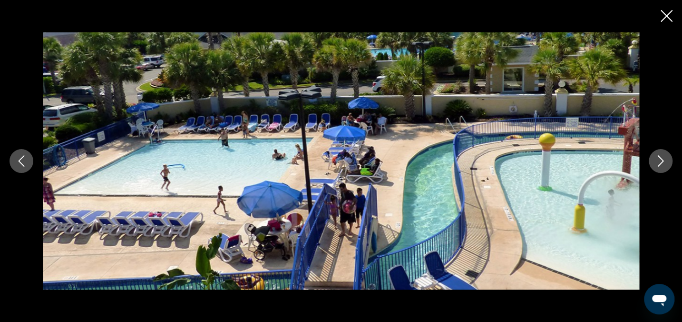
click at [658, 159] on icon "Next image" at bounding box center [660, 160] width 11 height 11
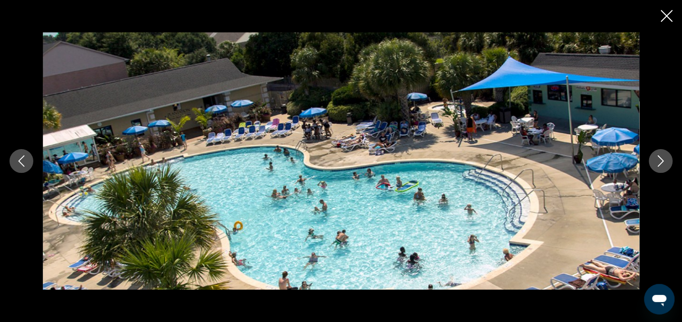
click at [658, 159] on icon "Next image" at bounding box center [660, 160] width 11 height 11
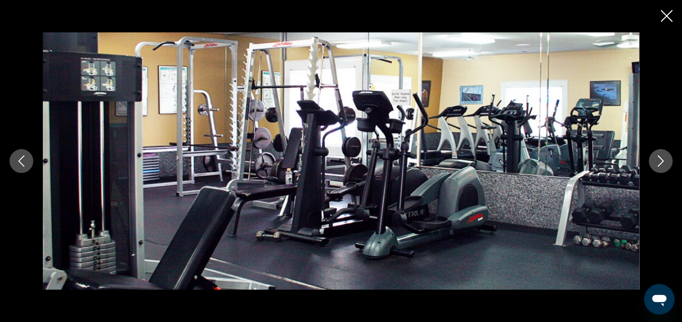
click at [658, 159] on icon "Next image" at bounding box center [660, 160] width 11 height 11
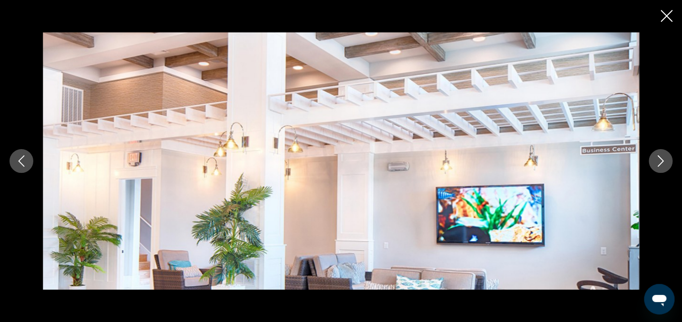
click at [661, 156] on icon "Next image" at bounding box center [660, 160] width 11 height 11
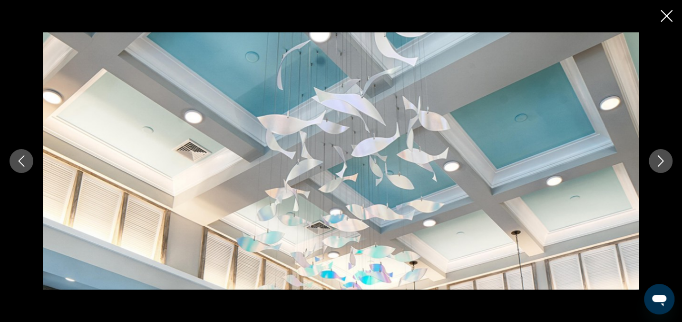
click at [661, 156] on icon "Next image" at bounding box center [660, 160] width 11 height 11
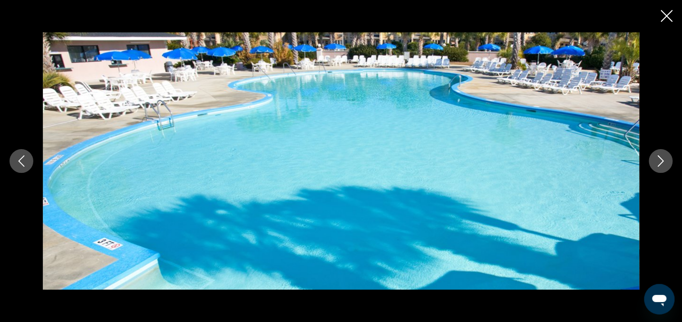
click at [661, 156] on icon "Next image" at bounding box center [660, 160] width 11 height 11
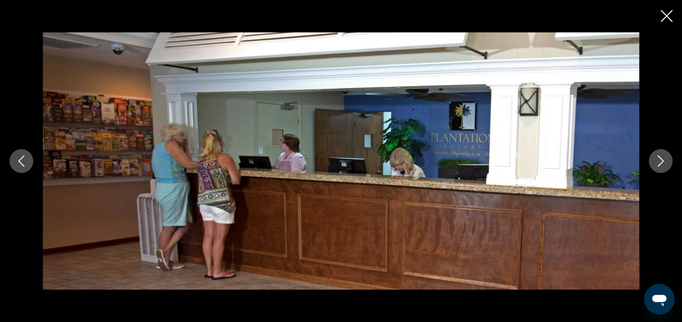
click at [665, 16] on icon "Close slideshow" at bounding box center [667, 16] width 12 height 12
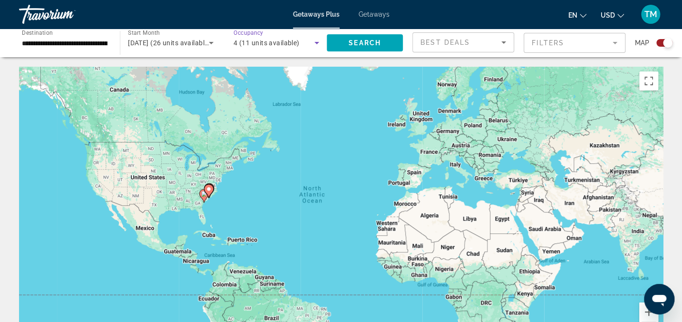
click at [315, 43] on icon "Search widget" at bounding box center [316, 42] width 11 height 11
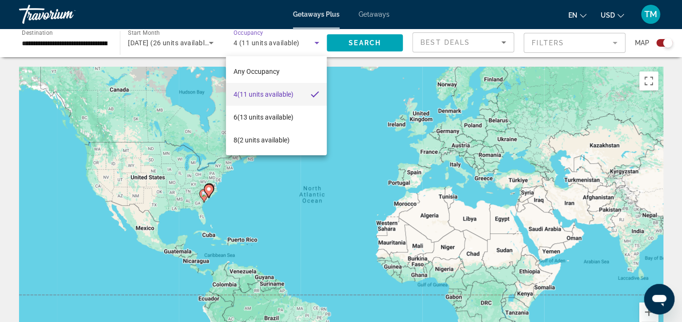
click at [503, 41] on div at bounding box center [341, 161] width 682 height 322
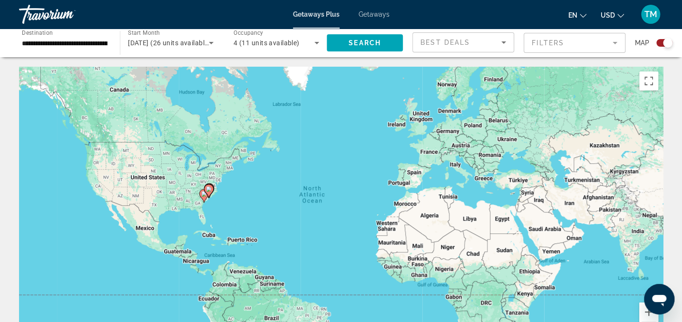
click at [613, 41] on mat-form-field "Filters" at bounding box center [575, 43] width 102 height 20
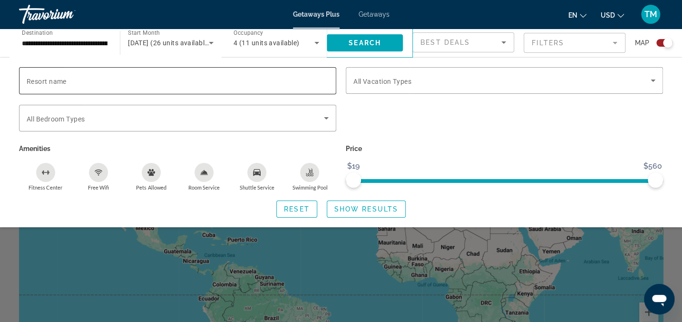
click at [36, 80] on span "Resort name" at bounding box center [47, 82] width 40 height 8
click at [36, 80] on input "Resort name" at bounding box center [178, 80] width 302 height 11
type input "**********"
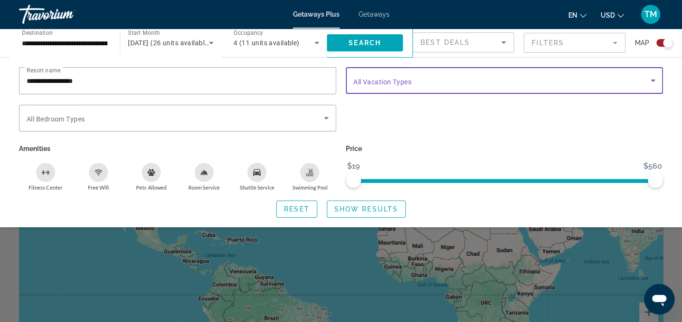
click at [650, 81] on icon "Search widget" at bounding box center [653, 80] width 11 height 11
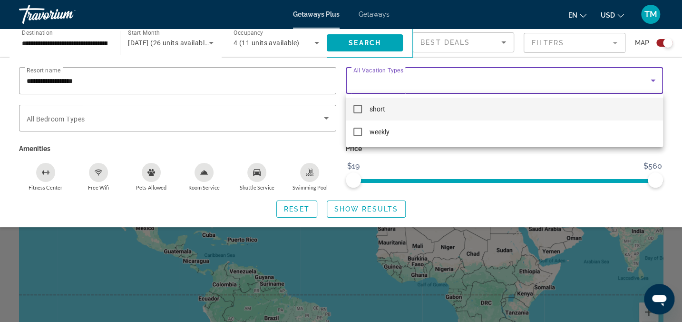
click at [359, 110] on mat-pseudo-checkbox at bounding box center [358, 109] width 9 height 9
click at [327, 118] on div at bounding box center [341, 161] width 682 height 322
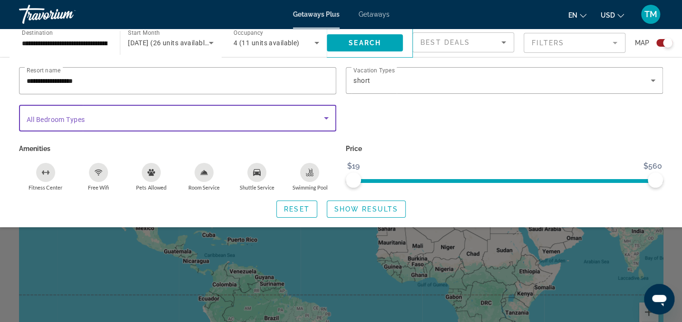
click at [325, 118] on icon "Search widget" at bounding box center [326, 118] width 5 height 2
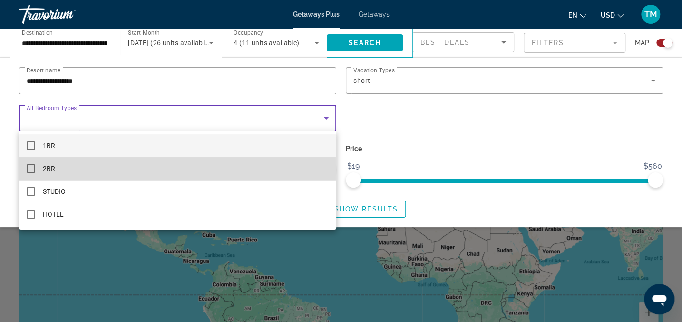
click at [29, 168] on mat-pseudo-checkbox at bounding box center [31, 168] width 9 height 9
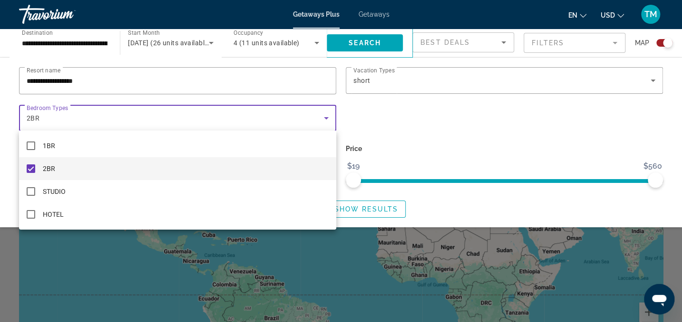
click at [653, 80] on div at bounding box center [341, 161] width 682 height 322
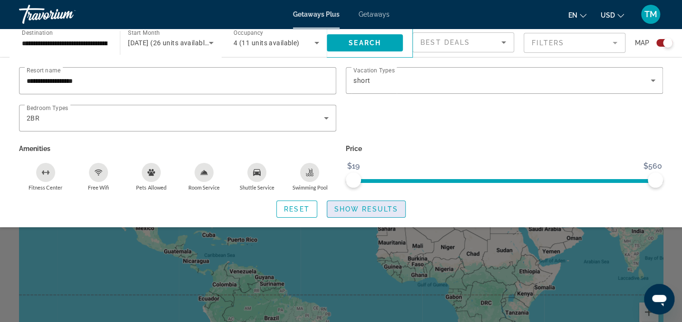
click at [344, 208] on span "Show Results" at bounding box center [366, 209] width 64 height 8
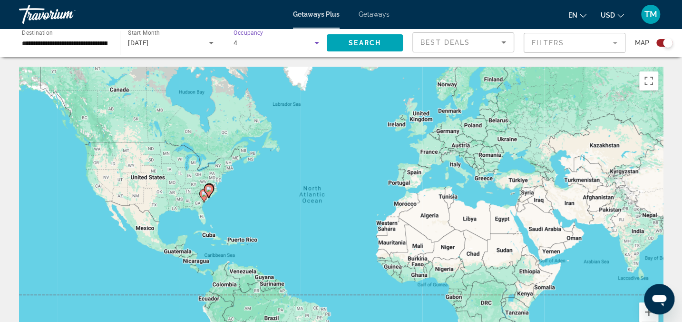
click at [319, 43] on icon "Search widget" at bounding box center [316, 42] width 11 height 11
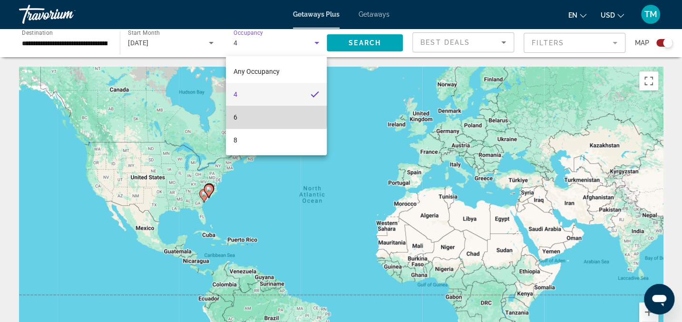
click at [262, 113] on mat-option "6" at bounding box center [276, 117] width 101 height 23
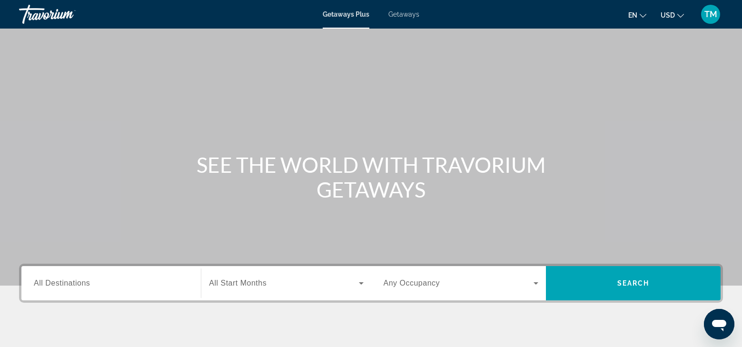
click at [61, 287] on span "All Destinations" at bounding box center [62, 283] width 56 height 8
click at [61, 287] on input "Destination All Destinations" at bounding box center [111, 283] width 155 height 11
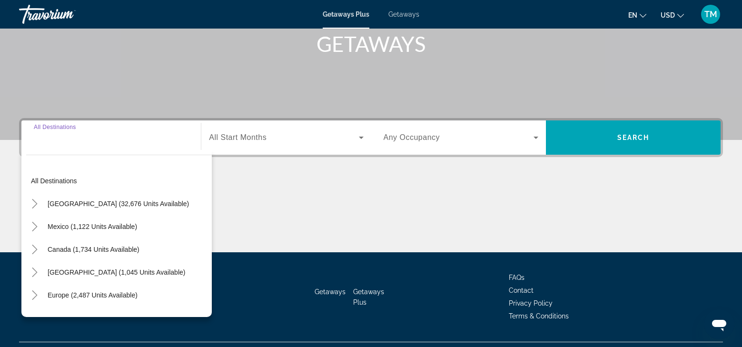
scroll to position [167, 0]
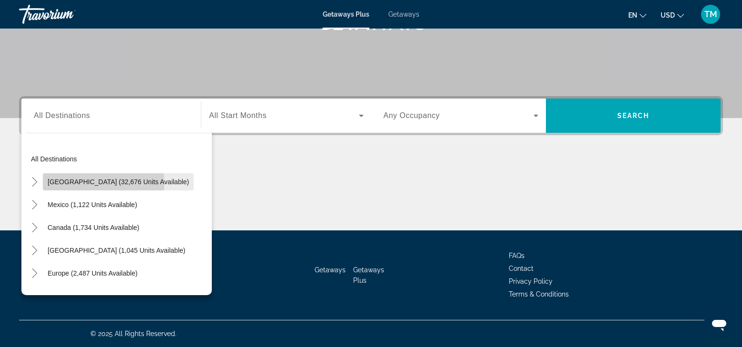
click at [53, 184] on span "[GEOGRAPHIC_DATA] (32,676 units available)" at bounding box center [118, 182] width 141 height 8
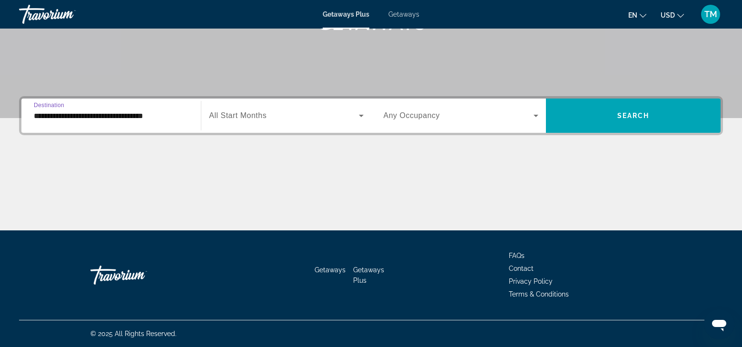
click at [89, 118] on input "**********" at bounding box center [111, 115] width 155 height 11
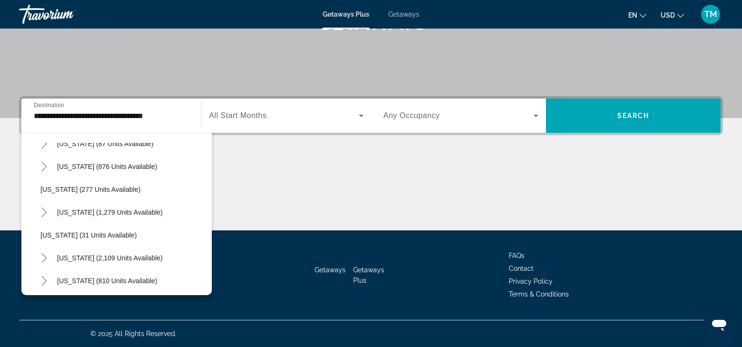
scroll to position [628, 0]
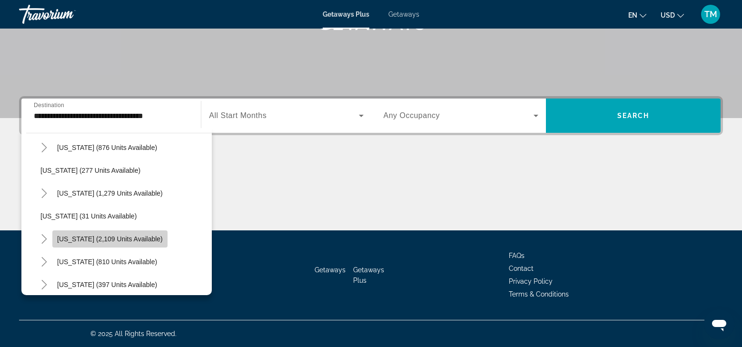
click at [101, 240] on span "[US_STATE] (2,109 units available)" at bounding box center [110, 239] width 106 height 8
type input "**********"
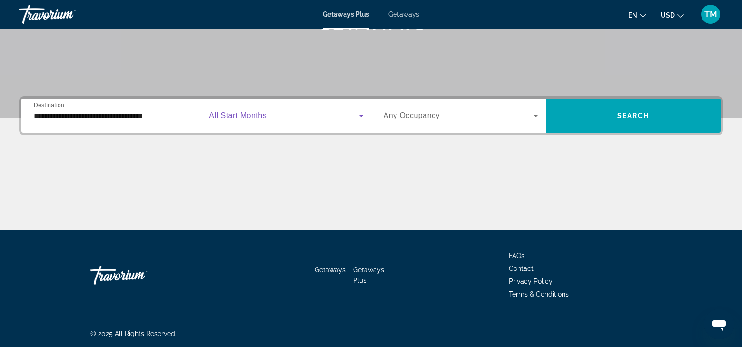
click at [360, 114] on icon "Search widget" at bounding box center [360, 115] width 11 height 11
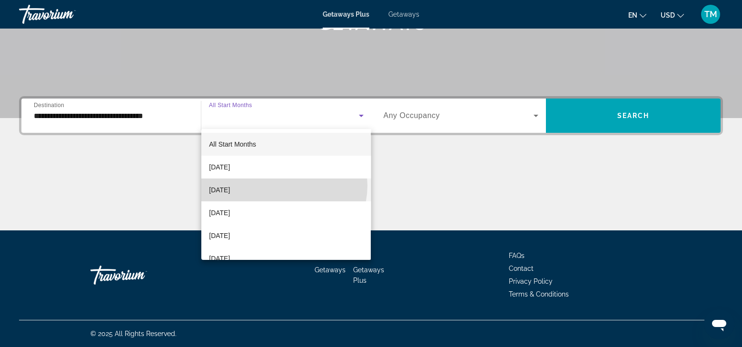
click at [284, 186] on mat-option "[DATE]" at bounding box center [285, 189] width 169 height 23
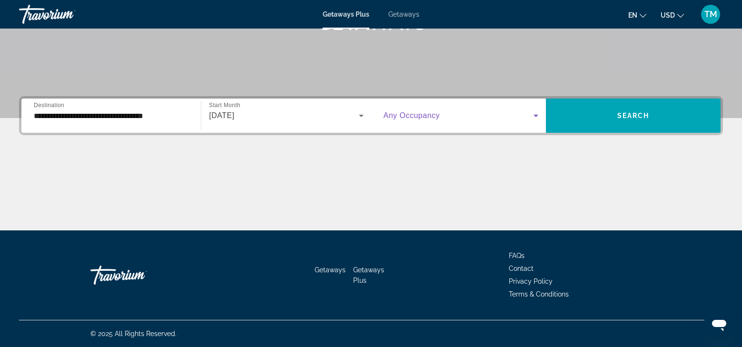
click at [535, 115] on icon "Search widget" at bounding box center [535, 116] width 5 height 2
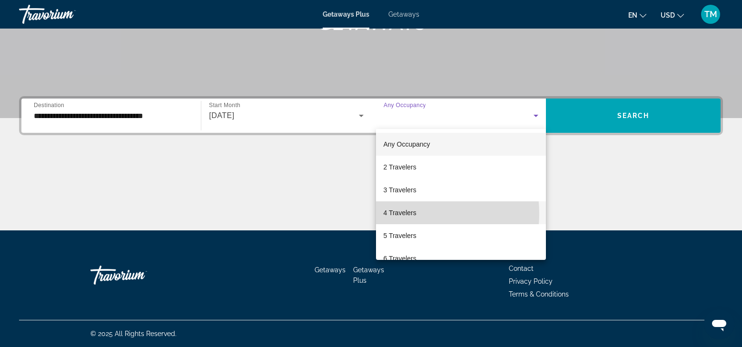
click at [405, 214] on span "4 Travelers" at bounding box center [399, 212] width 33 height 11
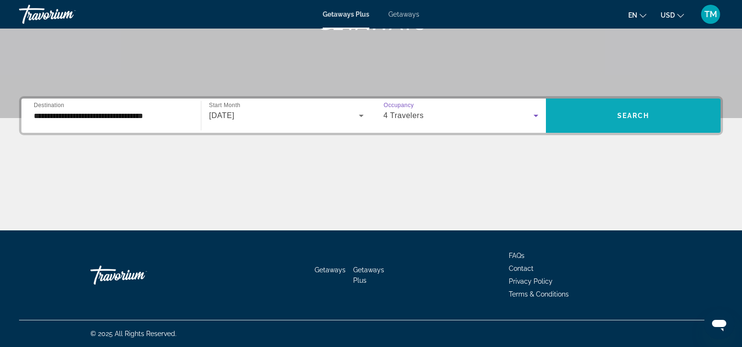
click at [608, 116] on span "Search widget" at bounding box center [633, 115] width 175 height 23
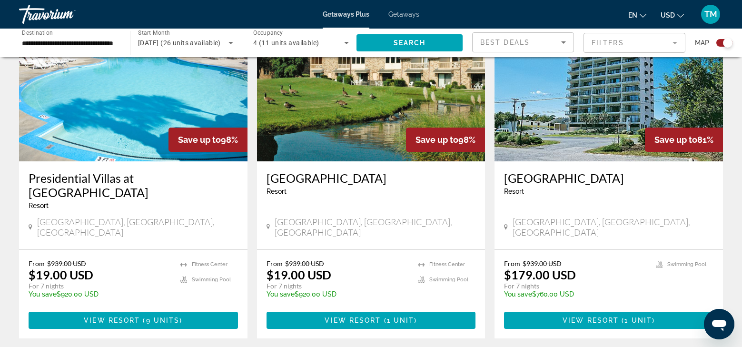
scroll to position [382, 0]
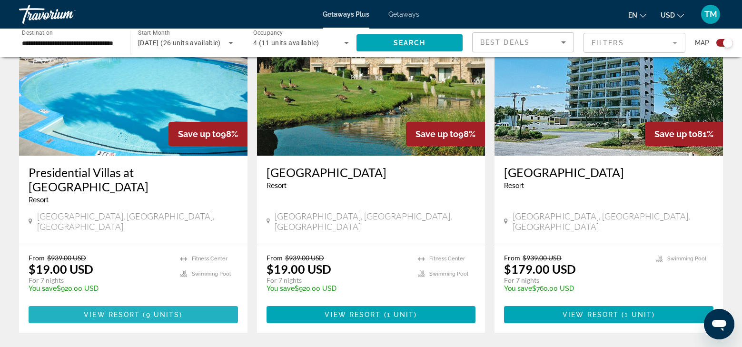
click at [117, 311] on span "View Resort" at bounding box center [112, 315] width 56 height 8
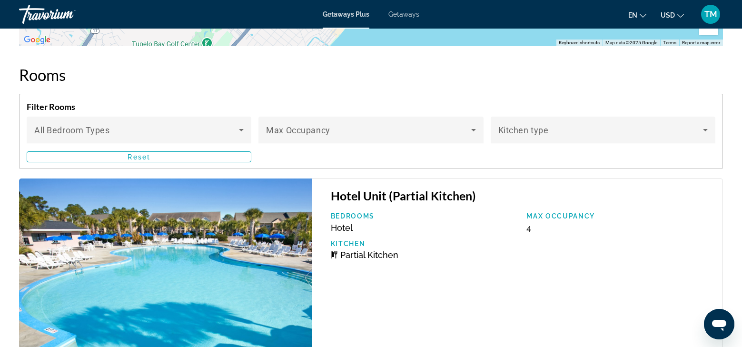
scroll to position [1788, 0]
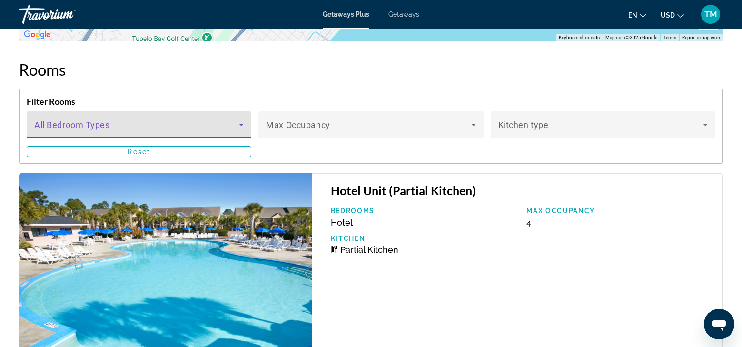
click at [242, 126] on icon "Main content" at bounding box center [241, 124] width 11 height 11
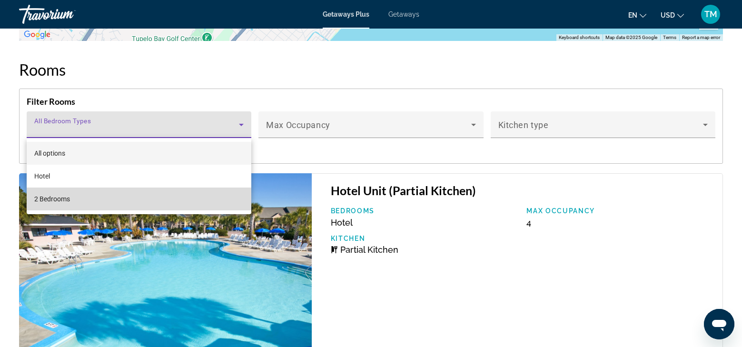
click at [197, 196] on mat-option "2 Bedrooms" at bounding box center [139, 198] width 225 height 23
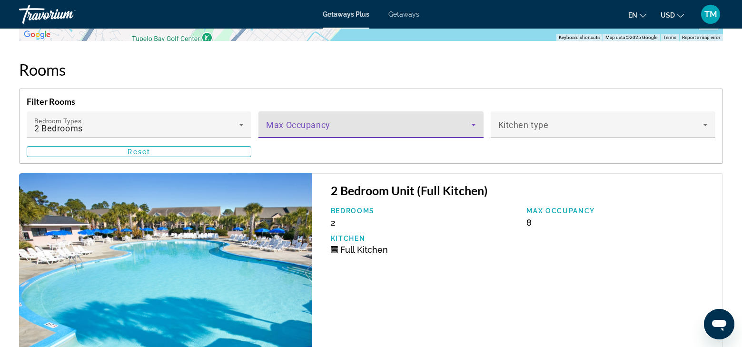
click at [472, 121] on icon "Main content" at bounding box center [473, 124] width 11 height 11
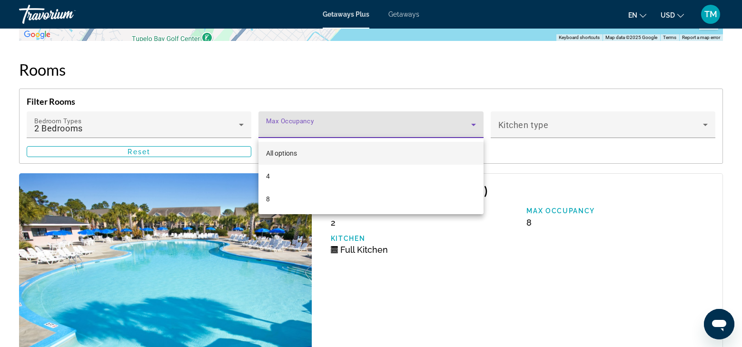
drag, startPoint x: 389, startPoint y: 168, endPoint x: 697, endPoint y: 200, distance: 309.0
click at [697, 200] on div at bounding box center [371, 173] width 742 height 347
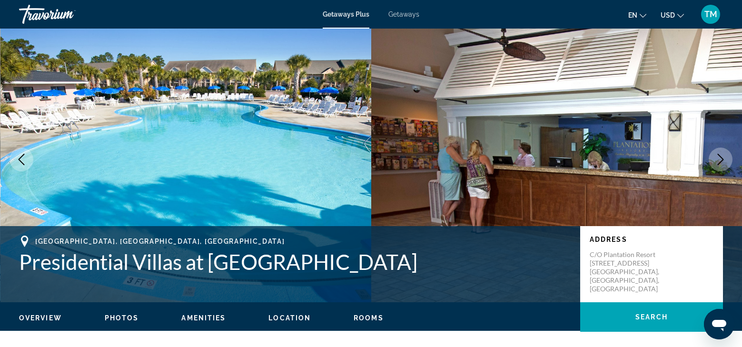
scroll to position [0, 0]
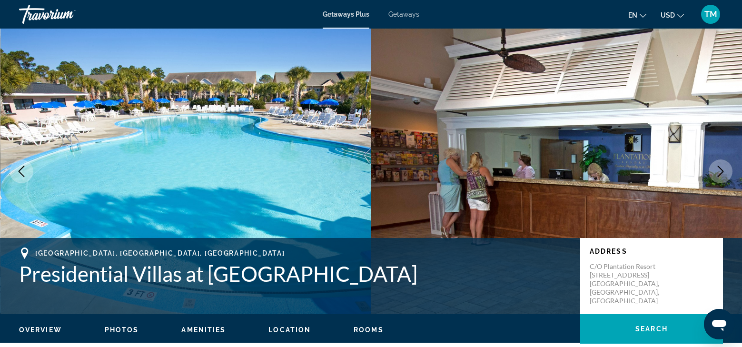
click at [398, 13] on span "Getaways" at bounding box center [403, 14] width 31 height 8
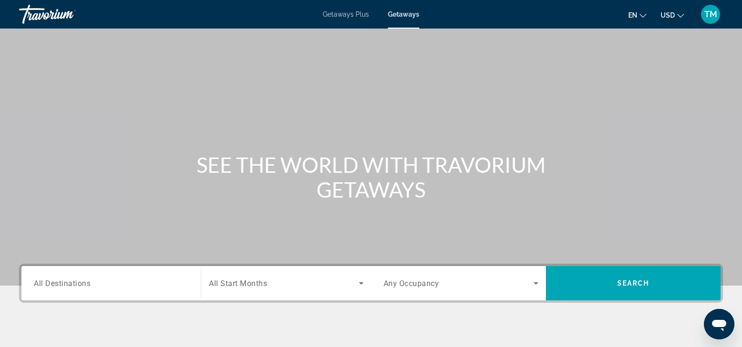
click at [77, 286] on span "All Destinations" at bounding box center [62, 282] width 57 height 9
click at [77, 286] on input "Destination All Destinations" at bounding box center [111, 283] width 155 height 11
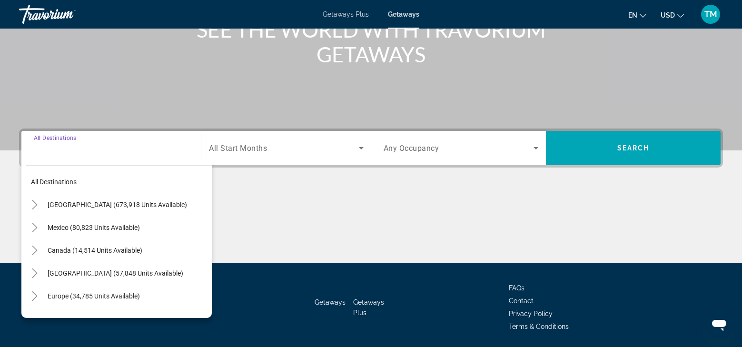
scroll to position [167, 0]
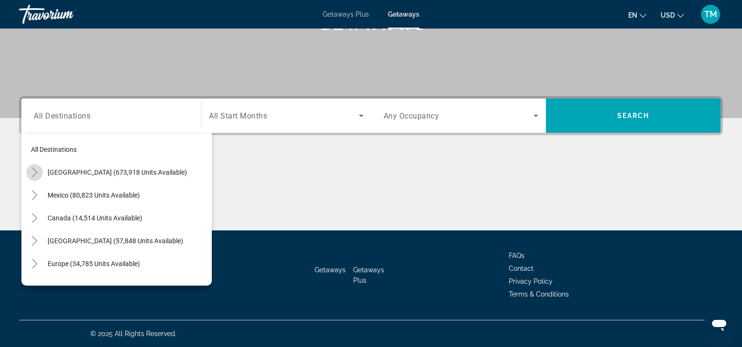
click at [34, 169] on icon "Toggle United States (673,918 units available)" at bounding box center [34, 172] width 5 height 10
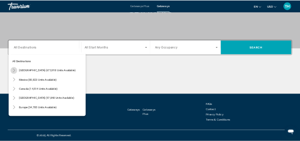
scroll to position [28, 0]
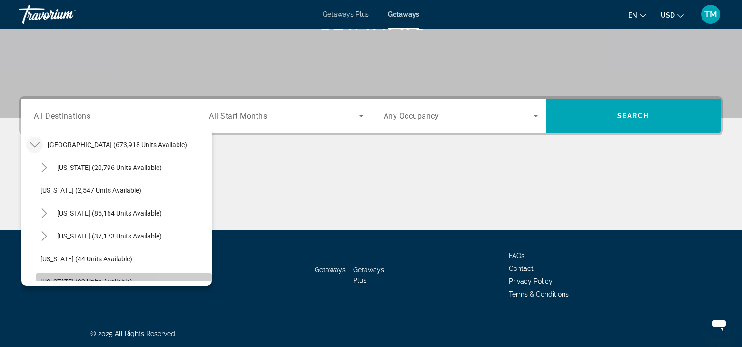
drag, startPoint x: 207, startPoint y: 278, endPoint x: 198, endPoint y: 273, distance: 10.9
click at [198, 273] on span "Search widget" at bounding box center [124, 281] width 176 height 23
type input "**********"
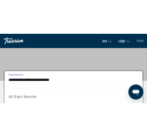
scroll to position [0, 0]
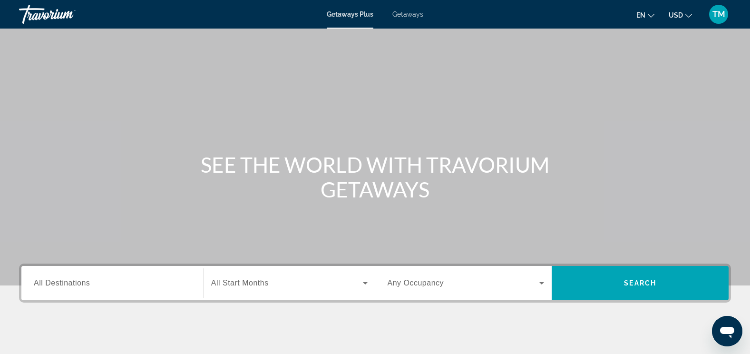
drag, startPoint x: 302, startPoint y: 1, endPoint x: 504, endPoint y: 64, distance: 211.9
click at [303, 64] on div "Main content" at bounding box center [375, 142] width 750 height 285
click at [56, 141] on span "All Destinations" at bounding box center [62, 283] width 56 height 8
click at [56, 141] on input "Destination All Destinations" at bounding box center [112, 283] width 157 height 11
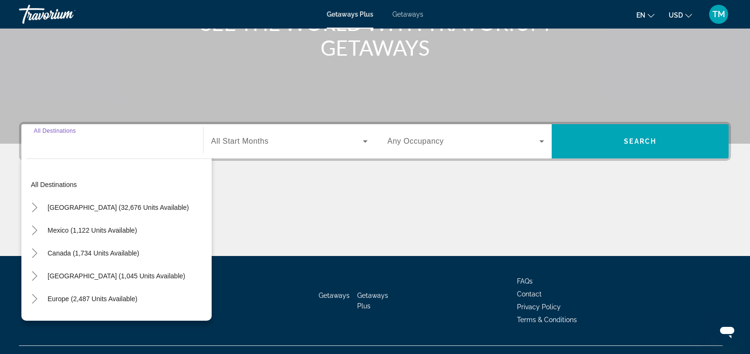
scroll to position [160, 0]
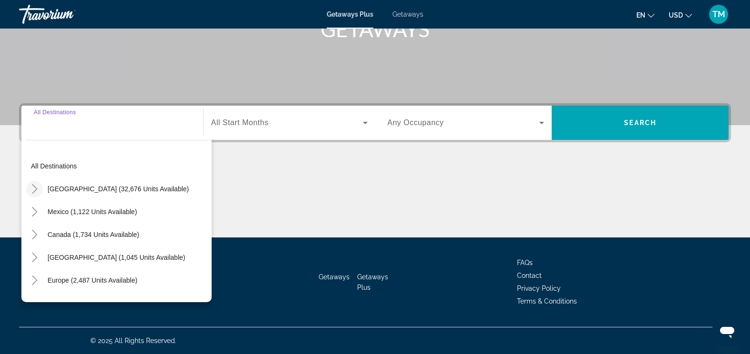
click at [35, 141] on icon "Toggle United States (32,676 units available)" at bounding box center [34, 189] width 5 height 10
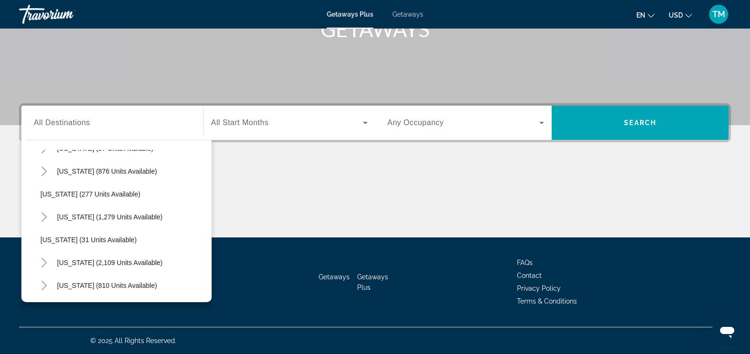
scroll to position [618, 0]
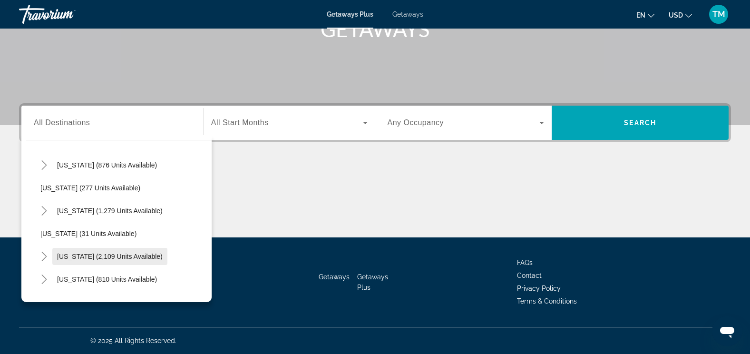
click at [93, 141] on span "[US_STATE] (2,109 units available)" at bounding box center [110, 257] width 106 height 8
type input "**********"
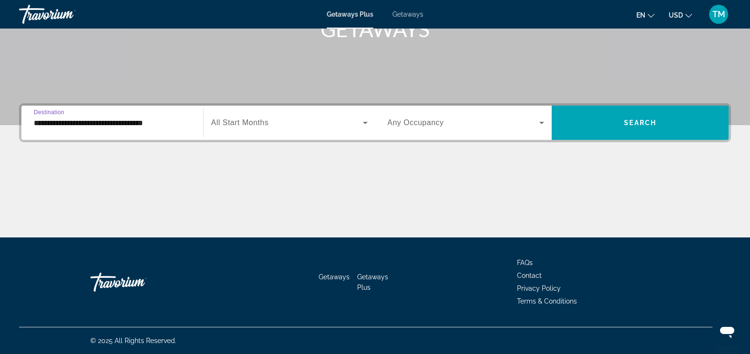
click at [303, 123] on icon "Search widget" at bounding box center [365, 122] width 11 height 11
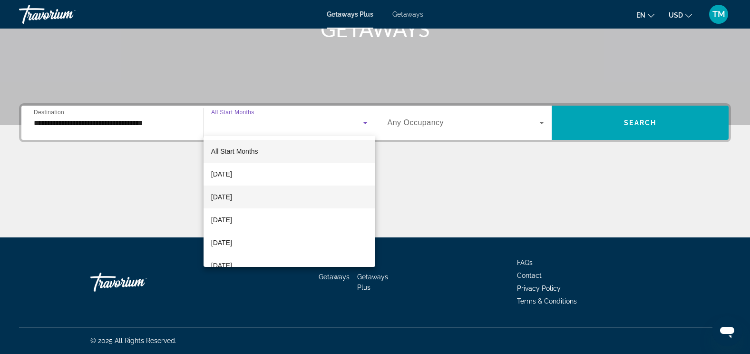
click at [256, 141] on mat-option "[DATE]" at bounding box center [290, 197] width 172 height 23
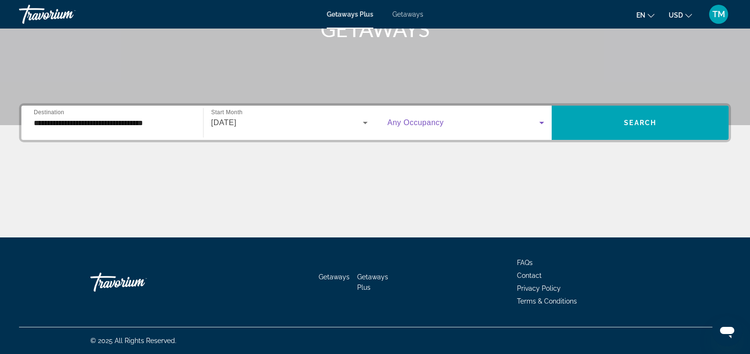
click at [303, 122] on icon "Search widget" at bounding box center [542, 123] width 5 height 2
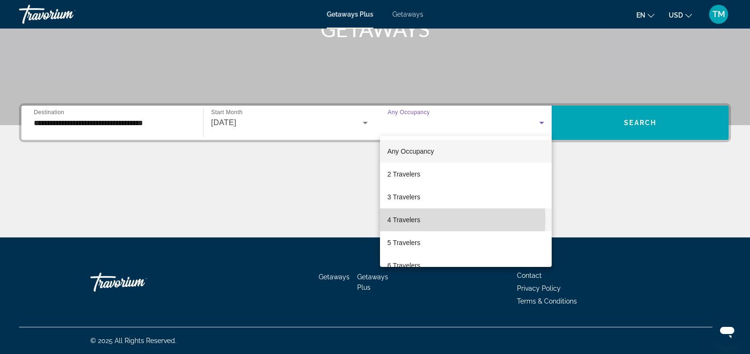
click at [303, 141] on span "4 Travelers" at bounding box center [404, 219] width 33 height 11
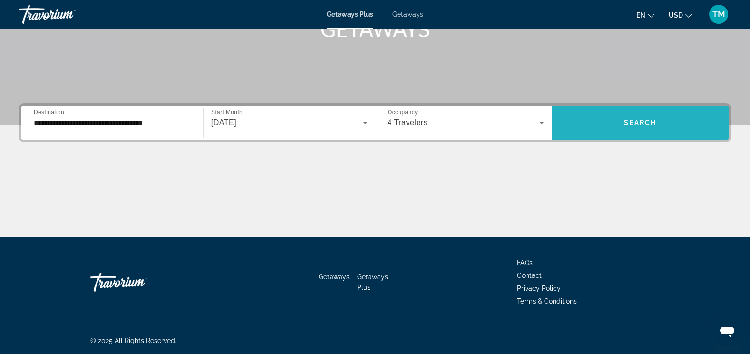
click at [303, 119] on span "Search" at bounding box center [640, 123] width 32 height 8
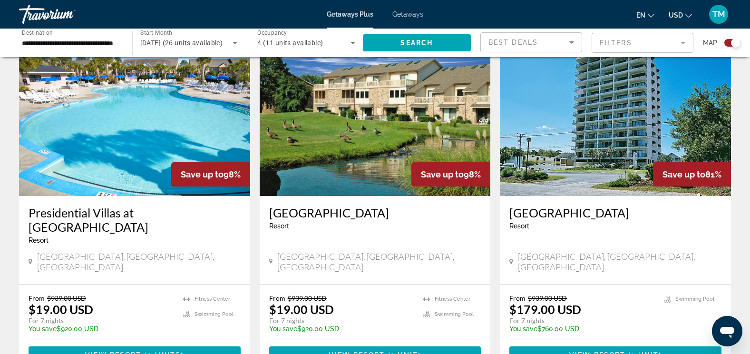
scroll to position [344, 0]
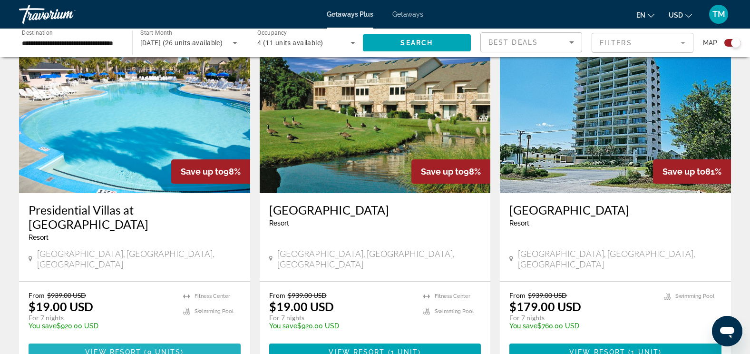
click at [127, 141] on span "View Resort" at bounding box center [113, 352] width 56 height 8
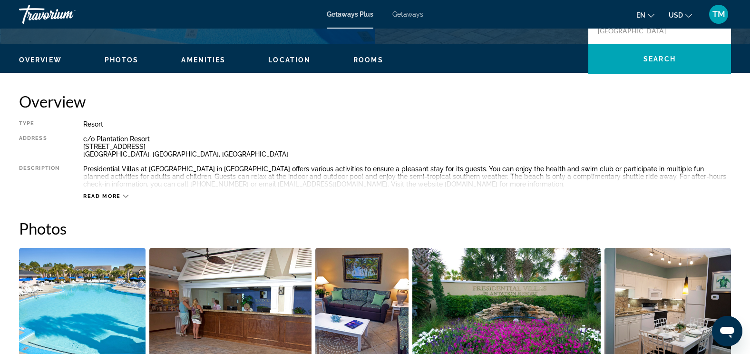
scroll to position [275, 0]
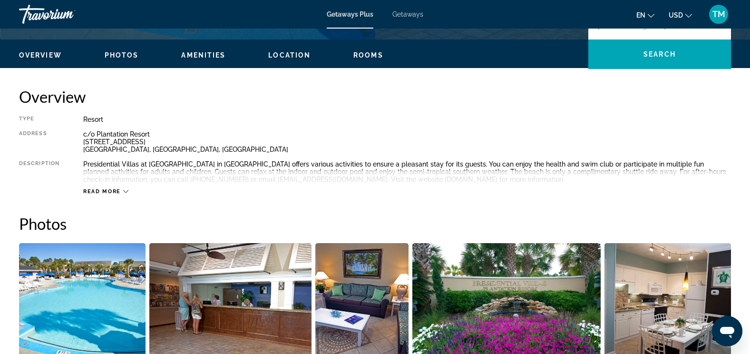
click at [92, 141] on span "Read more" at bounding box center [102, 191] width 38 height 6
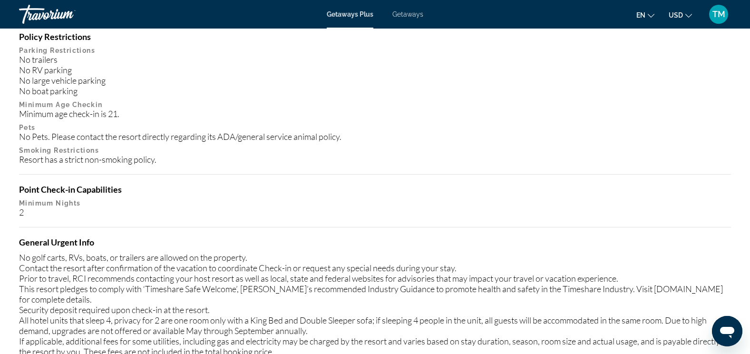
scroll to position [1103, 0]
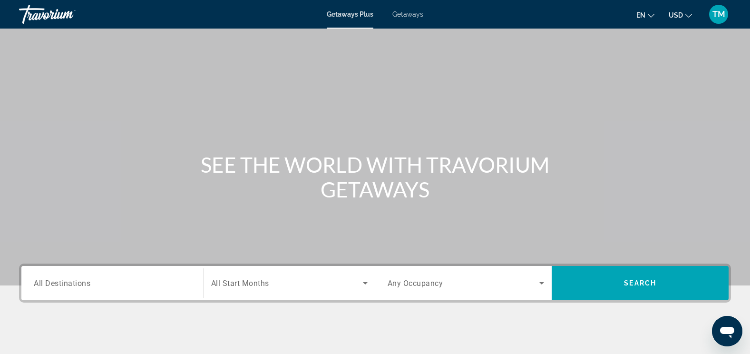
click at [45, 141] on span "All Destinations" at bounding box center [62, 282] width 57 height 9
click at [45, 141] on input "Destination All Destinations" at bounding box center [112, 283] width 157 height 11
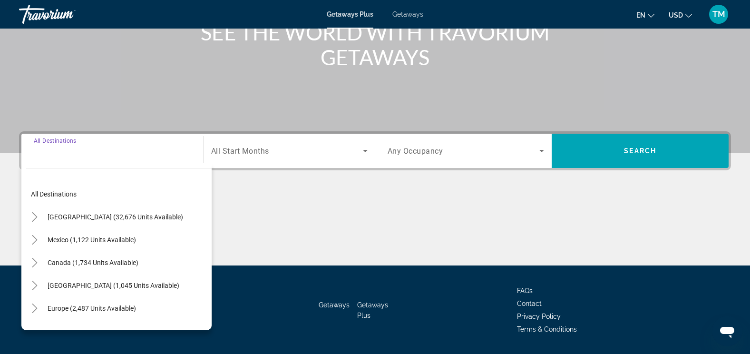
scroll to position [160, 0]
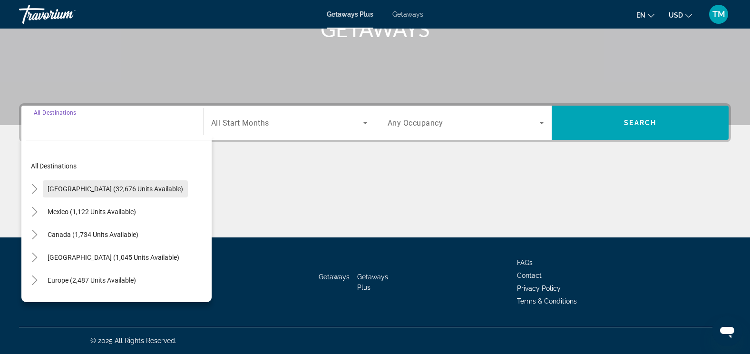
click at [52, 141] on span "[GEOGRAPHIC_DATA] (32,676 units available)" at bounding box center [116, 189] width 136 height 8
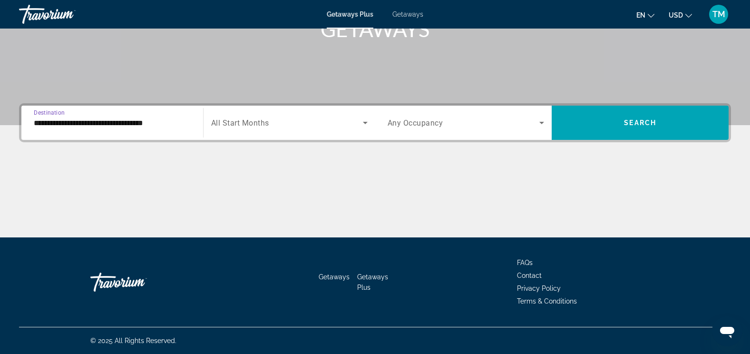
click at [44, 123] on input "**********" at bounding box center [112, 123] width 157 height 11
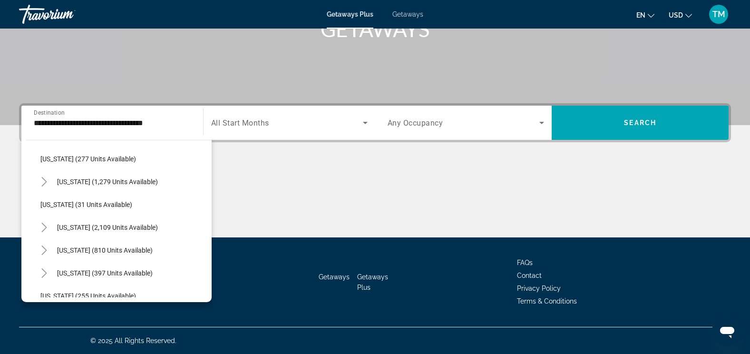
scroll to position [647, 0]
click at [98, 141] on span "[US_STATE] (2,109 units available)" at bounding box center [107, 227] width 101 height 8
type input "**********"
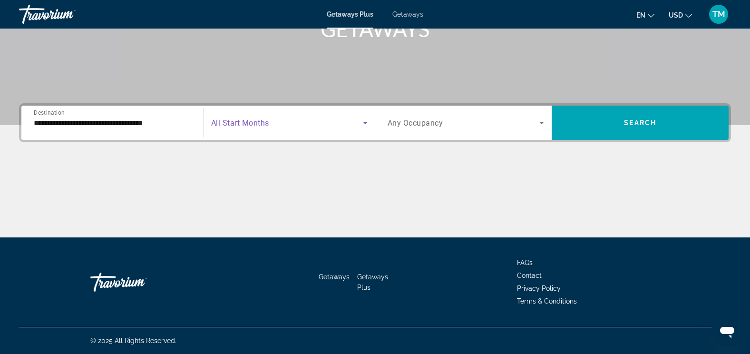
click at [303, 121] on icon "Search widget" at bounding box center [365, 122] width 11 height 11
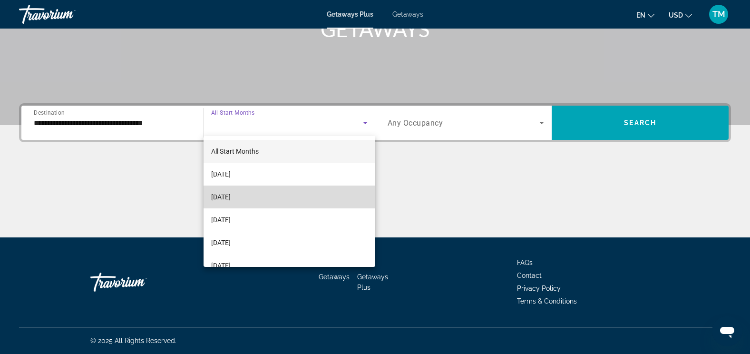
click at [303, 141] on mat-option "[DATE]" at bounding box center [290, 197] width 172 height 23
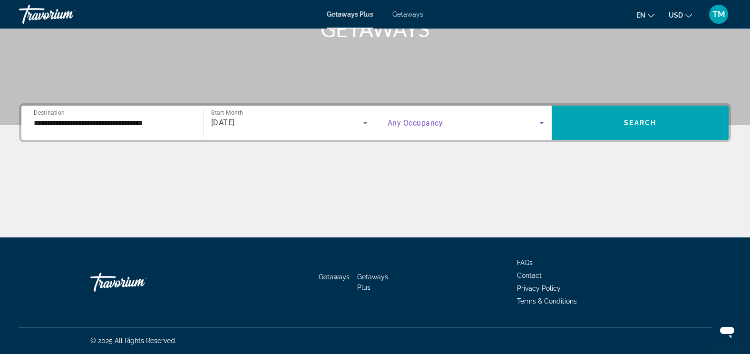
click at [303, 123] on icon "Search widget" at bounding box center [541, 122] width 11 height 11
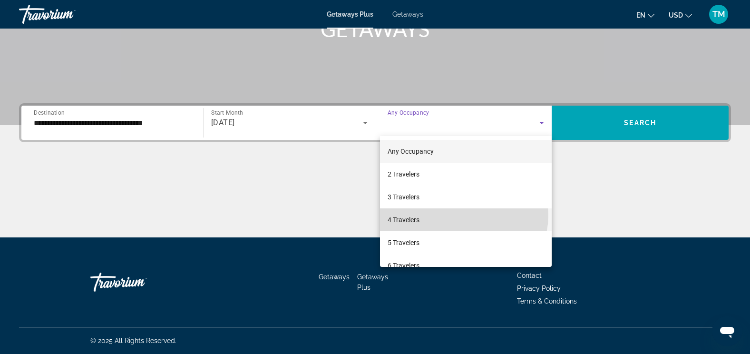
click at [303, 141] on mat-option "4 Travelers" at bounding box center [466, 219] width 172 height 23
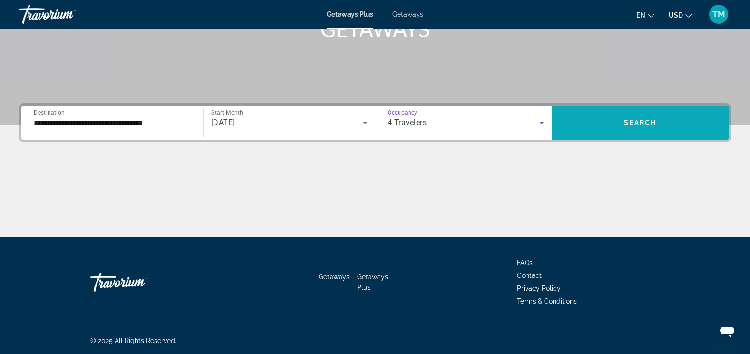
click at [303, 114] on span "Search widget" at bounding box center [640, 122] width 177 height 23
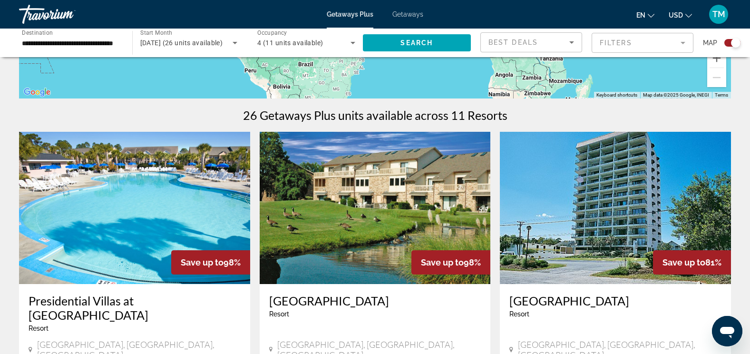
scroll to position [273, 0]
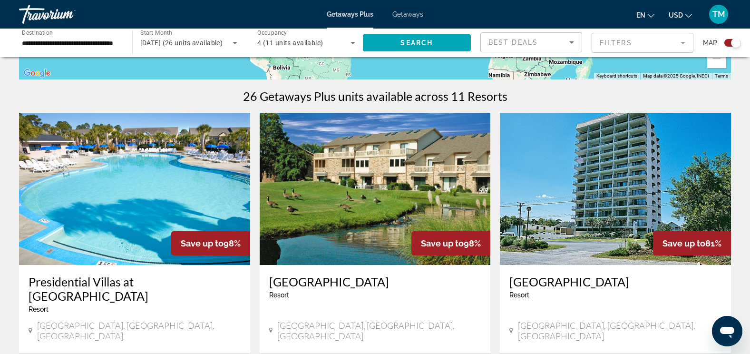
click at [303, 141] on img "Main content" at bounding box center [375, 189] width 231 height 152
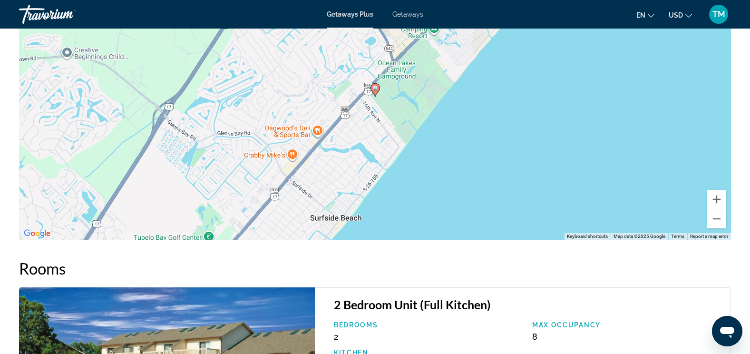
scroll to position [1593, 0]
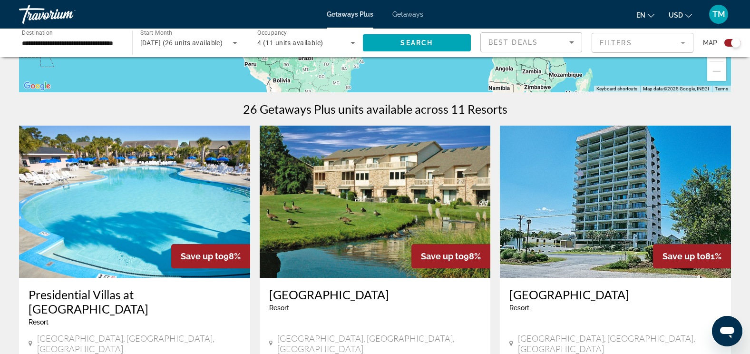
scroll to position [266, 0]
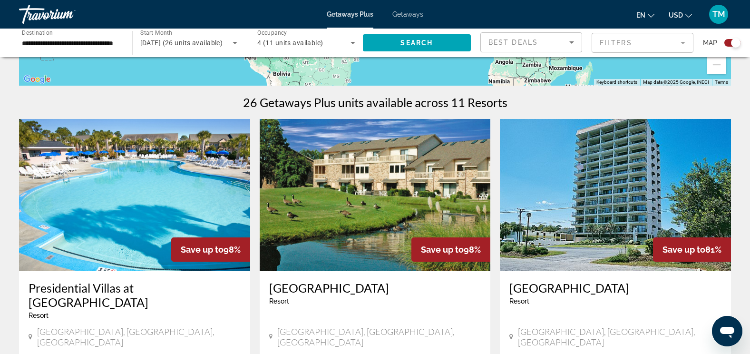
click at [303, 141] on img "Main content" at bounding box center [615, 195] width 231 height 152
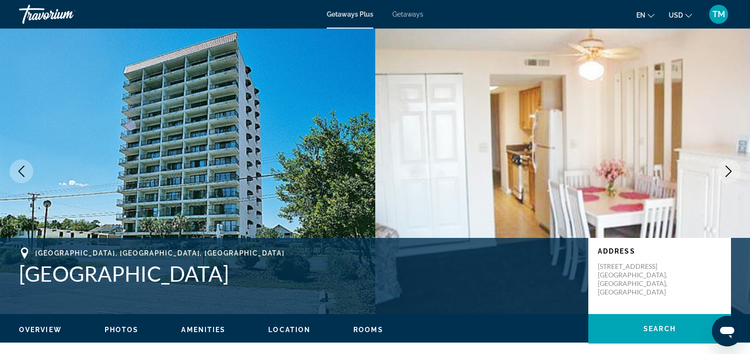
click at [303, 141] on div "Skip to main content Getaways Plus Getaways en English Español Français Italian…" at bounding box center [375, 177] width 750 height 354
click at [303, 141] on icon "Next image" at bounding box center [728, 171] width 11 height 11
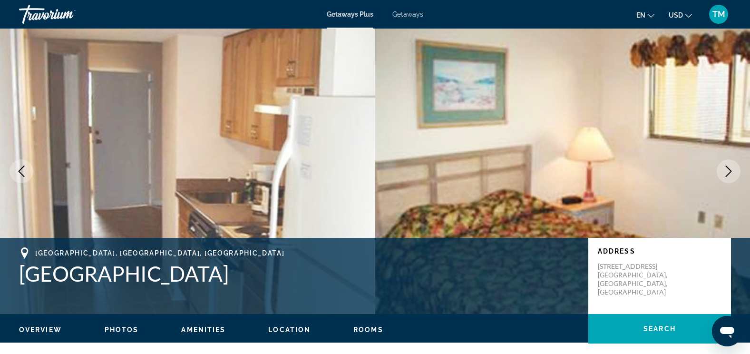
click at [303, 141] on icon "Next image" at bounding box center [728, 171] width 11 height 11
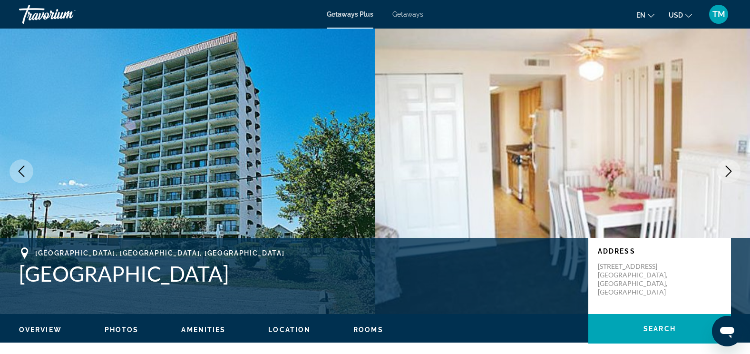
click at [303, 141] on icon "Next image" at bounding box center [728, 171] width 11 height 11
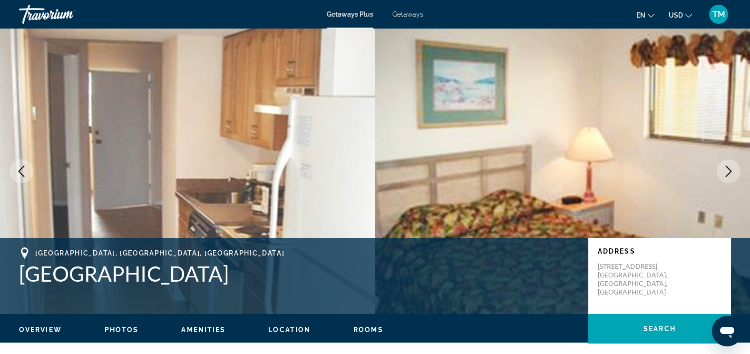
click at [303, 141] on icon "Next image" at bounding box center [728, 171] width 11 height 11
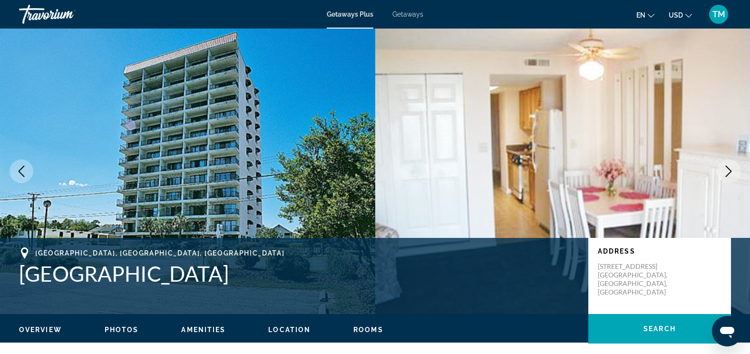
click at [303, 141] on icon "Next image" at bounding box center [728, 171] width 11 height 11
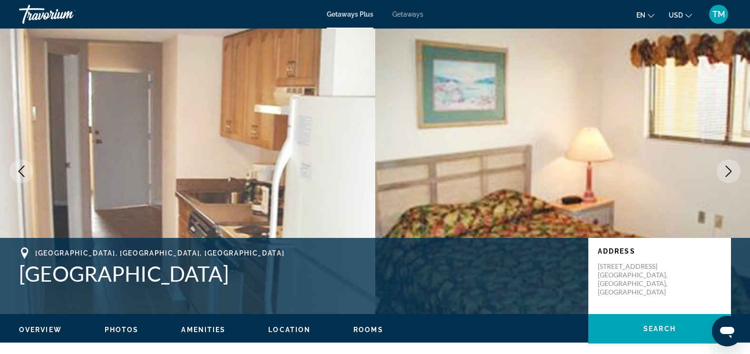
click at [303, 141] on icon "Next image" at bounding box center [728, 171] width 11 height 11
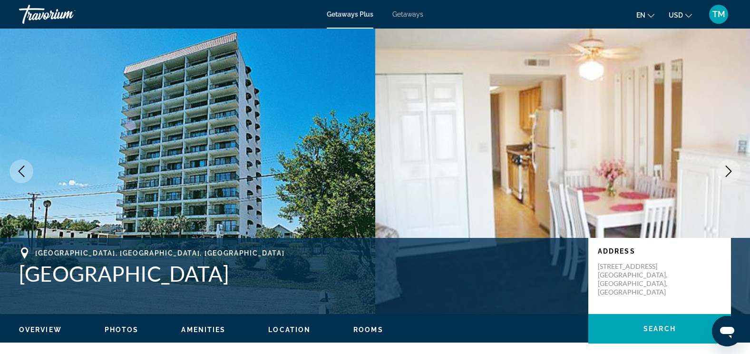
click at [303, 141] on icon "Next image" at bounding box center [728, 171] width 11 height 11
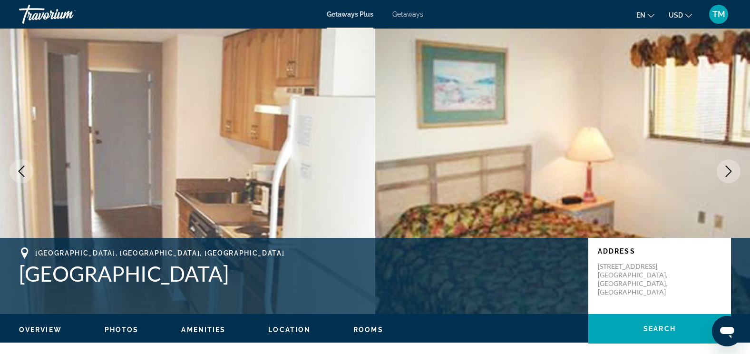
click at [303, 141] on icon "Next image" at bounding box center [729, 171] width 6 height 11
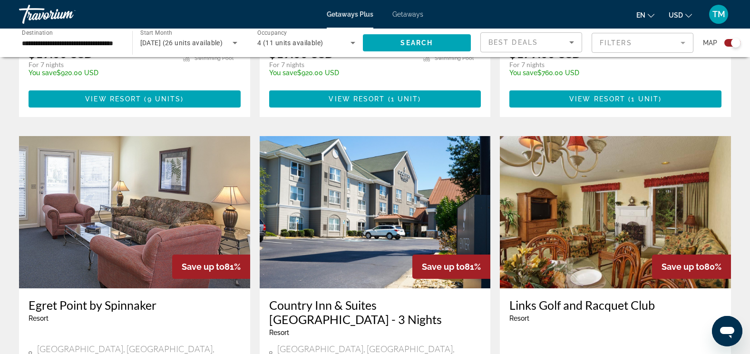
scroll to position [603, 0]
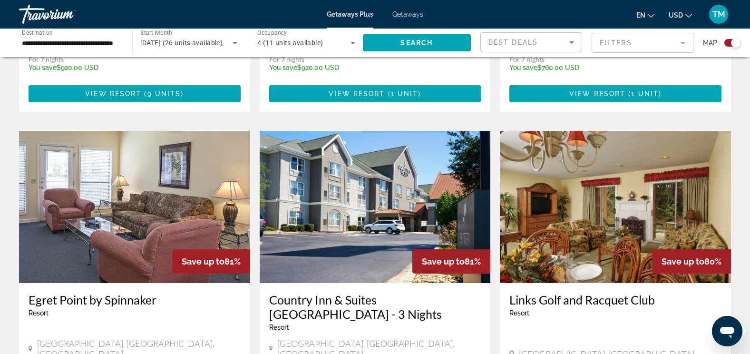
click at [170, 139] on img "Main content" at bounding box center [134, 207] width 231 height 152
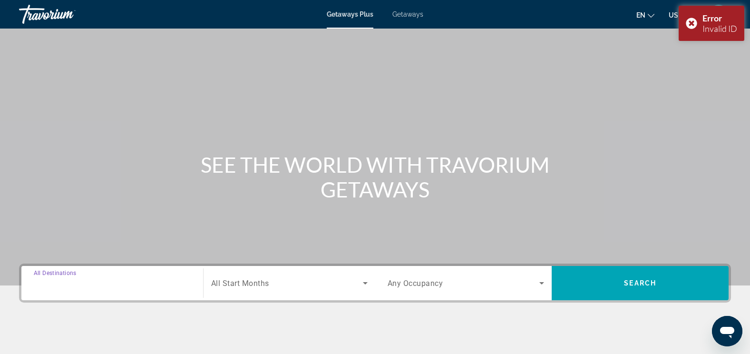
click at [91, 141] on input "Destination All Destinations" at bounding box center [112, 283] width 157 height 11
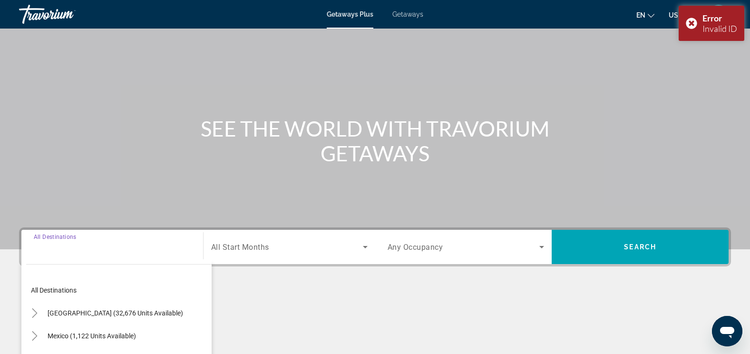
scroll to position [160, 0]
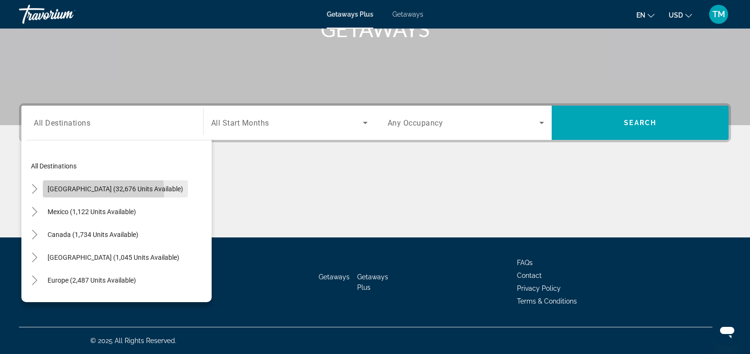
click at [72, 141] on span "[GEOGRAPHIC_DATA] (32,676 units available)" at bounding box center [116, 189] width 136 height 8
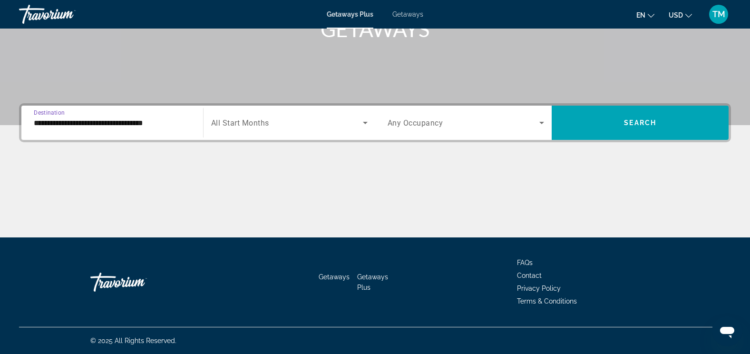
click at [69, 124] on input "**********" at bounding box center [112, 123] width 157 height 11
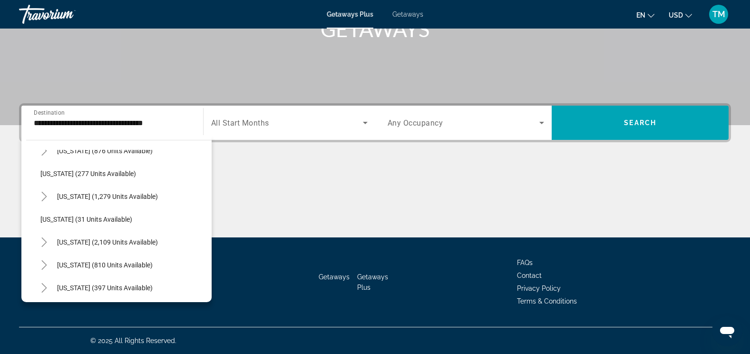
scroll to position [634, 0]
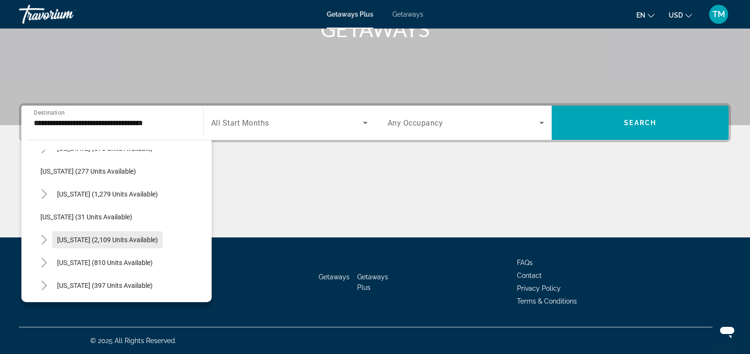
click at [66, 141] on span "[US_STATE] (2,109 units available)" at bounding box center [107, 240] width 101 height 8
type input "**********"
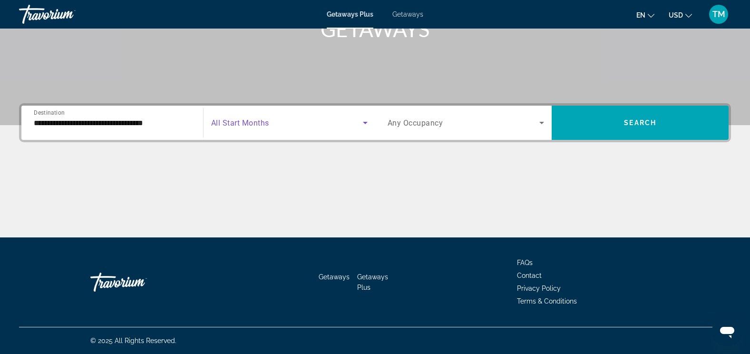
click at [303, 120] on icon "Search widget" at bounding box center [365, 122] width 11 height 11
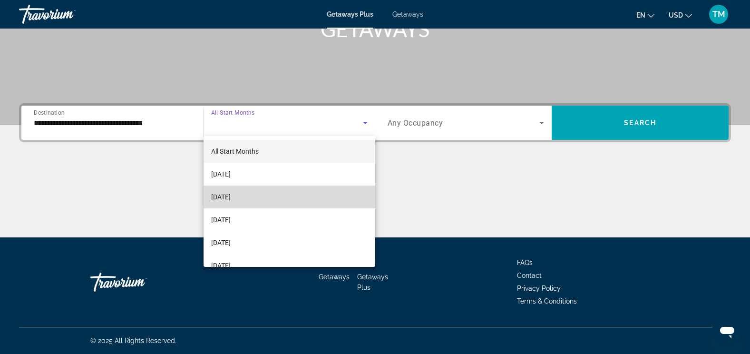
click at [303, 141] on mat-option "[DATE]" at bounding box center [290, 197] width 172 height 23
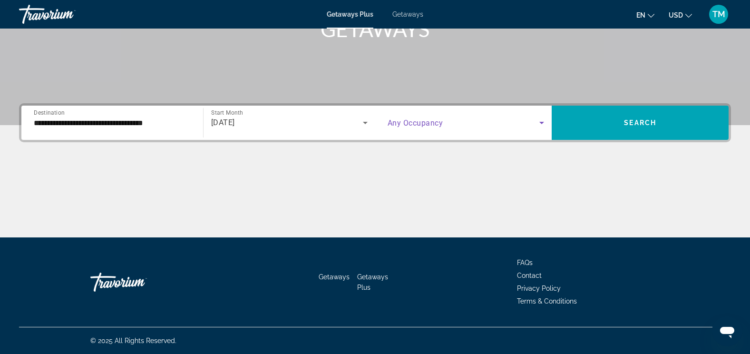
click at [303, 123] on icon "Search widget" at bounding box center [542, 123] width 5 height 2
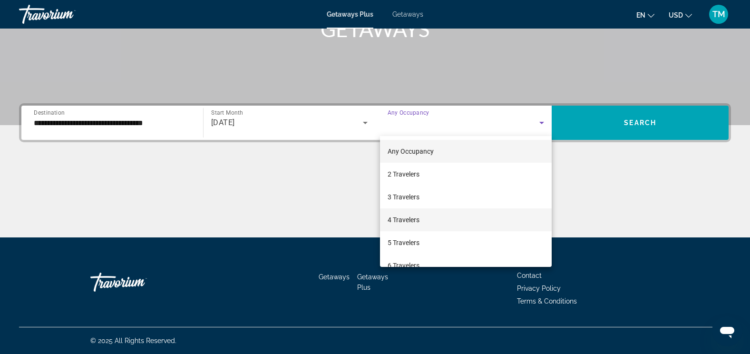
click at [303, 141] on mat-option "4 Travelers" at bounding box center [466, 219] width 172 height 23
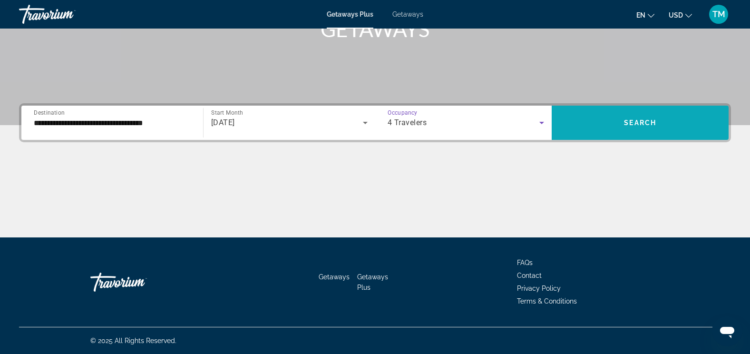
click at [303, 113] on span "Search widget" at bounding box center [640, 122] width 177 height 23
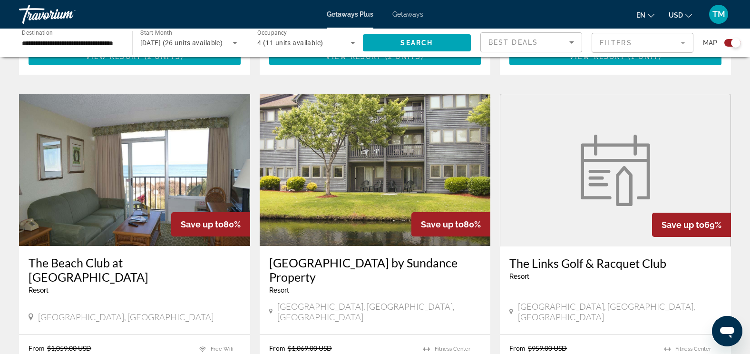
scroll to position [991, 0]
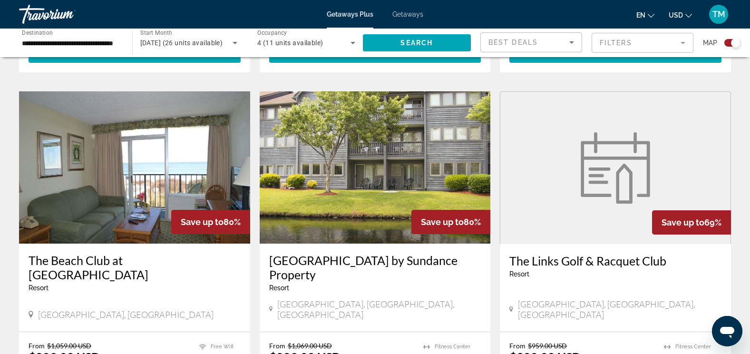
click at [303, 141] on img "Main content" at bounding box center [615, 167] width 81 height 71
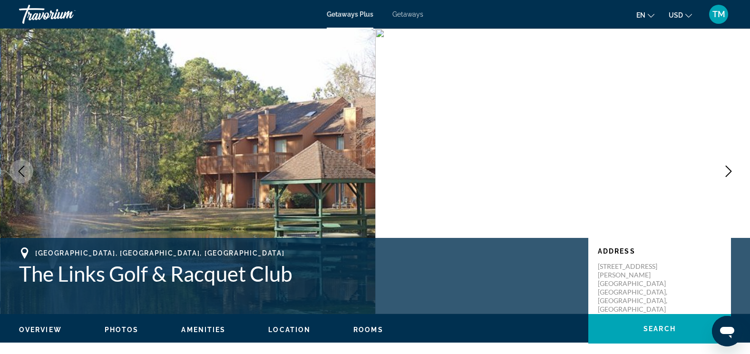
click at [303, 141] on icon "Next image" at bounding box center [729, 171] width 6 height 11
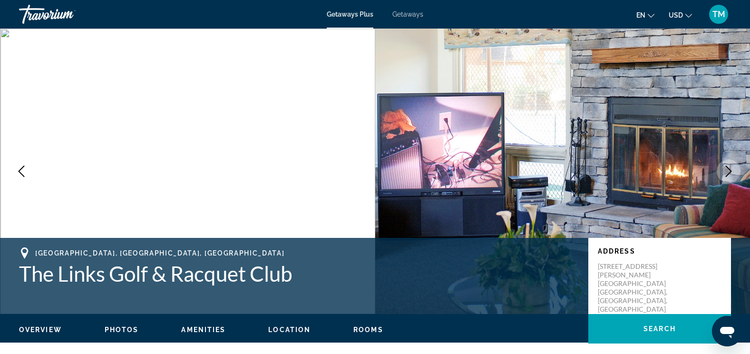
click at [303, 141] on icon "Next image" at bounding box center [728, 171] width 11 height 11
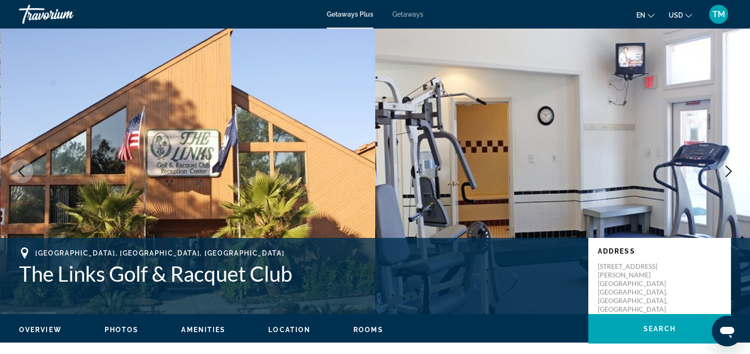
click at [303, 141] on icon "Next image" at bounding box center [728, 171] width 11 height 11
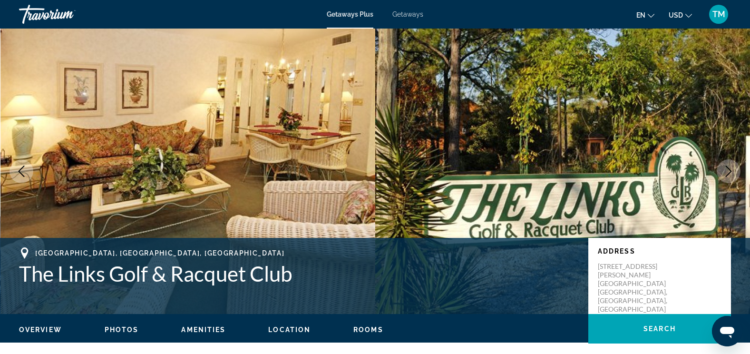
click at [303, 141] on icon "Next image" at bounding box center [728, 171] width 11 height 11
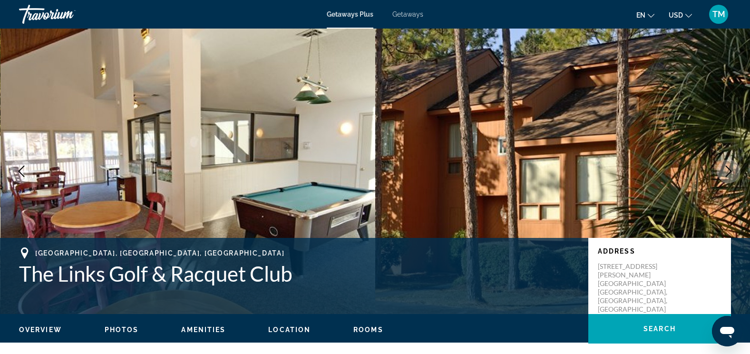
click at [303, 141] on icon "Next image" at bounding box center [728, 171] width 11 height 11
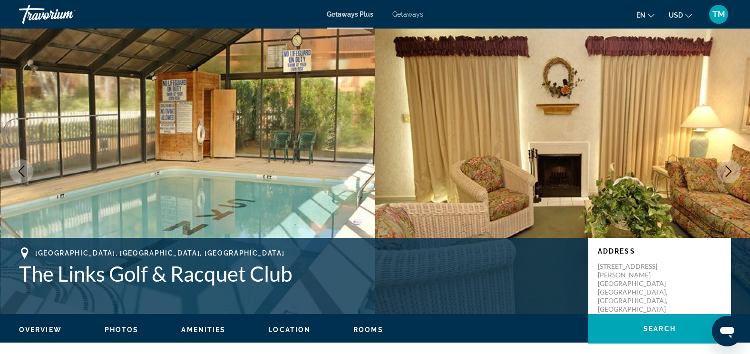
click at [303, 141] on icon "Next image" at bounding box center [728, 171] width 11 height 11
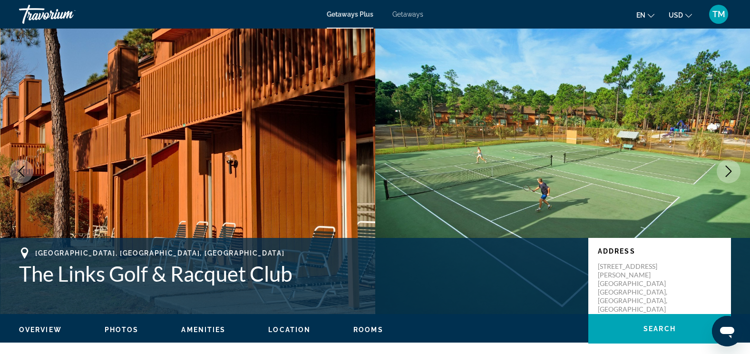
click at [303, 141] on button "Next image" at bounding box center [729, 171] width 24 height 24
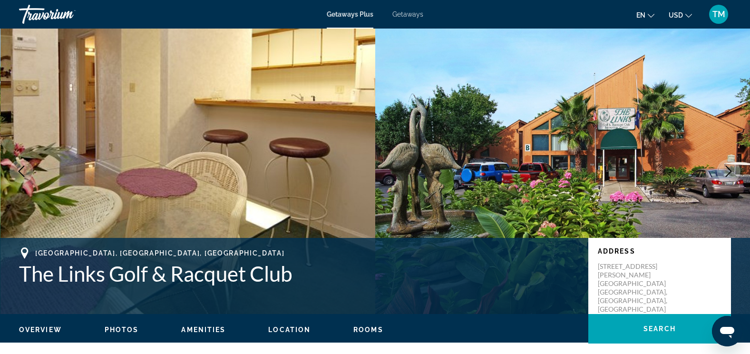
click at [303, 141] on icon "Next image" at bounding box center [728, 171] width 11 height 11
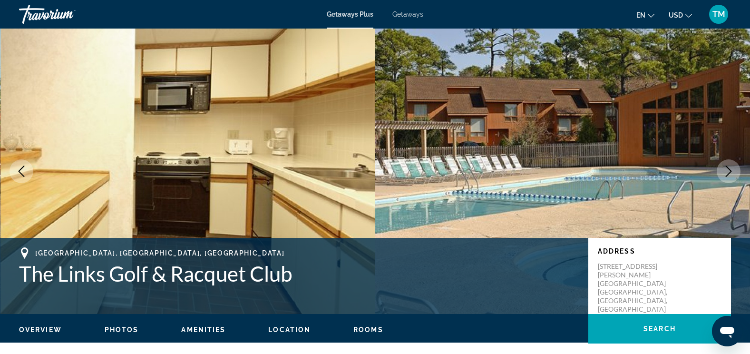
click at [303, 141] on icon "Next image" at bounding box center [728, 171] width 11 height 11
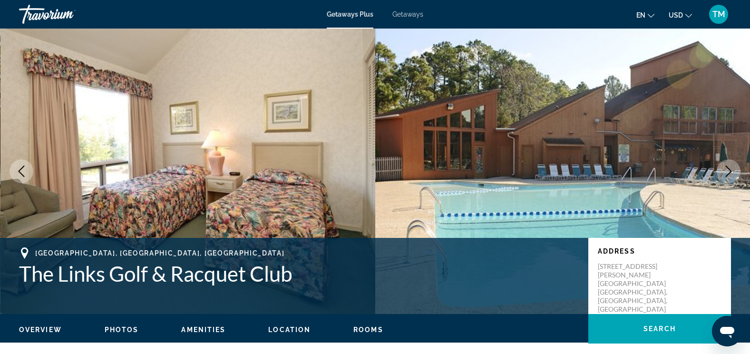
click at [303, 141] on icon "Next image" at bounding box center [728, 171] width 11 height 11
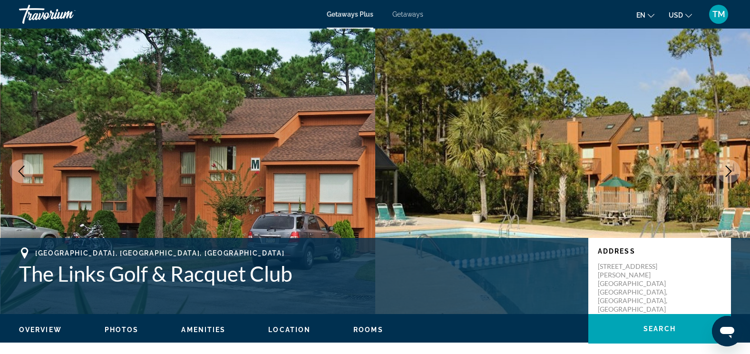
click at [303, 141] on icon "Next image" at bounding box center [728, 171] width 11 height 11
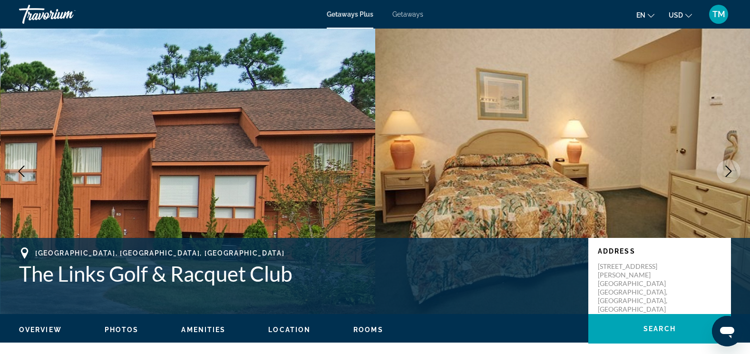
click at [303, 141] on icon "Next image" at bounding box center [728, 171] width 11 height 11
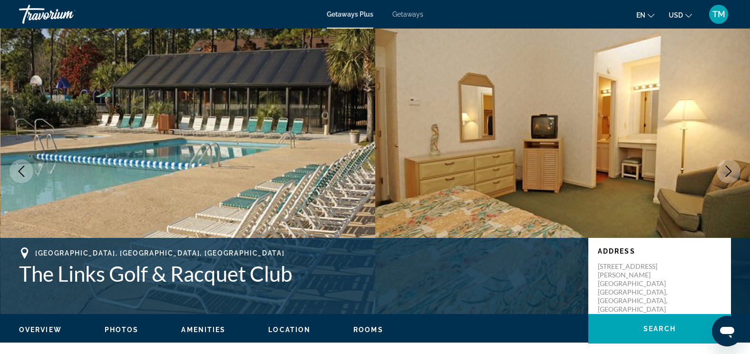
click at [303, 141] on icon "Next image" at bounding box center [728, 171] width 11 height 11
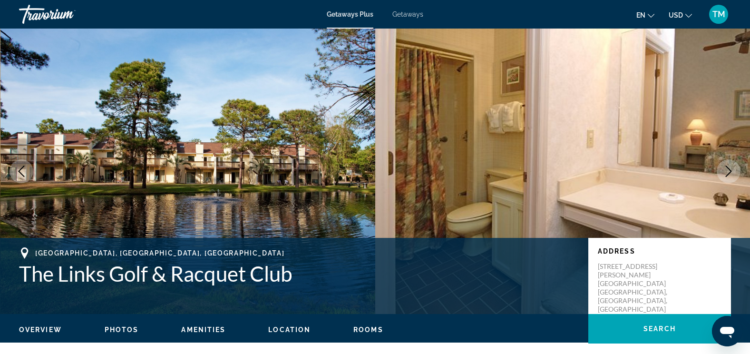
click at [303, 141] on icon "Next image" at bounding box center [728, 171] width 11 height 11
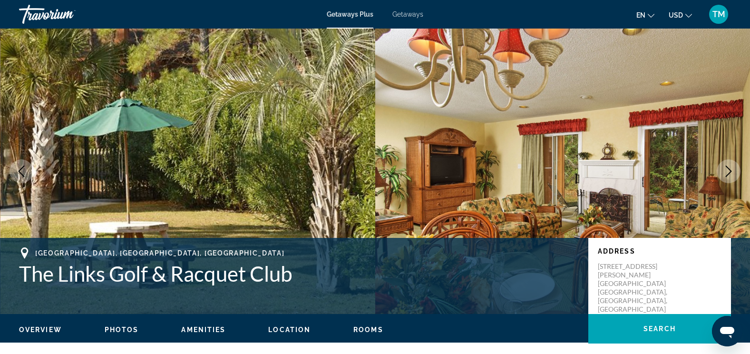
click at [303, 141] on icon "Next image" at bounding box center [728, 171] width 11 height 11
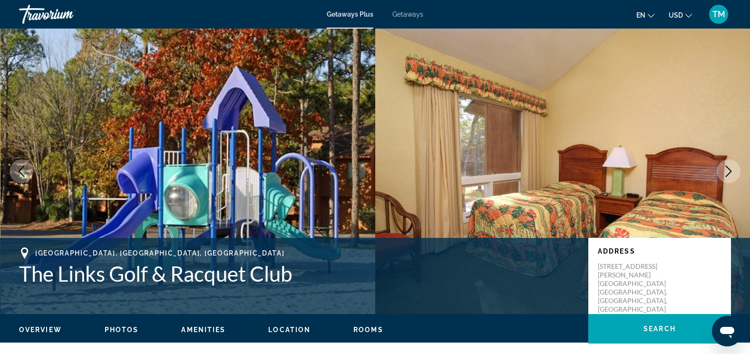
click at [303, 141] on icon "Next image" at bounding box center [728, 171] width 11 height 11
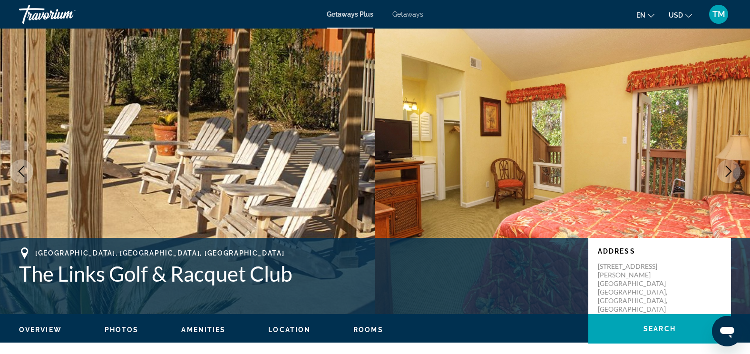
click at [303, 141] on icon "Next image" at bounding box center [728, 171] width 11 height 11
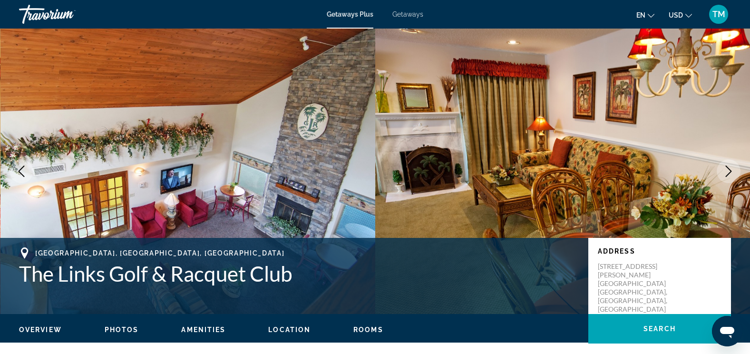
click at [303, 141] on icon "Next image" at bounding box center [728, 171] width 11 height 11
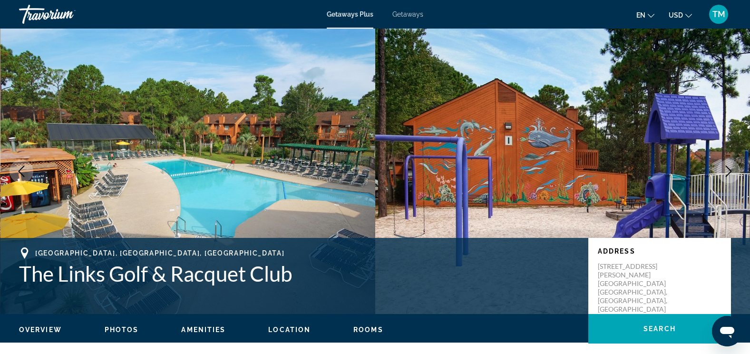
click at [303, 141] on icon "Next image" at bounding box center [728, 171] width 11 height 11
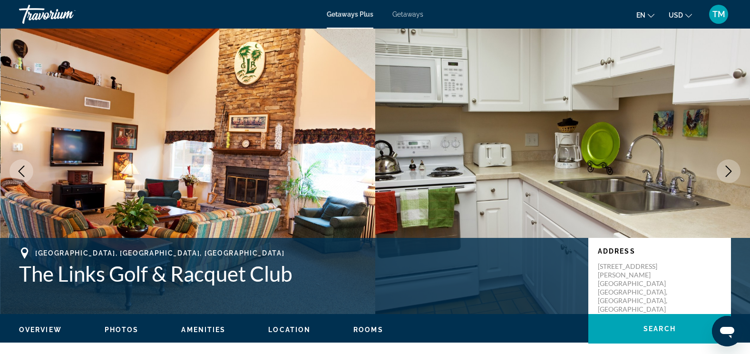
click at [303, 141] on icon "Next image" at bounding box center [728, 171] width 11 height 11
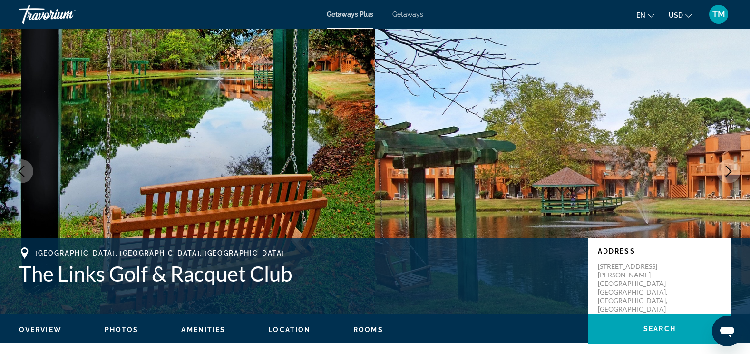
click at [303, 141] on icon "Next image" at bounding box center [728, 171] width 11 height 11
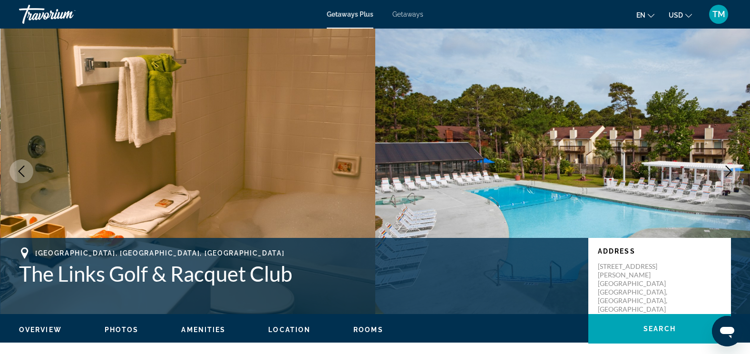
click at [303, 141] on icon "Next image" at bounding box center [728, 171] width 11 height 11
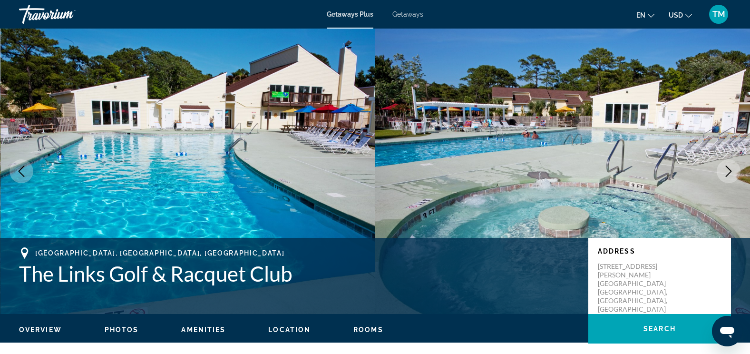
click at [303, 141] on icon "Next image" at bounding box center [728, 171] width 11 height 11
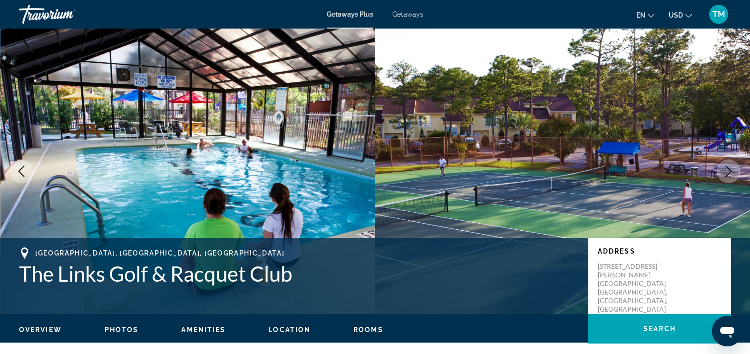
click at [303, 141] on icon "Next image" at bounding box center [728, 171] width 11 height 11
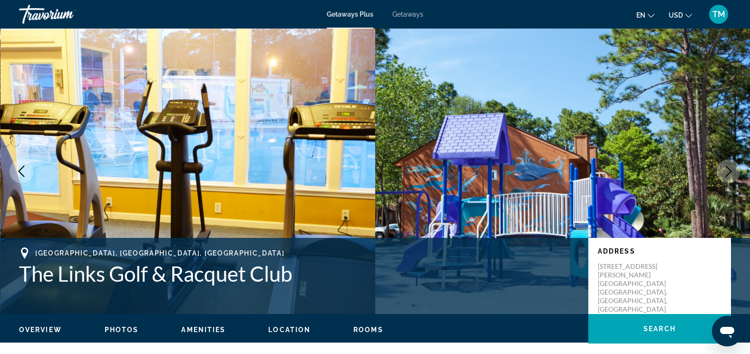
click at [303, 141] on icon "Next image" at bounding box center [728, 171] width 11 height 11
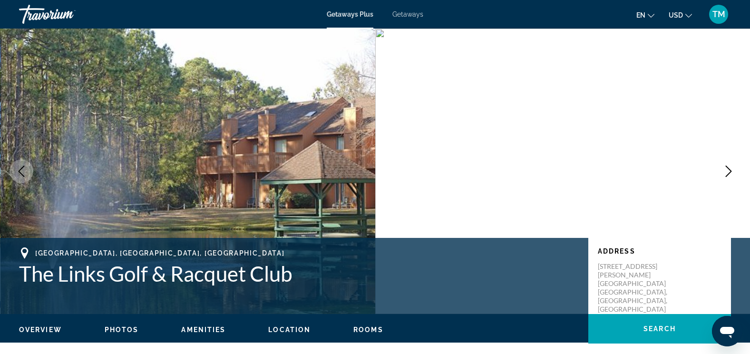
click at [303, 141] on icon "Next image" at bounding box center [728, 171] width 11 height 11
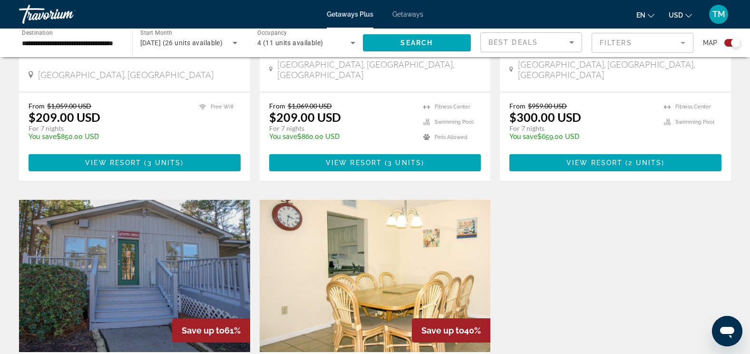
scroll to position [1237, 0]
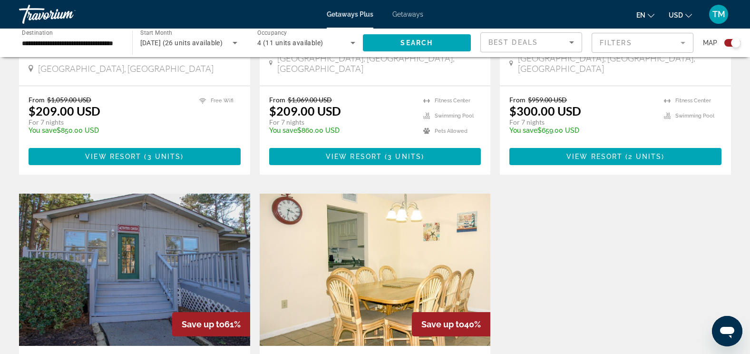
click at [303, 141] on img "Main content" at bounding box center [375, 270] width 231 height 152
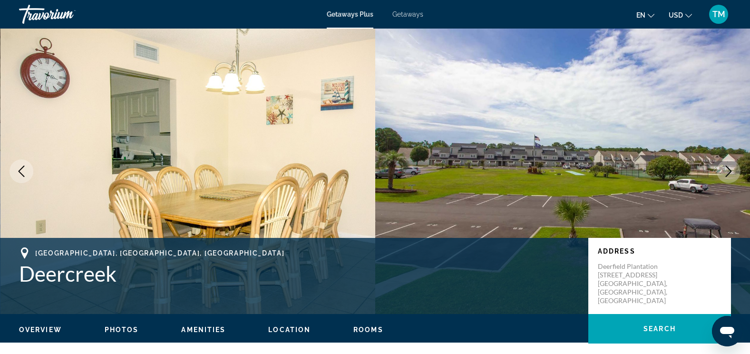
click at [303, 141] on icon "Next image" at bounding box center [728, 171] width 11 height 11
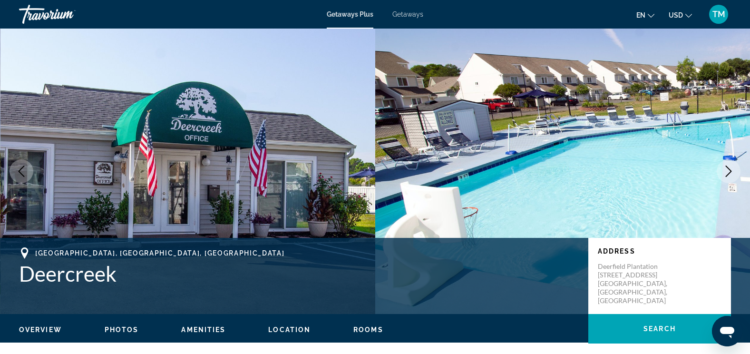
click at [303, 141] on icon "Next image" at bounding box center [728, 171] width 11 height 11
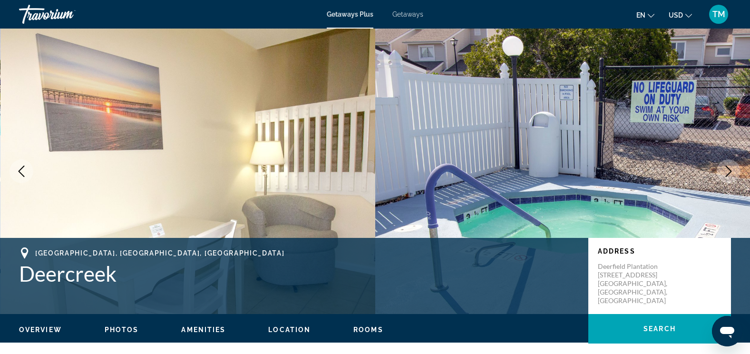
click at [303, 141] on icon "Next image" at bounding box center [728, 171] width 11 height 11
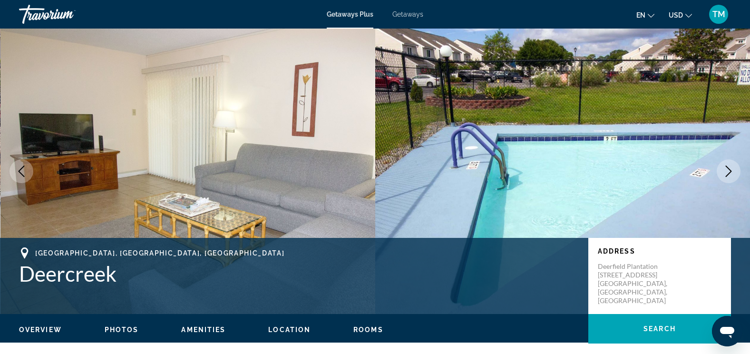
click at [303, 141] on icon "Next image" at bounding box center [728, 171] width 11 height 11
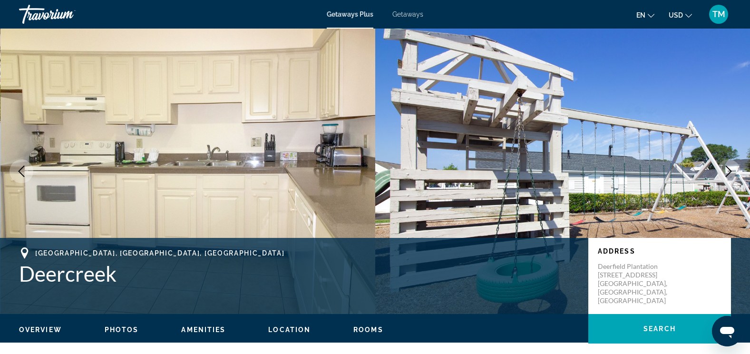
click at [303, 141] on icon "Next image" at bounding box center [728, 171] width 11 height 11
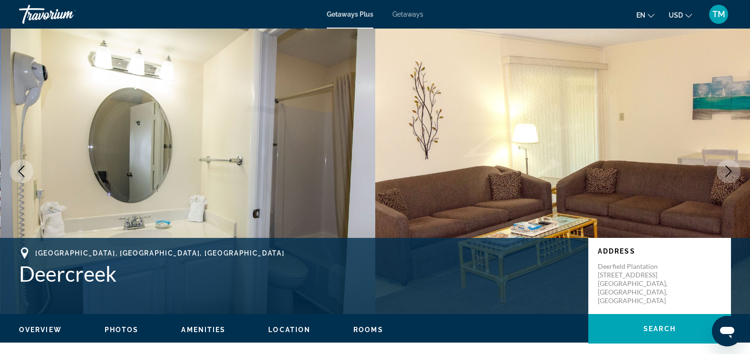
click at [303, 141] on icon "Next image" at bounding box center [728, 171] width 11 height 11
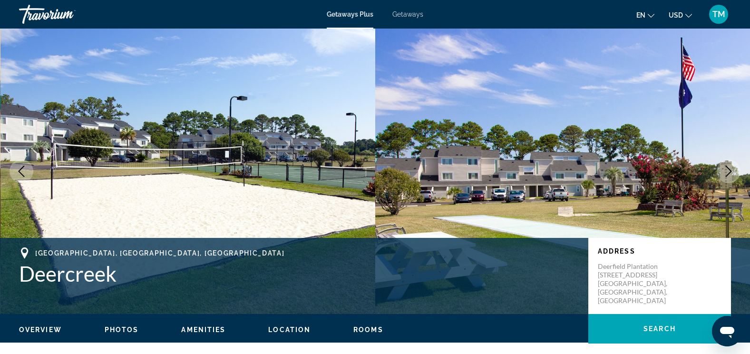
click at [303, 141] on icon "Next image" at bounding box center [728, 171] width 11 height 11
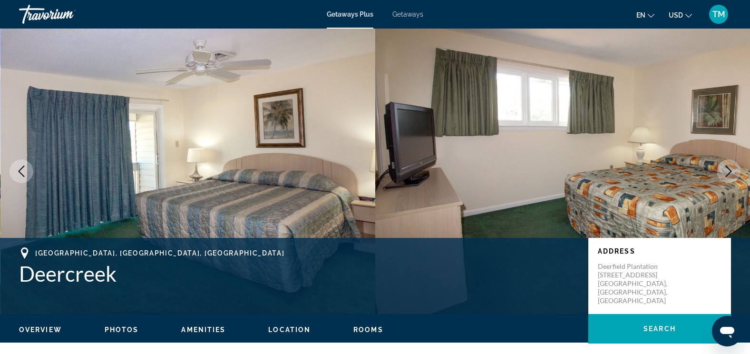
click at [303, 141] on icon "Next image" at bounding box center [728, 171] width 11 height 11
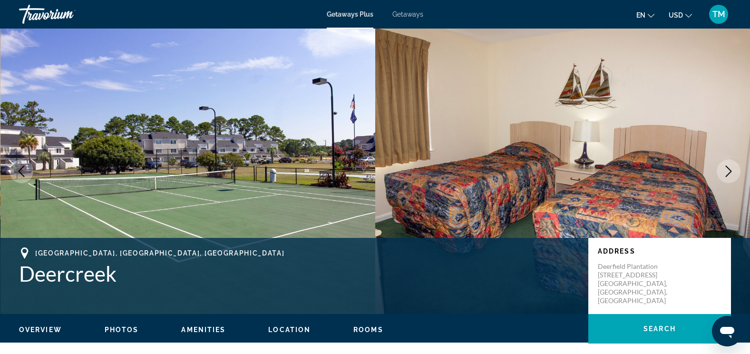
click at [303, 141] on icon "Next image" at bounding box center [728, 171] width 11 height 11
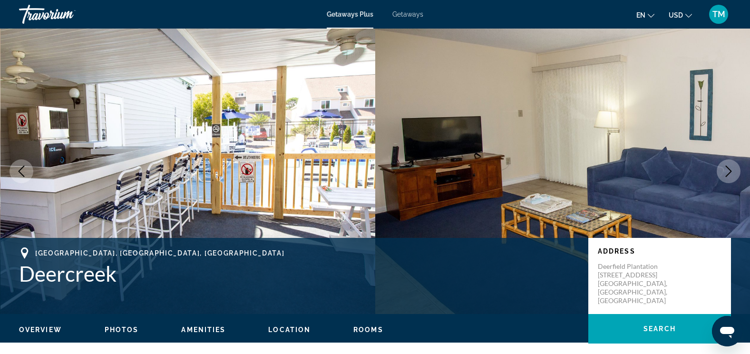
click at [303, 141] on icon "Next image" at bounding box center [728, 171] width 11 height 11
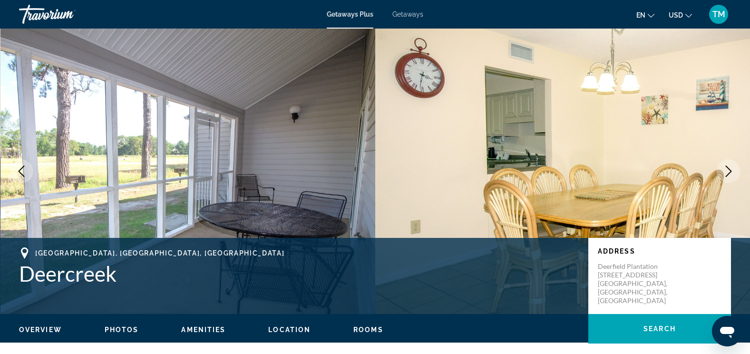
click at [303, 141] on icon "Next image" at bounding box center [728, 171] width 11 height 11
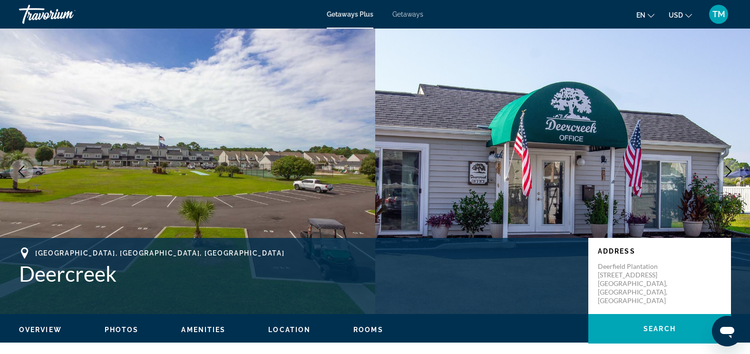
click at [303, 141] on icon "Next image" at bounding box center [728, 171] width 11 height 11
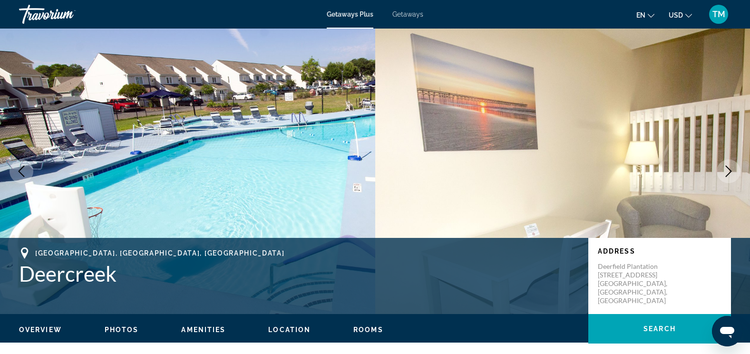
click at [303, 141] on icon "Next image" at bounding box center [728, 171] width 11 height 11
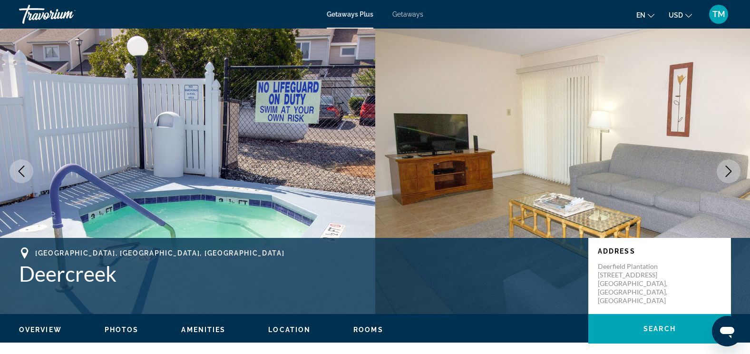
click at [303, 141] on button "Next image" at bounding box center [729, 171] width 24 height 24
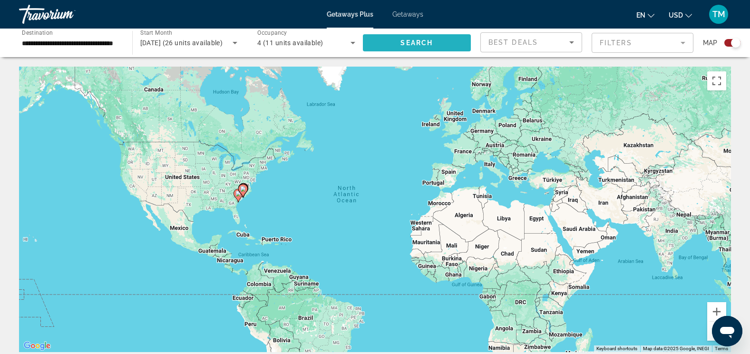
click at [303, 42] on span "Search widget" at bounding box center [417, 42] width 108 height 23
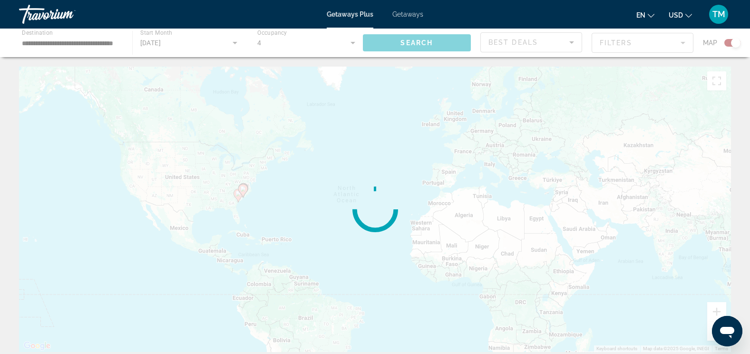
click at [303, 42] on div "Main content" at bounding box center [375, 43] width 750 height 29
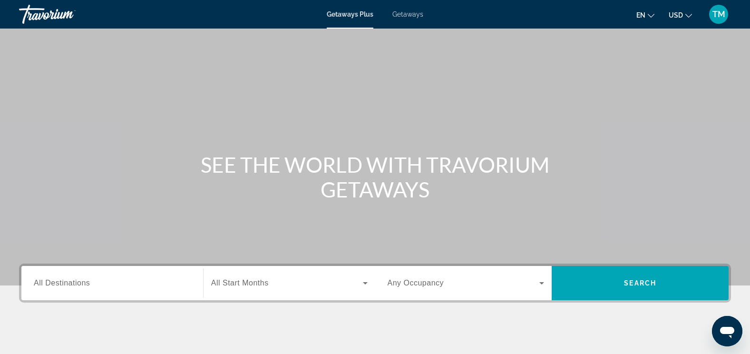
click at [76, 283] on span "All Destinations" at bounding box center [62, 283] width 56 height 8
click at [76, 283] on input "Destination All Destinations" at bounding box center [112, 283] width 157 height 11
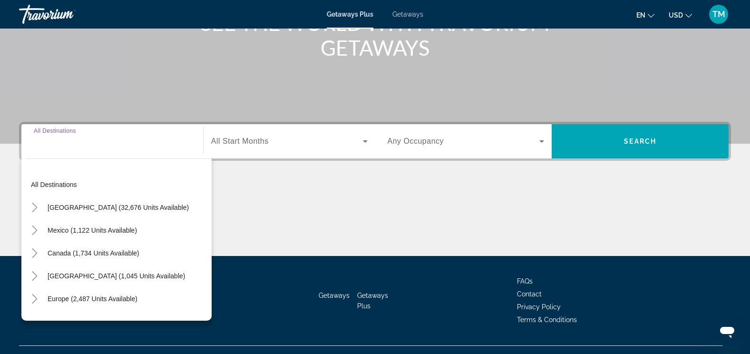
scroll to position [160, 0]
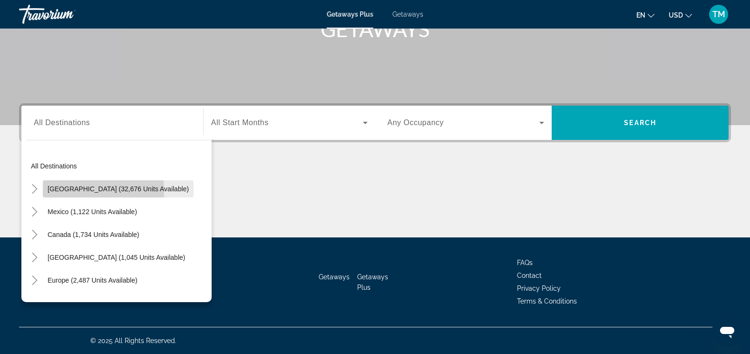
click at [57, 191] on span "[GEOGRAPHIC_DATA] (32,676 units available)" at bounding box center [118, 189] width 141 height 8
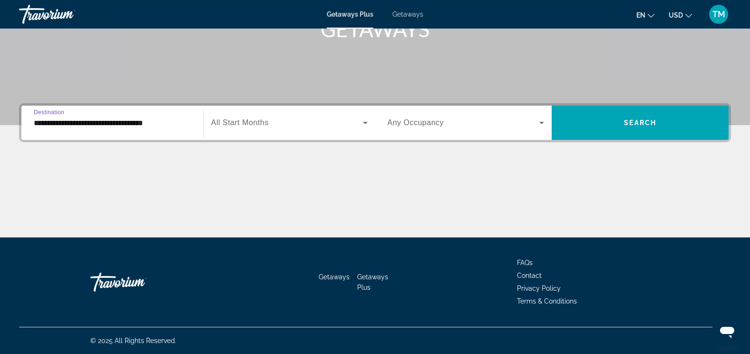
click at [69, 122] on input "**********" at bounding box center [112, 123] width 157 height 11
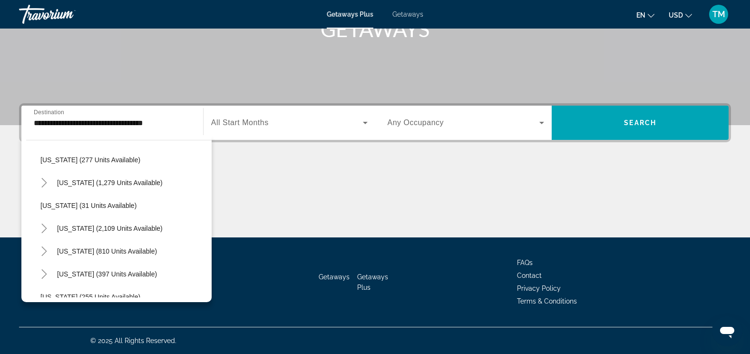
scroll to position [650, 0]
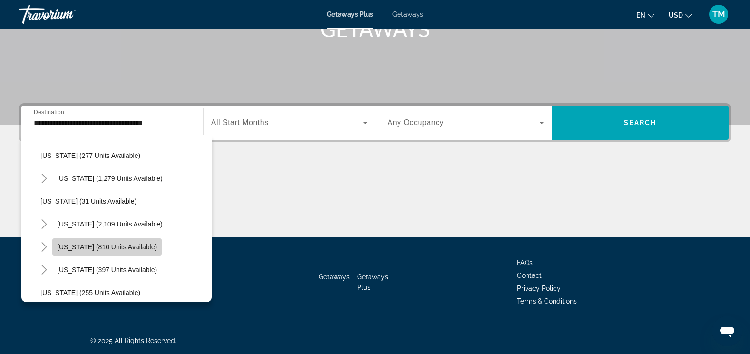
click at [128, 249] on span "[US_STATE] (810 units available)" at bounding box center [107, 247] width 100 height 8
type input "**********"
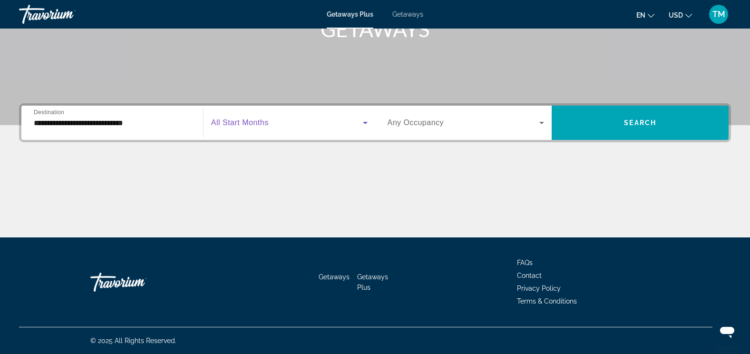
click at [360, 119] on icon "Search widget" at bounding box center [365, 122] width 11 height 11
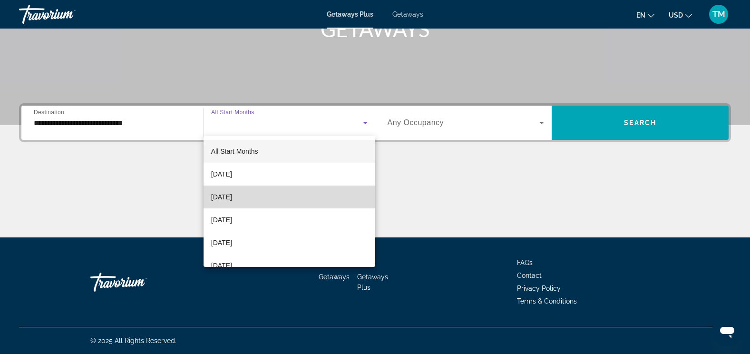
click at [314, 193] on mat-option "[DATE]" at bounding box center [290, 197] width 172 height 23
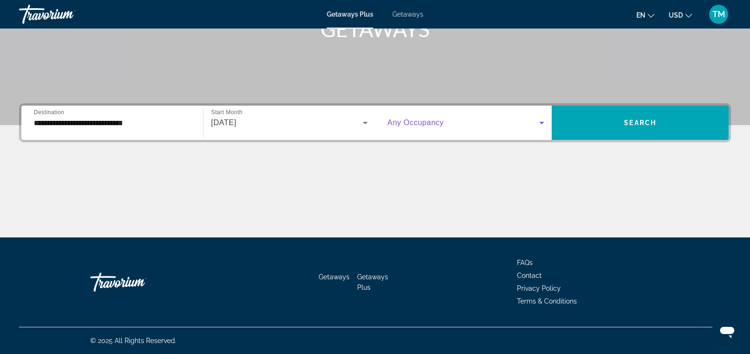
click at [543, 121] on icon "Search widget" at bounding box center [541, 122] width 11 height 11
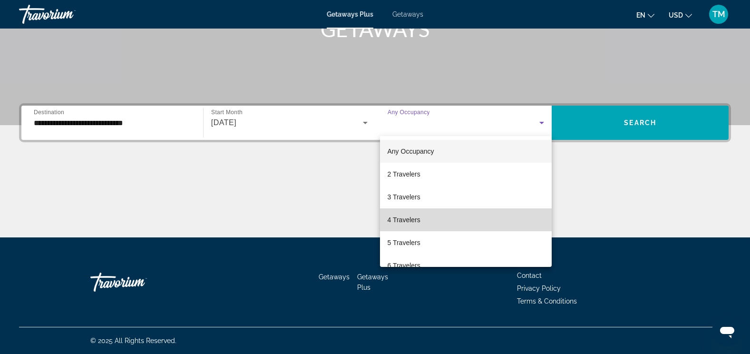
click at [472, 214] on mat-option "4 Travelers" at bounding box center [466, 219] width 172 height 23
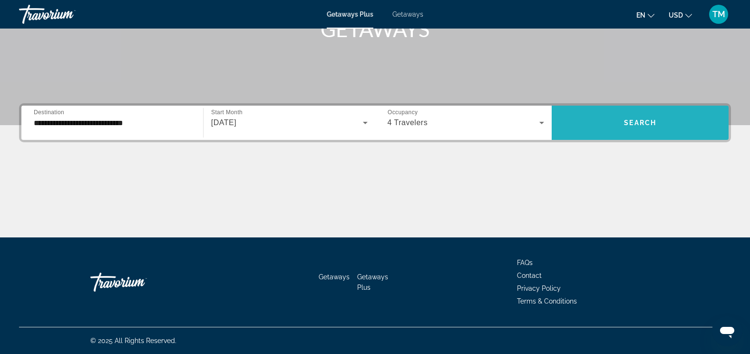
click at [608, 122] on span "Search widget" at bounding box center [640, 122] width 177 height 23
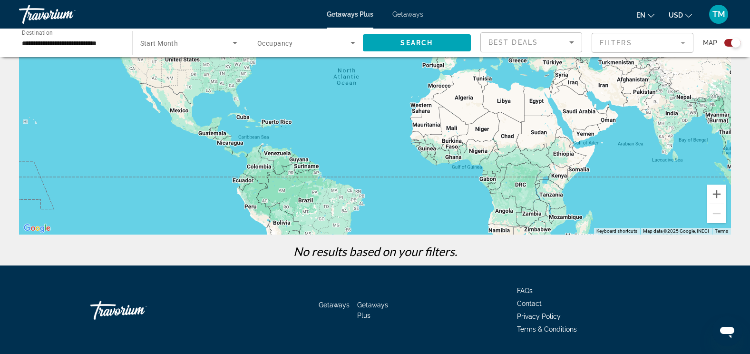
scroll to position [119, 0]
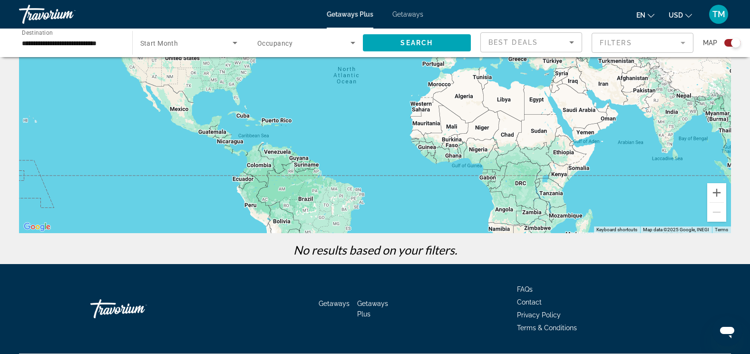
click at [363, 311] on span "Getaways Plus" at bounding box center [372, 309] width 31 height 18
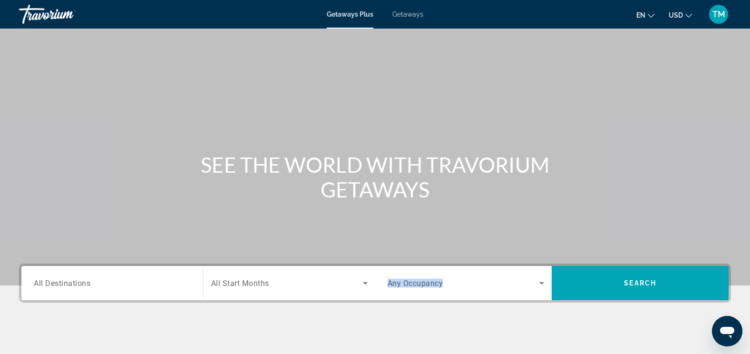
drag, startPoint x: 363, startPoint y: 311, endPoint x: 315, endPoint y: 259, distance: 70.4
click at [315, 259] on section "SEE THE WORLD WITH TRAVORIUM GETAWAYS Destination All Destinations Start Month …" at bounding box center [375, 199] width 750 height 398
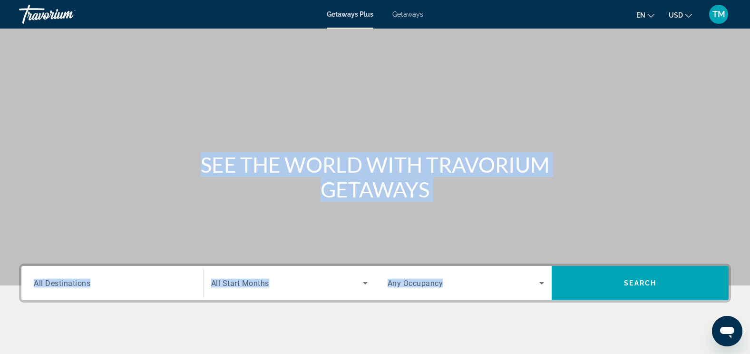
click at [92, 286] on input "Destination All Destinations" at bounding box center [112, 283] width 157 height 11
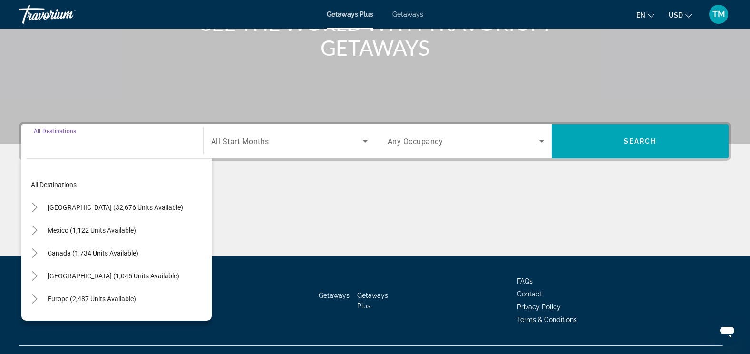
scroll to position [160, 0]
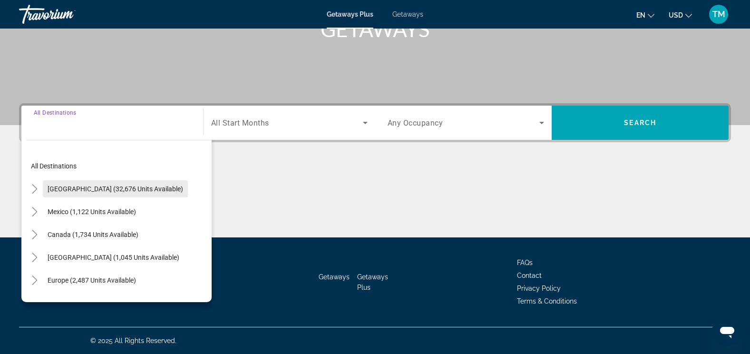
click at [79, 189] on span "[GEOGRAPHIC_DATA] (32,676 units available)" at bounding box center [116, 189] width 136 height 8
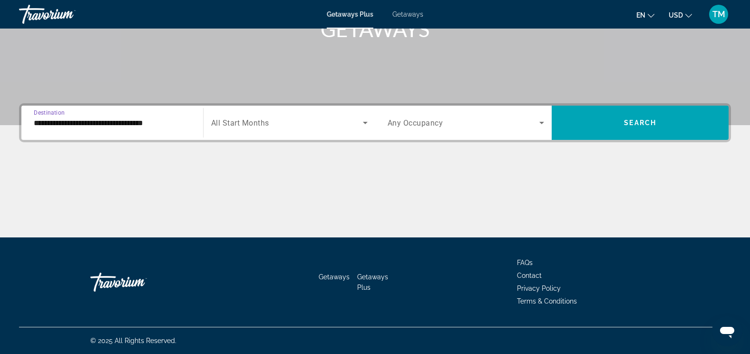
click at [125, 121] on input "**********" at bounding box center [112, 123] width 157 height 11
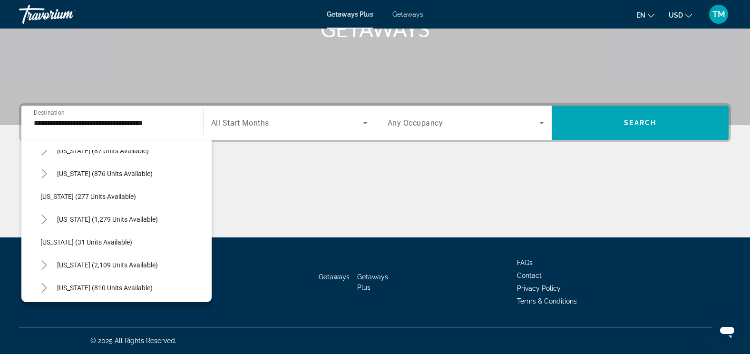
scroll to position [628, 0]
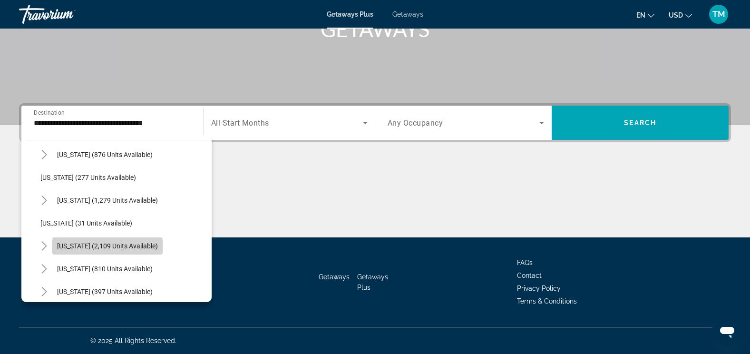
click at [135, 249] on span "[US_STATE] (2,109 units available)" at bounding box center [107, 246] width 101 height 8
type input "**********"
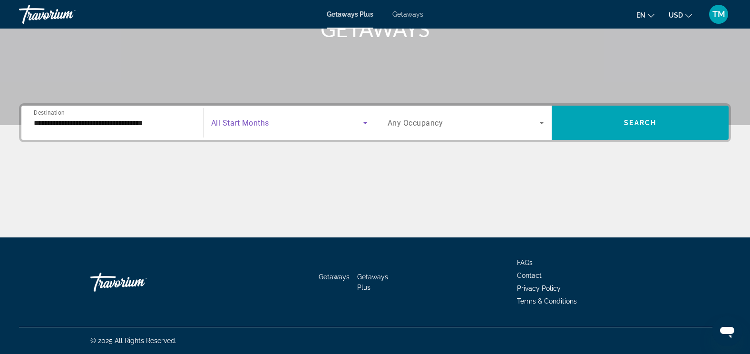
click at [363, 121] on icon "Search widget" at bounding box center [365, 122] width 11 height 11
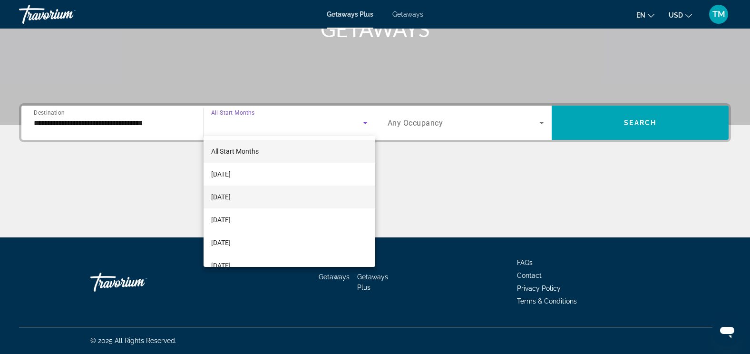
click at [303, 196] on mat-option "[DATE]" at bounding box center [290, 197] width 172 height 23
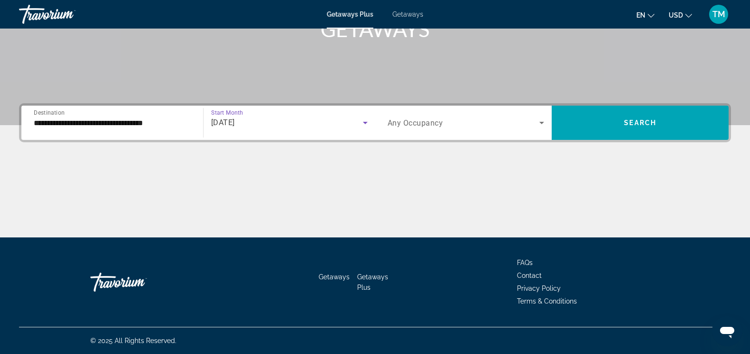
click at [303, 196] on div "Main content" at bounding box center [375, 201] width 712 height 71
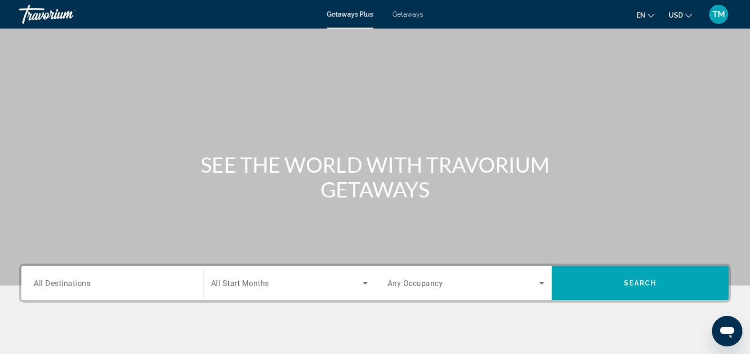
drag, startPoint x: 93, startPoint y: 153, endPoint x: 110, endPoint y: 119, distance: 38.1
click at [110, 119] on div "SEE THE WORLD WITH TRAVORIUM GETAWAYS" at bounding box center [375, 142] width 750 height 285
